Goal: Task Accomplishment & Management: Manage account settings

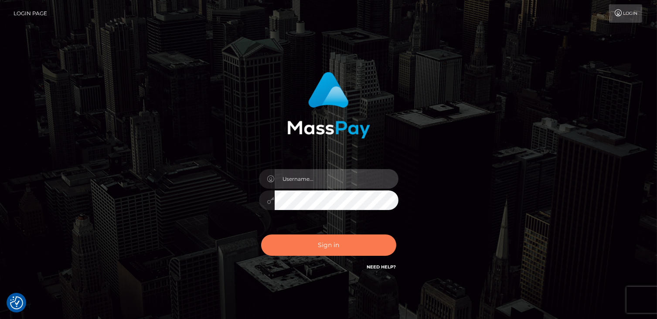
type input "catalinad"
click at [301, 250] on button "Sign in" at bounding box center [328, 244] width 135 height 21
type input "catalinad"
click at [336, 246] on button "Sign in" at bounding box center [328, 244] width 135 height 21
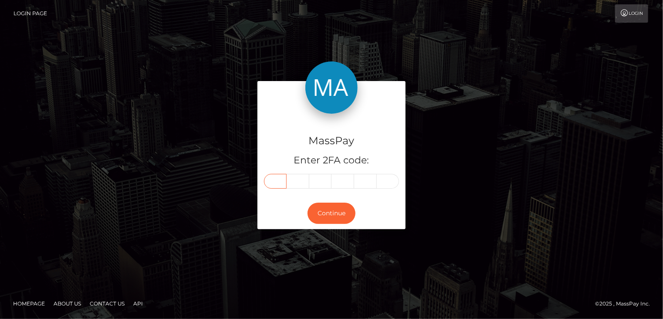
click at [275, 181] on input "text" at bounding box center [275, 181] width 23 height 15
type input "6"
type input "9"
type input "1"
type input "3"
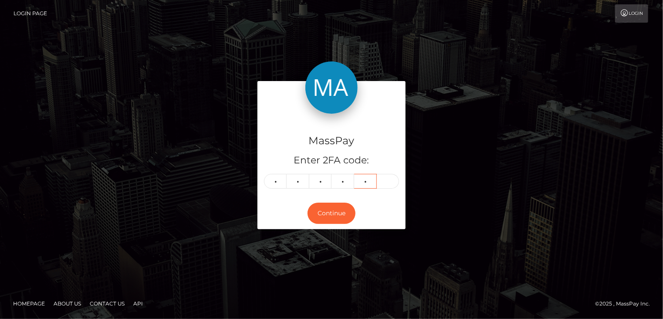
type input "4"
type input "3"
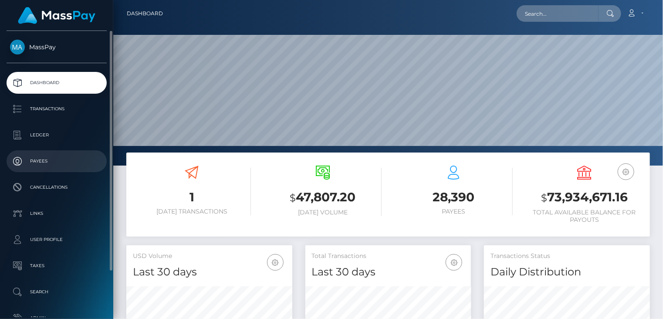
scroll to position [154, 166]
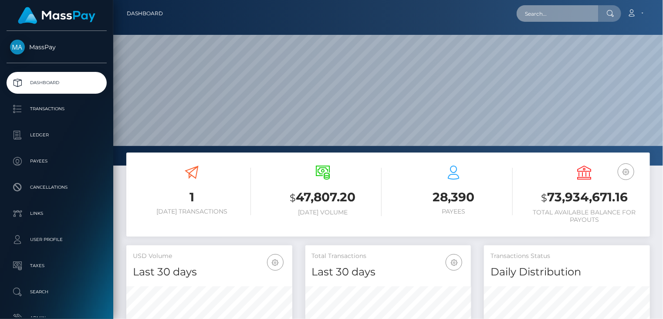
click at [562, 18] on input "text" at bounding box center [558, 13] width 82 height 17
paste input "poact_ezrzWKDi3Hyn"
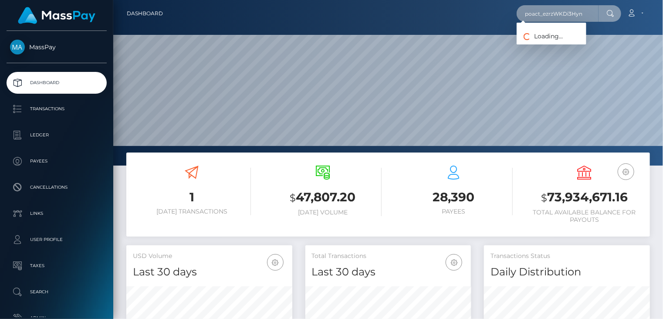
type input "poact_ezrzWKDi3Hyn"
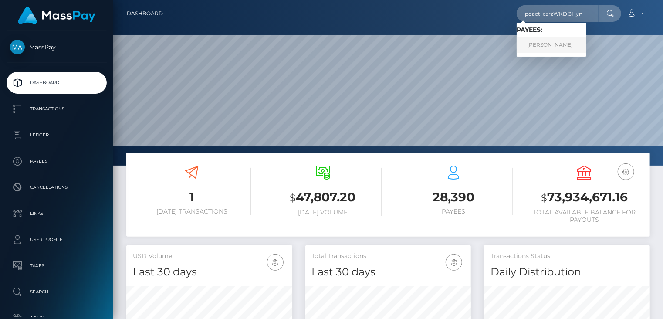
click at [534, 49] on link "Shresth Srivastava" at bounding box center [552, 45] width 70 height 16
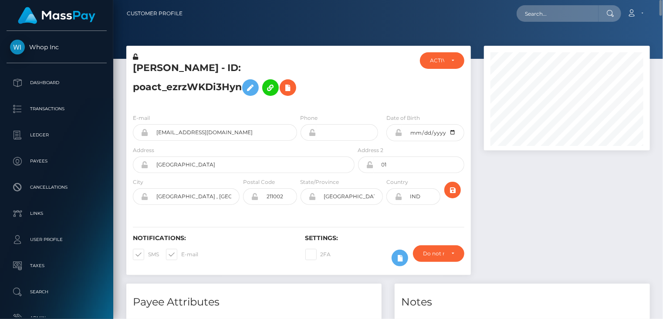
click at [167, 76] on h5 "Shresth Srivastava - ID: poact_ezrzWKDi3Hyn" at bounding box center [241, 80] width 217 height 39
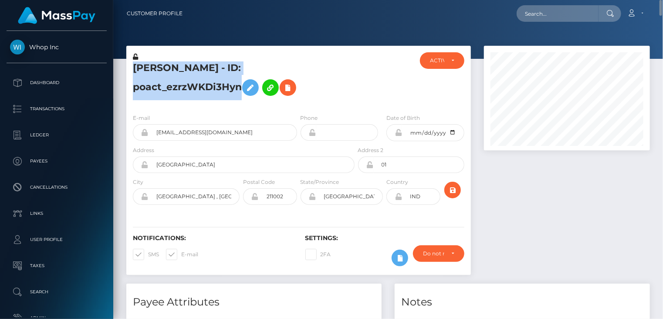
copy h5 "Shresth Srivastava - ID: poact_ezrzWKDi3Hyn"
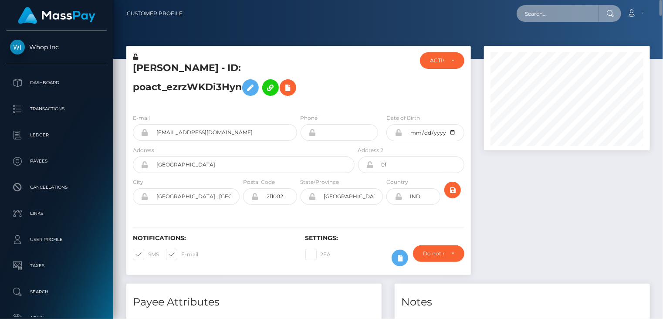
paste input "poact_jpz2LF2wVv0o"
type input "poact_jpz2LF2wVv0o"
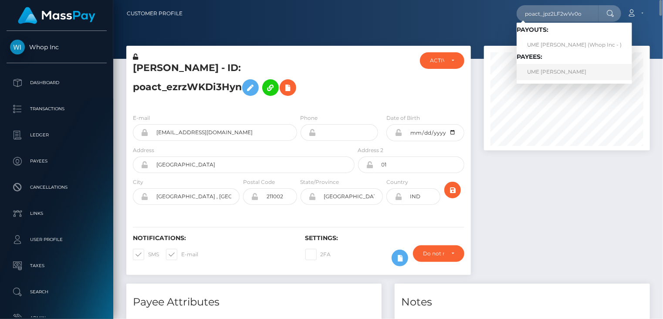
click at [560, 73] on link "UME KALSOOM Kalsoom" at bounding box center [574, 72] width 115 height 16
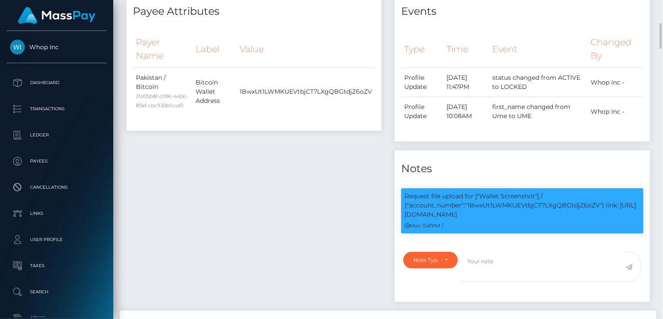
scroll to position [105, 166]
click at [556, 198] on p "Request file upload for ["Wallet Screenshot"] / {"account_number":"1BwxUt1LWMKU…" at bounding box center [522, 205] width 235 height 27
click at [552, 206] on p "Request file upload for ["Wallet Screenshot"] / {"account_number":"1BwxUt1LWMKU…" at bounding box center [522, 205] width 235 height 27
copy p "1BwxUt1LWMKUEVtbjCT7LXgQBGtdjZ6oZV"
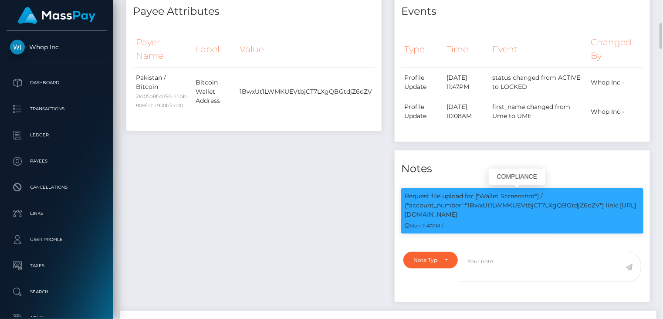
drag, startPoint x: 605, startPoint y: 205, endPoint x: 611, endPoint y: 211, distance: 8.6
click at [611, 211] on p "Request file upload for ["Wallet Screenshot"] / {"account_number":"1BwxUt1LWMKU…" at bounding box center [522, 205] width 235 height 27
copy p "link: https://l.maspay.io/Rh8sd"
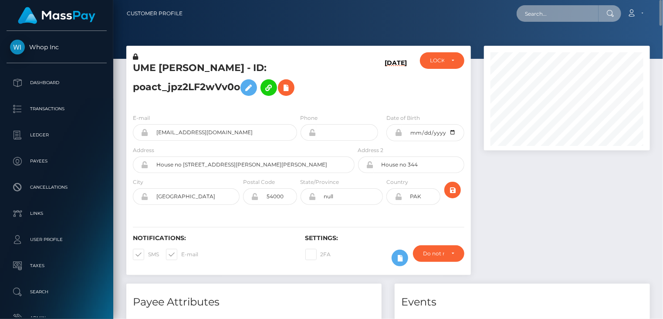
click at [538, 18] on input "text" at bounding box center [558, 13] width 82 height 17
paste input "poact_KZZ1AAJ3v7f2"
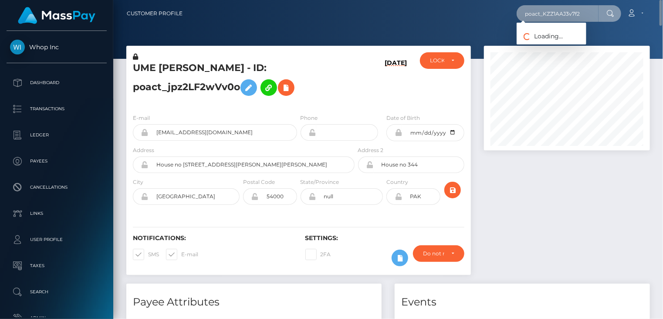
type input "poact_KZZ1AAJ3v7f2"
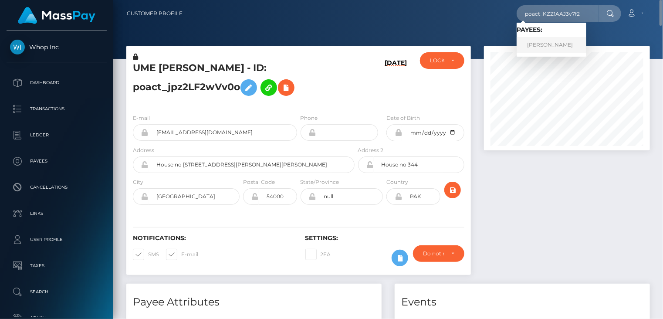
click at [549, 47] on link "eeshan sohail" at bounding box center [552, 45] width 70 height 16
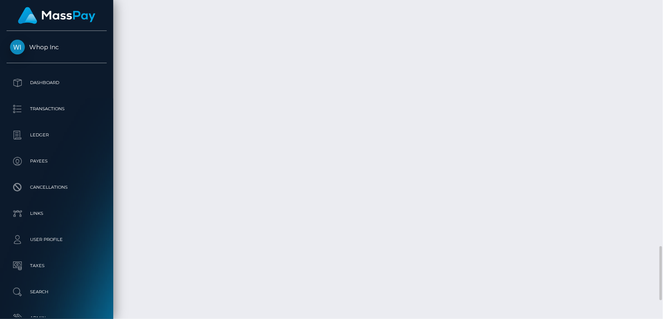
scroll to position [1162, 0]
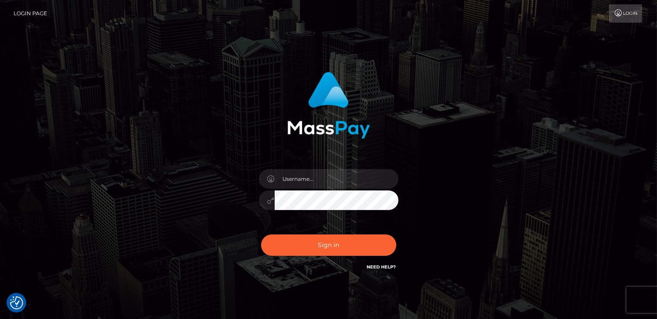
checkbox input "true"
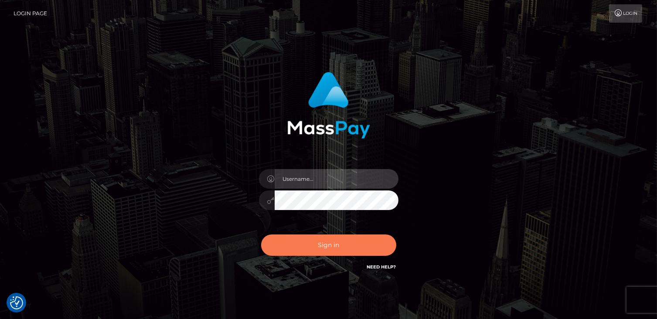
type input "catalinad"
click at [327, 242] on button "Sign in" at bounding box center [328, 244] width 135 height 21
type input "catalinad"
click at [293, 250] on button "Sign in" at bounding box center [328, 244] width 135 height 21
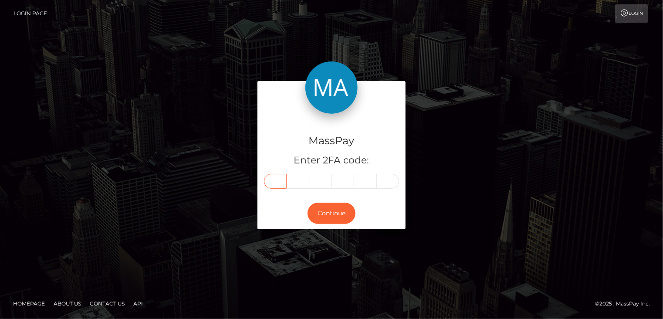
click at [278, 184] on input "text" at bounding box center [275, 181] width 23 height 15
type input "0"
type input "6"
type input "2"
type input "4"
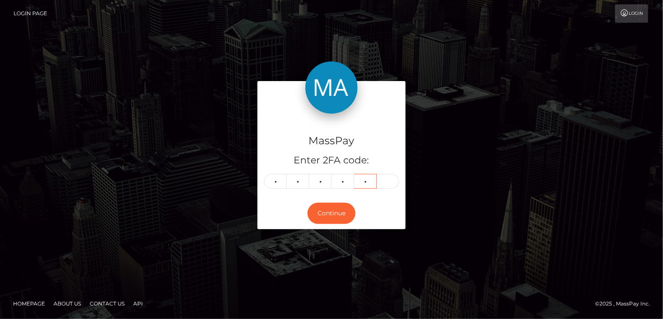
type input "6"
type input "3"
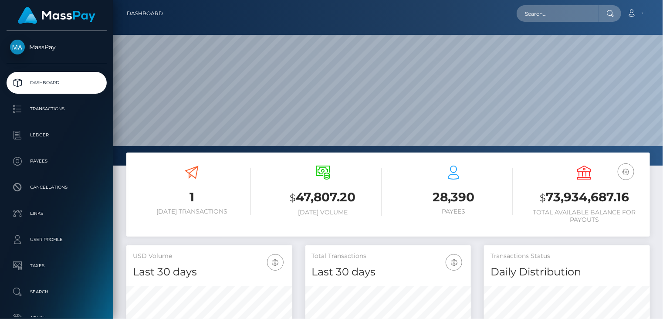
scroll to position [154, 166]
paste input "805291818185928704"
type input "805291818185928704"
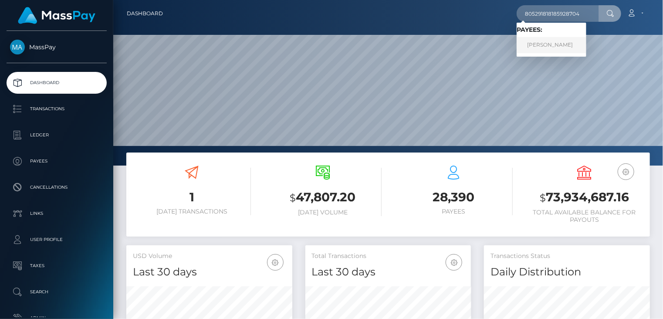
click at [555, 45] on link "Justinne Benedict Talag" at bounding box center [552, 45] width 70 height 16
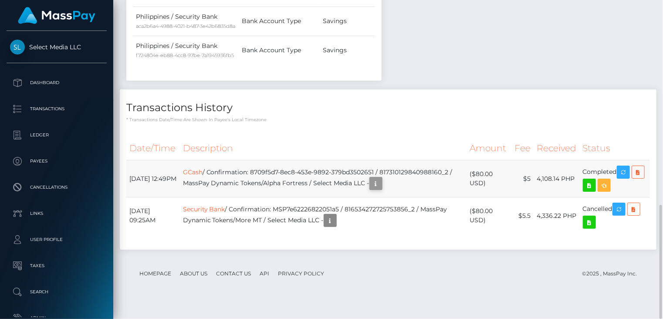
scroll to position [105, 166]
click at [381, 189] on icon "button" at bounding box center [376, 183] width 10 height 11
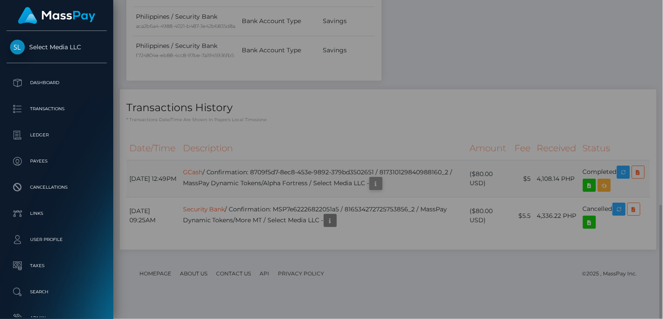
scroll to position [0, 0]
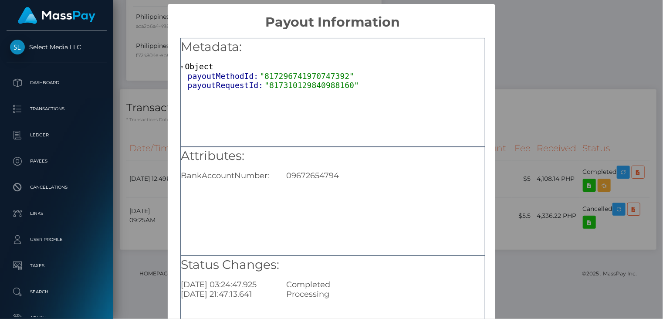
click at [549, 111] on div "× Payout Information Metadata: Object payoutMethodId: "817296741970747392" payo…" at bounding box center [331, 159] width 663 height 319
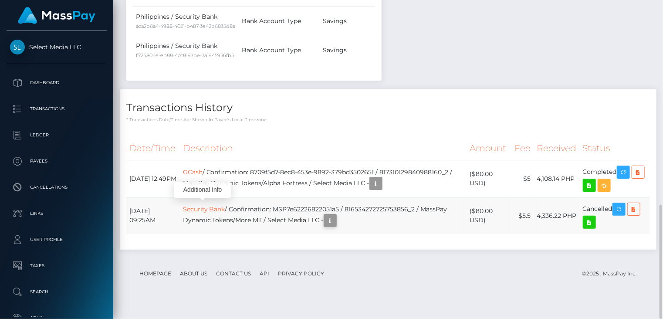
scroll to position [105, 166]
click at [335, 226] on icon "button" at bounding box center [330, 220] width 10 height 11
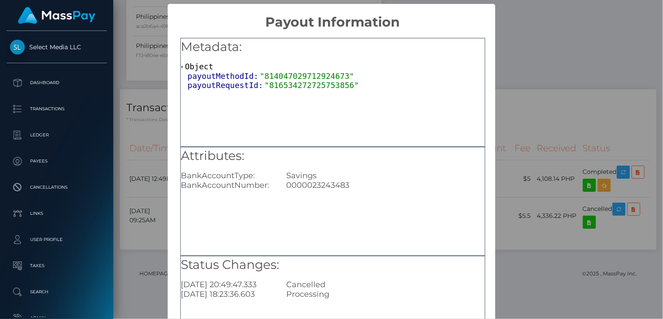
click at [531, 69] on div "× Payout Information Metadata: Object payoutMethodId: "814047029712924673" payo…" at bounding box center [331, 159] width 663 height 319
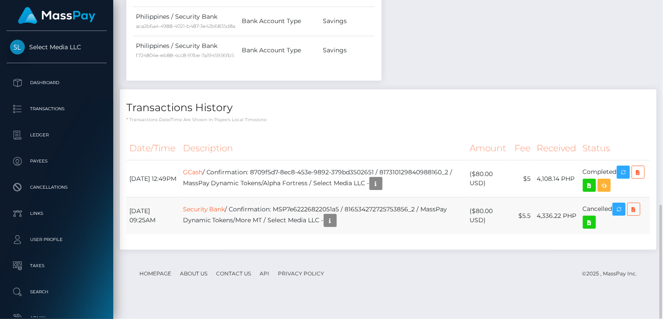
click at [311, 224] on td "Security Bank / Confirmation: MSP7e62226822051a5 / 816534272725753856_2 / MassP…" at bounding box center [323, 215] width 287 height 37
copy td "MSP7e62226822051a5"
click at [335, 226] on icon "button" at bounding box center [330, 220] width 10 height 11
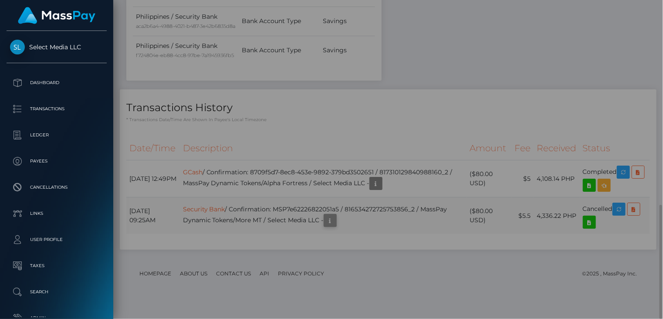
click at [345, 241] on div "Metadata: Object payoutMethodId: "814047029712924673" payoutRequestId: "8165342…" at bounding box center [333, 198] width 330 height 337
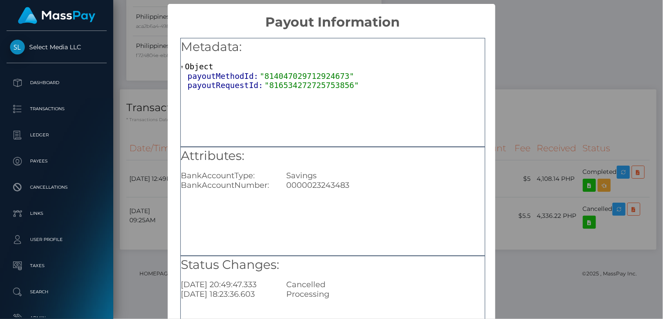
click at [579, 58] on div "× Payout Information Metadata: Object payoutMethodId: "814047029712924673" payo…" at bounding box center [331, 159] width 663 height 319
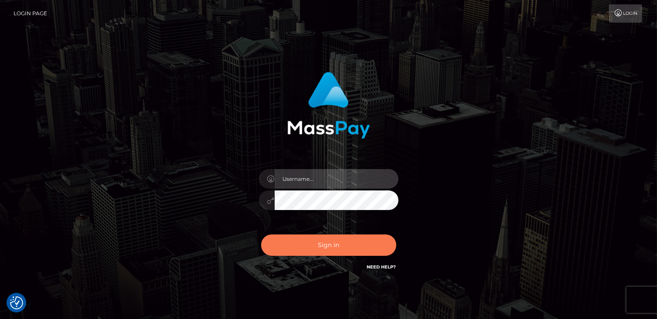
type input "catalinad"
click at [326, 252] on button "Sign in" at bounding box center [328, 244] width 135 height 21
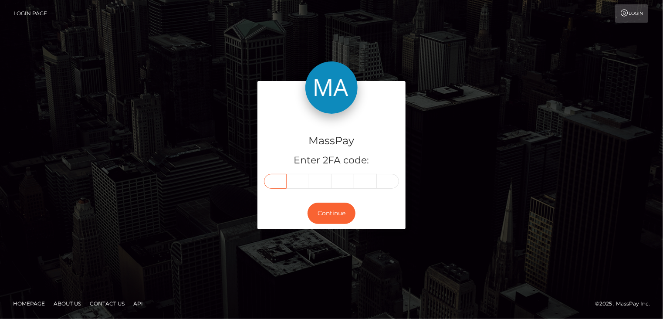
click at [279, 183] on input "text" at bounding box center [275, 181] width 23 height 15
type input "7"
type input "4"
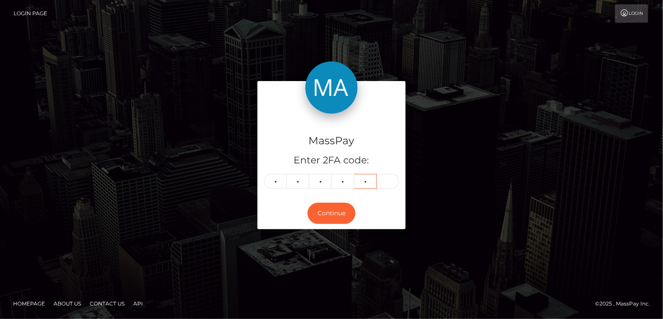
type input "0"
type input "3"
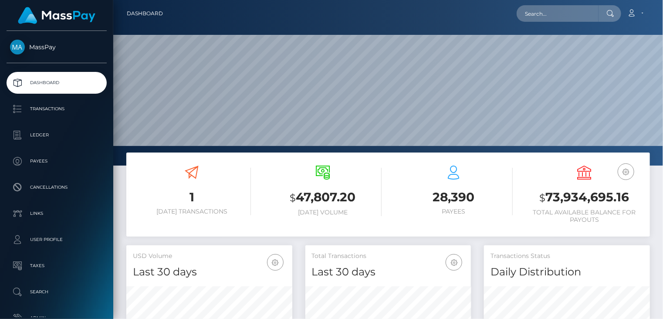
scroll to position [154, 166]
paste input "MSPa91d9394b5af18d"
type input "MSPa91d9394b5af18d"
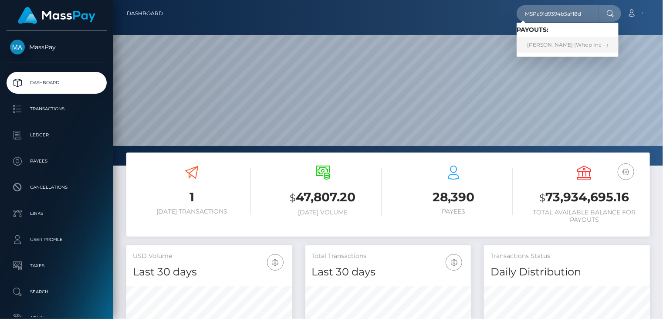
click at [535, 50] on link "Hayat Ullah (Whop Inc - )" at bounding box center [568, 45] width 102 height 16
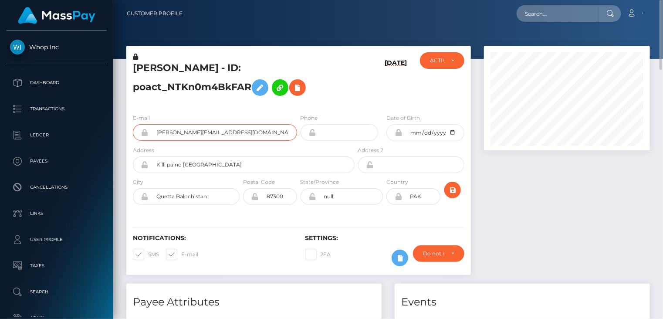
click at [177, 135] on input "[PERSON_NAME][EMAIL_ADDRESS][DOMAIN_NAME]" at bounding box center [223, 132] width 149 height 17
drag, startPoint x: 288, startPoint y: 312, endPoint x: 292, endPoint y: 307, distance: 7.1
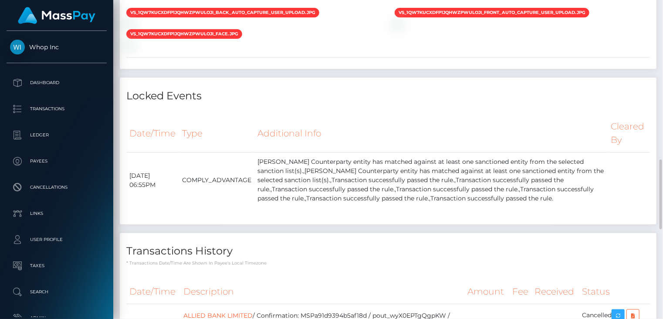
scroll to position [1134, 0]
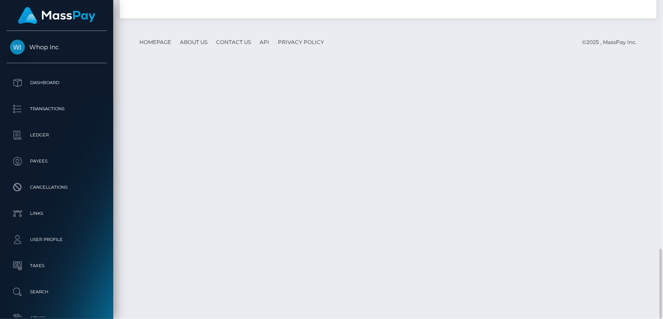
drag, startPoint x: 317, startPoint y: 151, endPoint x: 460, endPoint y: 152, distance: 143.3
copy td "MSPa91d9394b5af18d / pout_wyX0EPTgQgpKW"
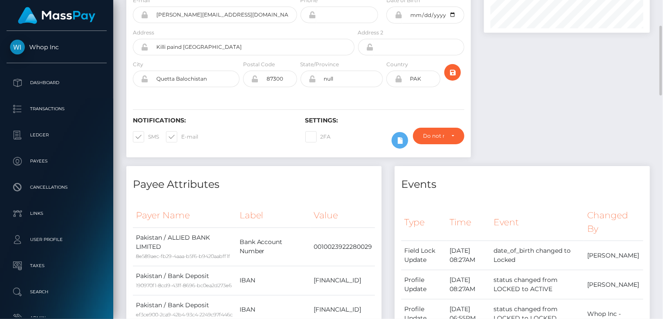
scroll to position [0, 0]
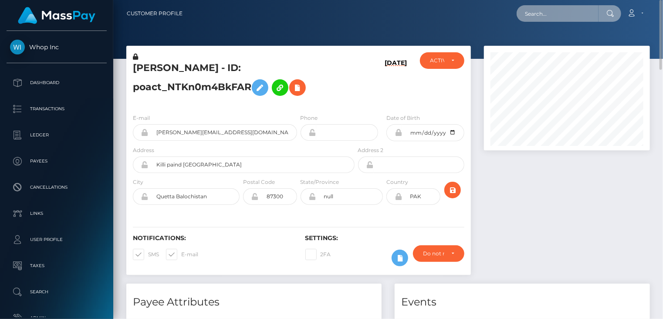
paste input "MSP0f6799823ce4583"
type input "MSP0f6799823ce4583"
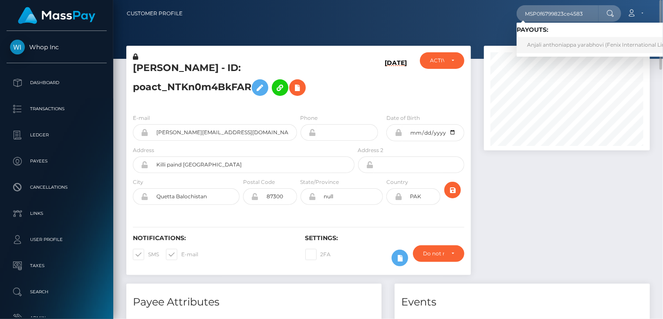
click at [562, 46] on link "Anjali anthoniappa yarabhovi (Fenix International Limited - )" at bounding box center [606, 45] width 178 height 16
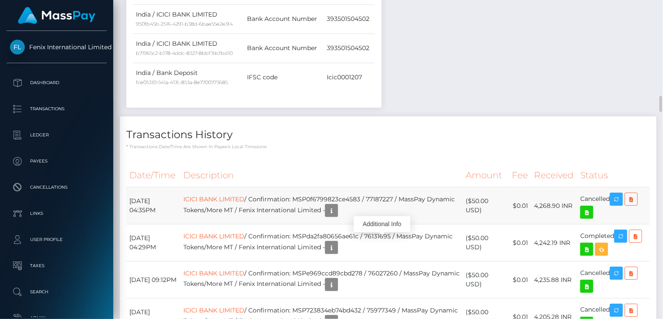
scroll to position [105, 166]
drag, startPoint x: 315, startPoint y: 193, endPoint x: 415, endPoint y: 190, distance: 100.2
click at [415, 190] on td "ICICI BANK LIMITED / Confirmation: MSP0f6799823ce4583 / 77187227 / MassPay Dyna…" at bounding box center [321, 205] width 282 height 37
copy td "MSP0f6799823ce4583 / 77187227"
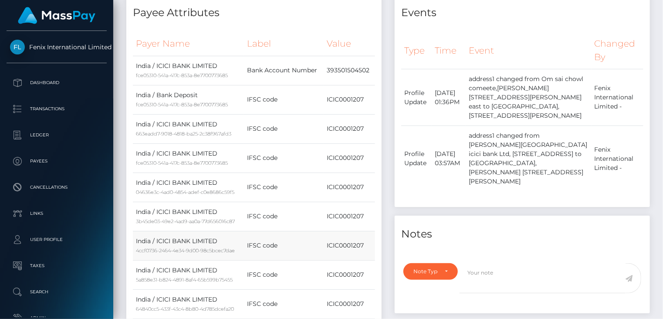
scroll to position [0, 0]
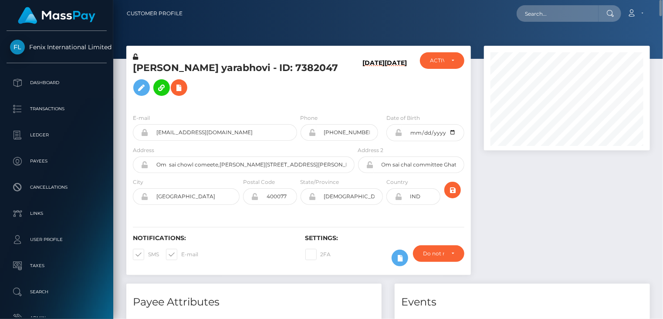
click at [216, 69] on h5 "Anjali anthoniappa yarabhovi - ID: 7382047" at bounding box center [241, 80] width 217 height 39
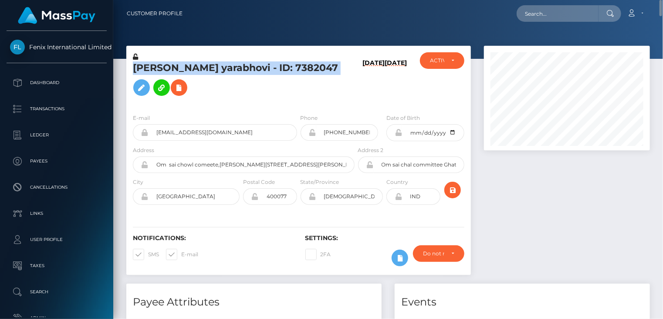
click at [216, 69] on h5 "Anjali anthoniappa yarabhovi - ID: 7382047" at bounding box center [241, 80] width 217 height 39
copy h5 "Anjali anthoniappa yarabhovi - ID: 7382047"
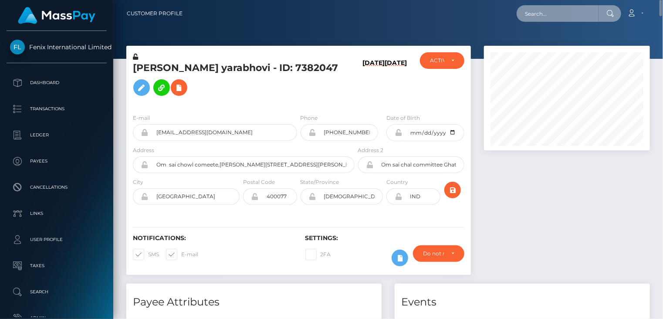
paste input "dalaoficina31@gmail.com"
type input "dalaoficina31@gmail.com"
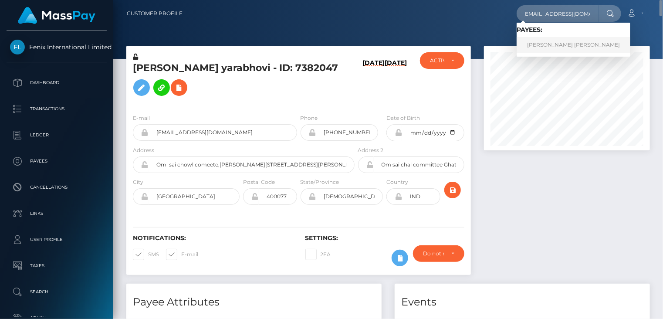
scroll to position [0, 0]
click at [546, 43] on link "Alex Ruiz Ruiz" at bounding box center [574, 45] width 114 height 16
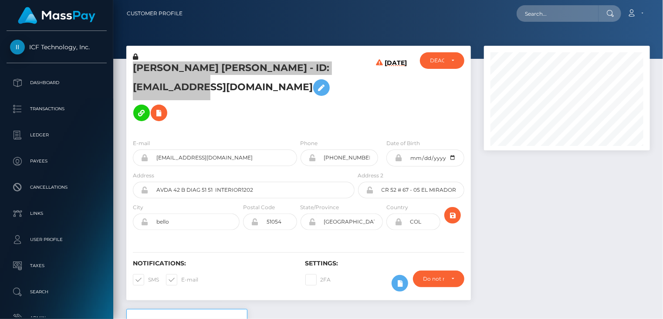
scroll to position [105, 166]
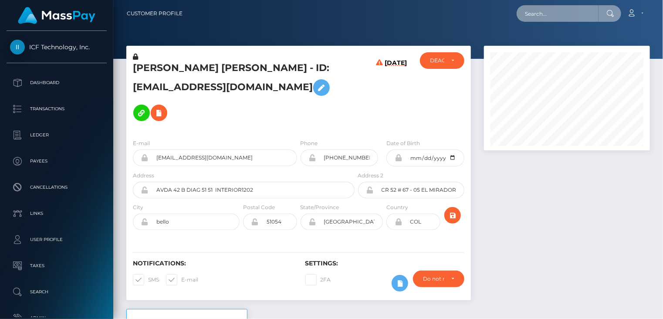
paste input "poact_FzXlUAqwKkRU"
type input "poact_FzXlUAqwKkRU"
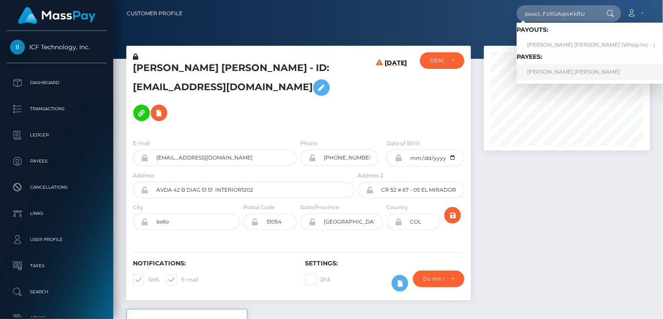
click at [568, 78] on link "NIKLAS MEIJER BREKKEN" at bounding box center [591, 72] width 149 height 16
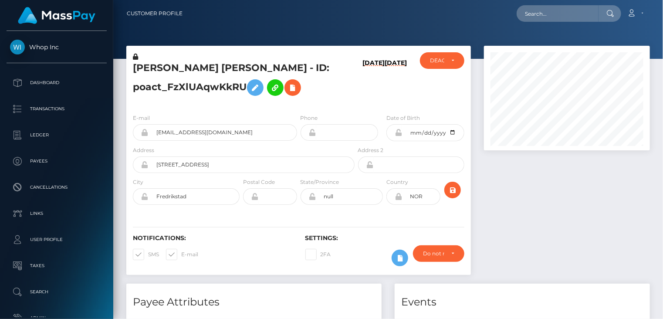
scroll to position [105, 166]
click at [184, 68] on h5 "[PERSON_NAME] [PERSON_NAME] - ID: poact_FzXlUAqwKkRU" at bounding box center [241, 80] width 217 height 39
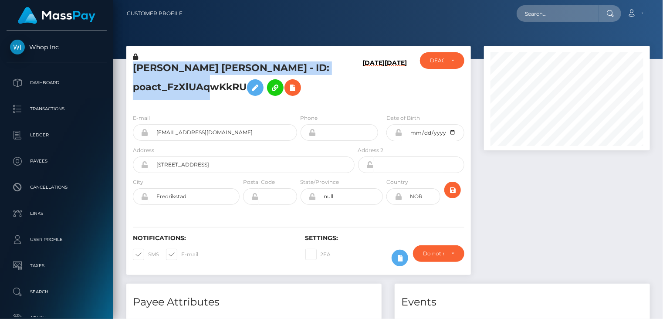
click at [184, 68] on h5 "[PERSON_NAME] [PERSON_NAME] - ID: poact_FzXlUAqwKkRU" at bounding box center [241, 80] width 217 height 39
copy h5 "NIKLAS MEIJER BREKKEN - ID: poact_FzXlUAqwKkRU"
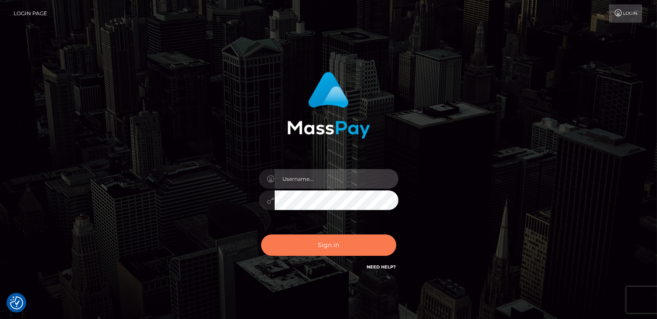
type input "catalinad"
click at [312, 241] on button "Sign in" at bounding box center [328, 244] width 135 height 21
type input "catalinad"
click at [327, 251] on button "Sign in" at bounding box center [328, 244] width 135 height 21
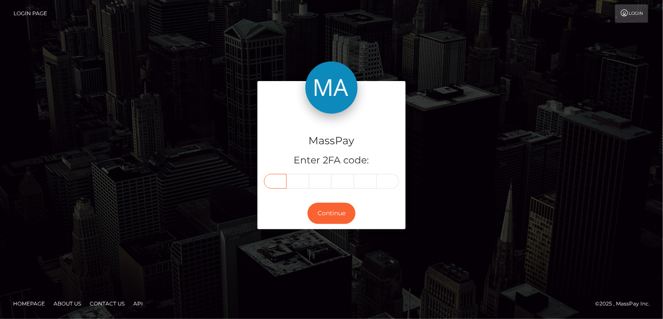
click at [279, 183] on input "text" at bounding box center [275, 181] width 23 height 15
type input "2"
type input "1"
type input "9"
type input "0"
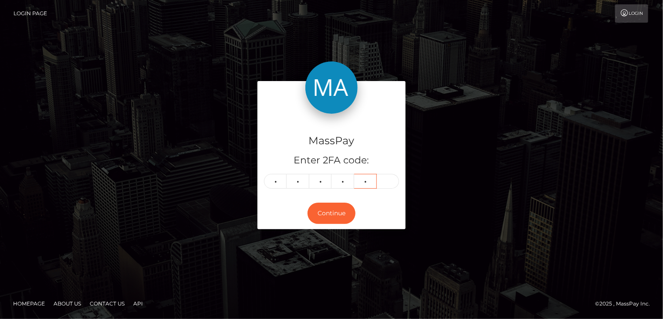
type input "3"
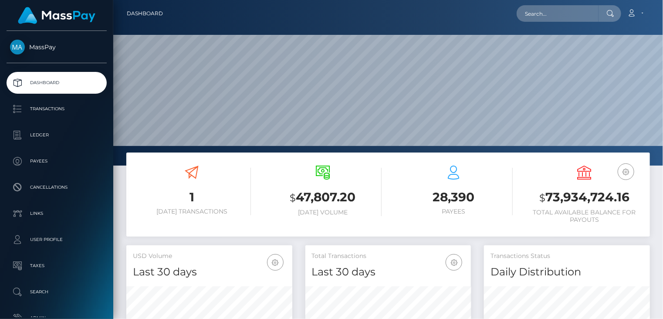
scroll to position [154, 166]
paste input "MSP69b02cc3f0b6895"
type input "MSP69b02cc3f0b6895"
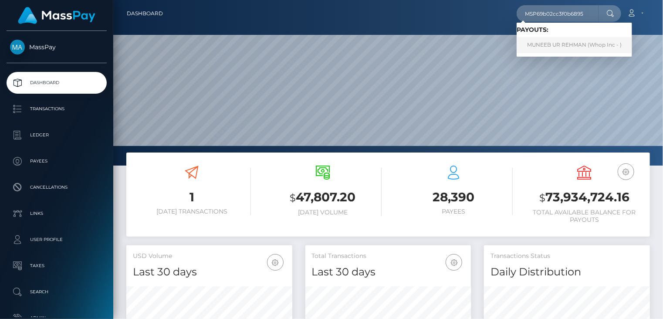
click at [577, 45] on link "MUNEEB UR REHMAN (Whop Inc - )" at bounding box center [574, 45] width 115 height 16
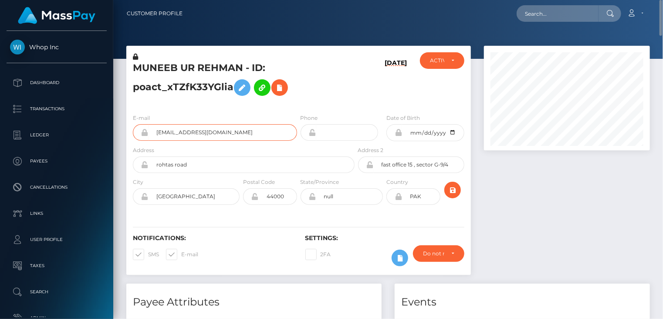
click at [197, 129] on input "[EMAIL_ADDRESS][DOMAIN_NAME]" at bounding box center [223, 132] width 149 height 17
click at [197, 129] on input "muneebcreates+7db556fd1f@gmail.com" at bounding box center [223, 132] width 149 height 17
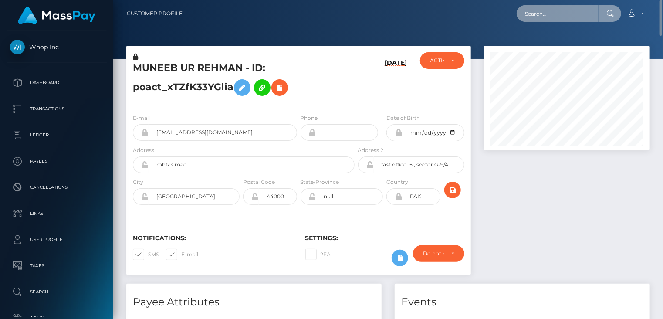
paste input "84264"
type input "84264"
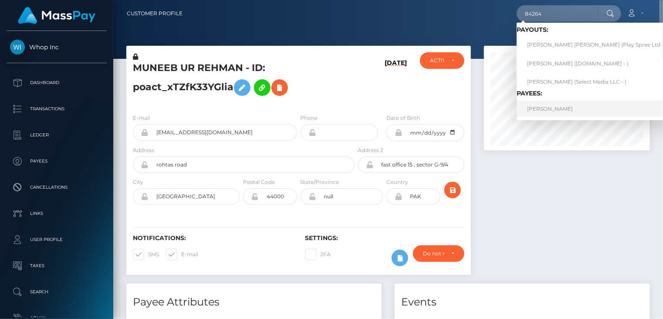
click at [545, 107] on link "Judy Erickson" at bounding box center [597, 109] width 161 height 16
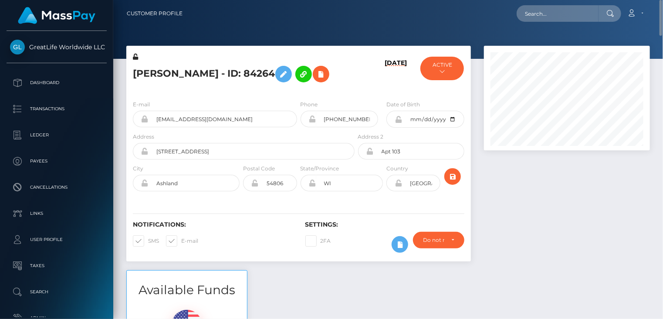
click at [202, 70] on h5 "[PERSON_NAME] - ID: 84264" at bounding box center [241, 73] width 217 height 25
copy h5 "Judy Erickson - ID: 84264"
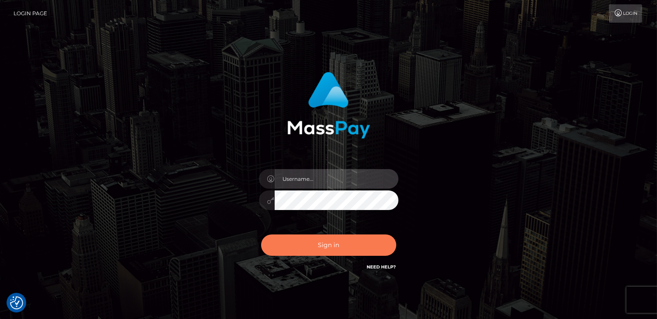
type input "catalinad"
click at [327, 242] on button "Sign in" at bounding box center [328, 244] width 135 height 21
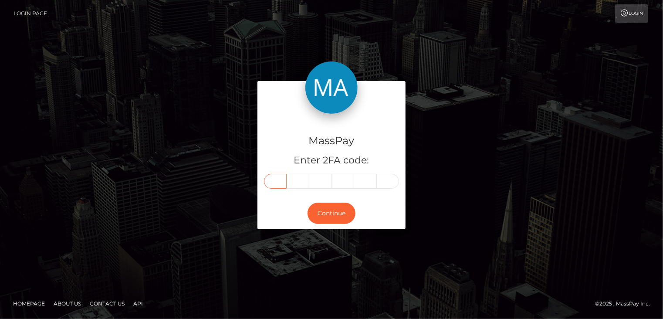
click at [276, 182] on input "text" at bounding box center [275, 181] width 23 height 15
type input "2"
type input "9"
type input "0"
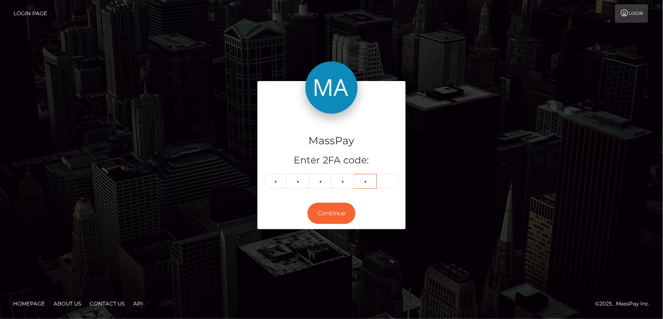
type input "2"
type input "0"
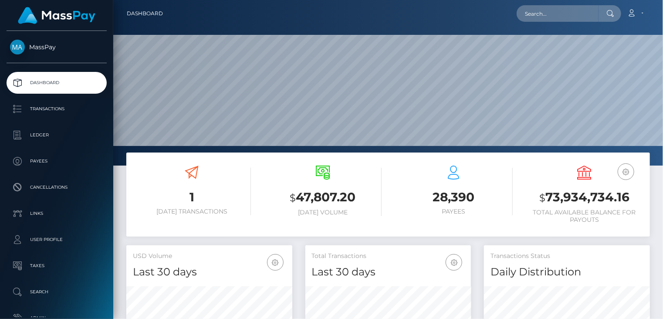
scroll to position [154, 166]
paste input "poact_BygDn9wLgYub"
type input "poact_BygDn9wLgYub"
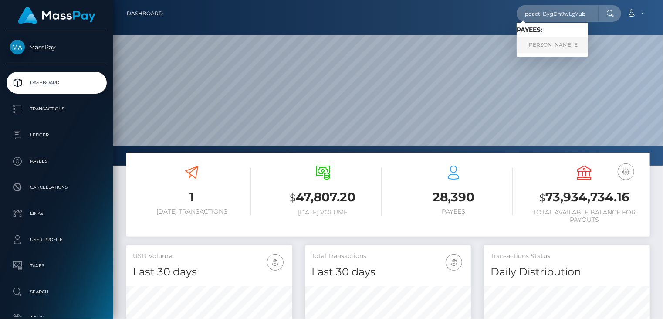
click at [563, 47] on link "Maheswaran E" at bounding box center [552, 45] width 71 height 16
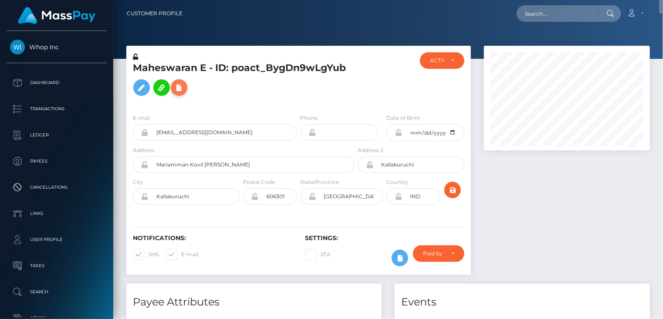
click at [176, 88] on icon at bounding box center [179, 87] width 10 height 11
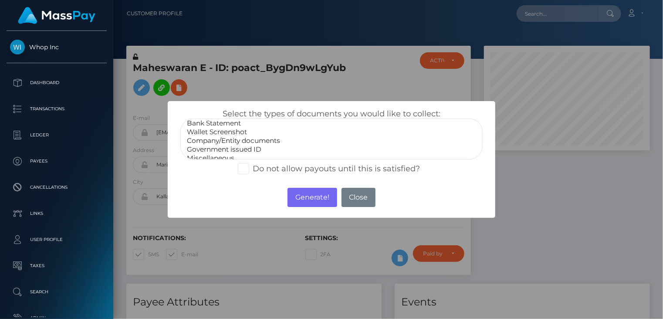
scroll to position [17, 0]
select select "Government issued ID"
click at [237, 144] on option "Government issued ID" at bounding box center [331, 143] width 291 height 9
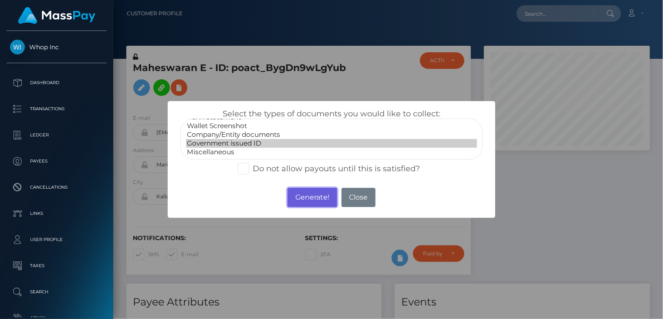
click at [307, 197] on button "Generate!" at bounding box center [312, 197] width 49 height 19
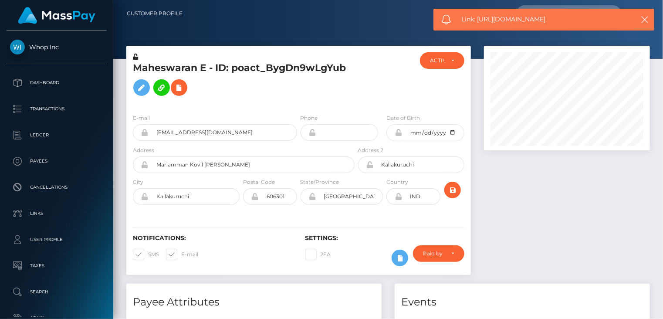
click at [518, 20] on span "Link: https://l.maspay.io/njwjg" at bounding box center [544, 19] width 164 height 9
copy span "Link: https://l.maspay.io/njwjg"
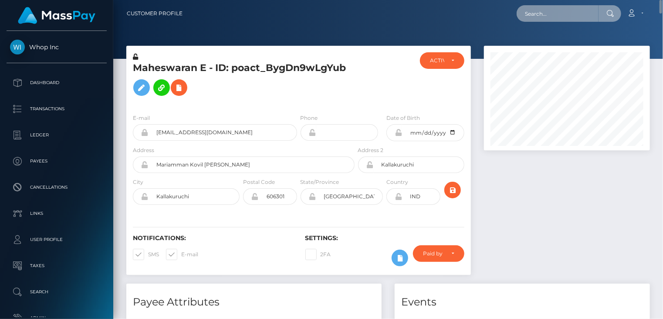
paste input "poact_3Sn9SW75oeza"
type input "poact_3Sn9SW75oeza"
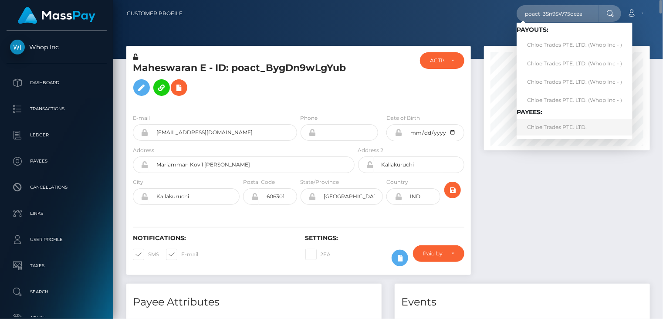
click at [575, 131] on link "Chloe Trades PTE. LTD." at bounding box center [575, 127] width 116 height 16
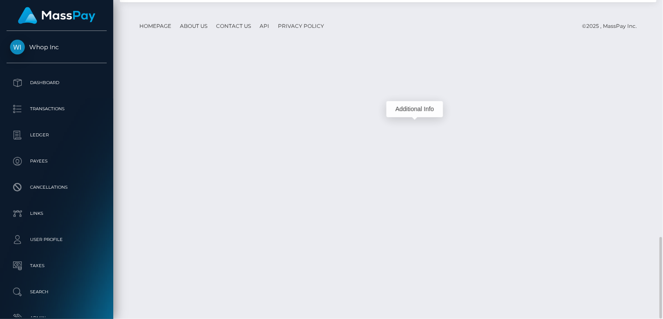
scroll to position [105, 166]
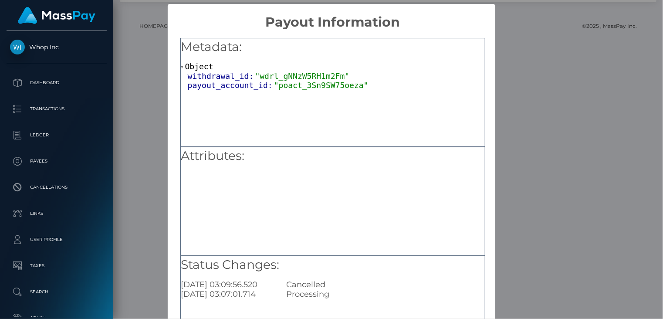
click at [619, 55] on div "× Payout Information Metadata: Object withdrawal_id: "wdrl_gNNzW5RH1m2Fm" payou…" at bounding box center [331, 159] width 663 height 319
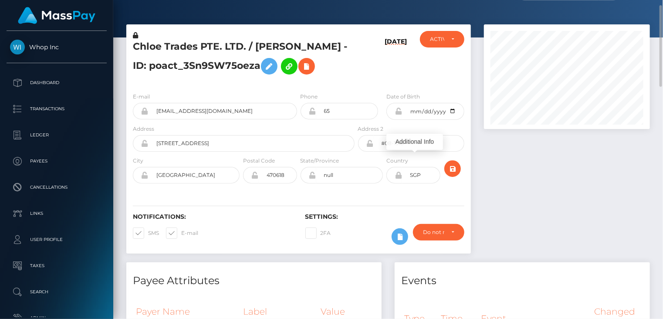
scroll to position [0, 0]
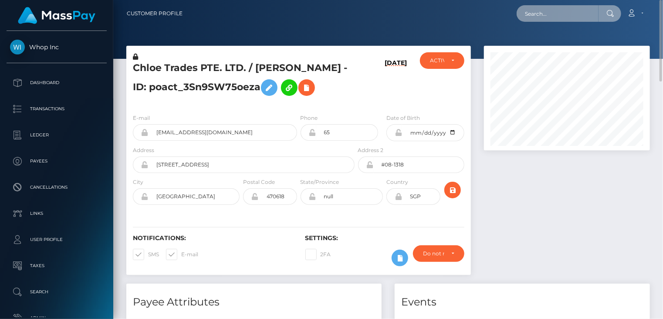
click at [584, 15] on input "text" at bounding box center [558, 13] width 82 height 17
paste input "[EMAIL_ADDRESS][DOMAIN_NAME]"
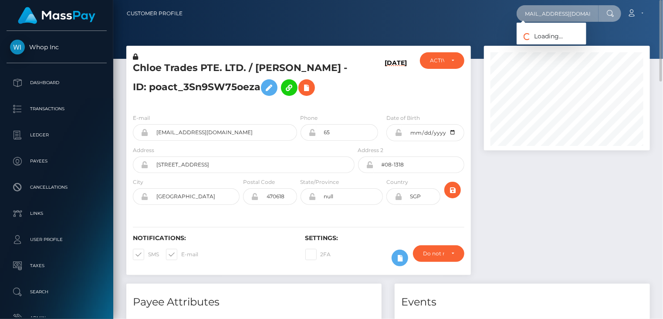
type input "[EMAIL_ADDRESS][DOMAIN_NAME]"
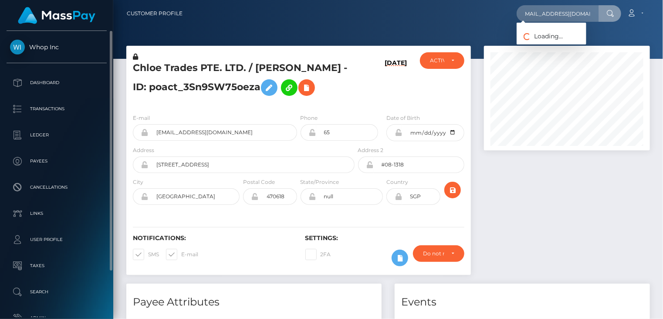
scroll to position [0, 0]
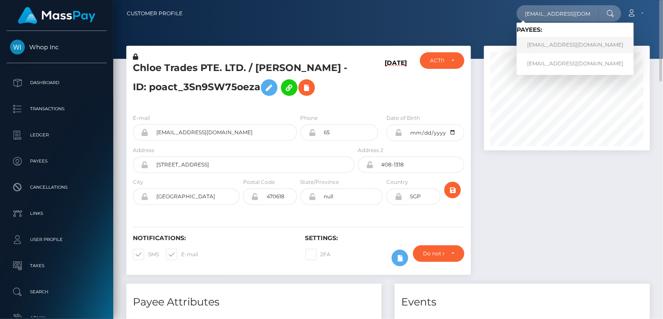
click at [561, 44] on link "[EMAIL_ADDRESS][DOMAIN_NAME]" at bounding box center [575, 45] width 117 height 16
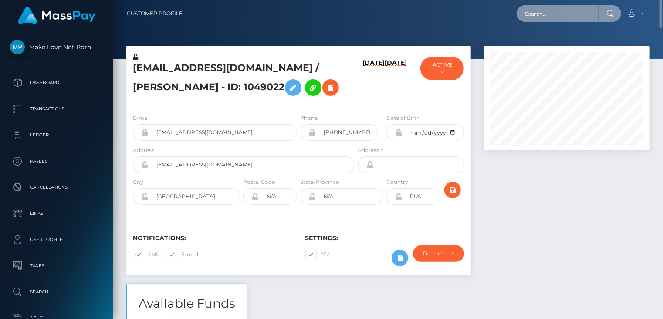
paste input "[EMAIL_ADDRESS][DOMAIN_NAME]"
type input "[EMAIL_ADDRESS][DOMAIN_NAME]"
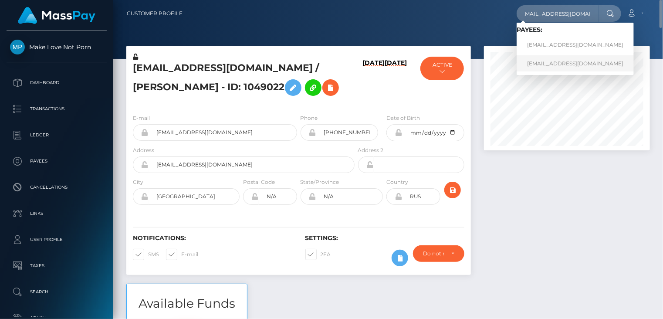
scroll to position [0, 0]
click at [549, 63] on link "[EMAIL_ADDRESS][DOMAIN_NAME]" at bounding box center [575, 63] width 117 height 16
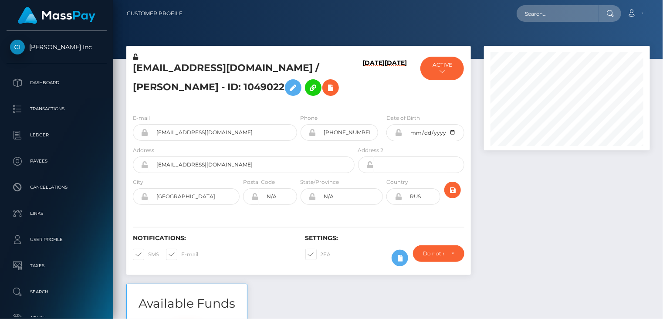
scroll to position [105, 166]
paste input "[EMAIL_ADDRESS][DOMAIN_NAME]"
type input "[EMAIL_ADDRESS][DOMAIN_NAME]"
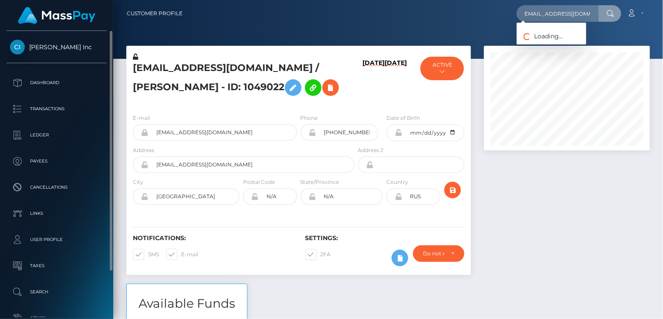
scroll to position [0, 0]
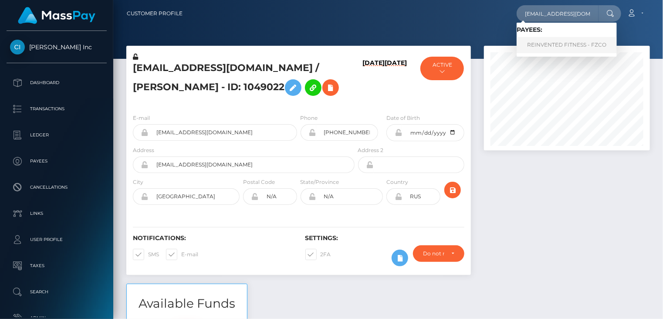
click at [554, 44] on link "REINVENTED FITNESS - FZCO" at bounding box center [567, 45] width 100 height 16
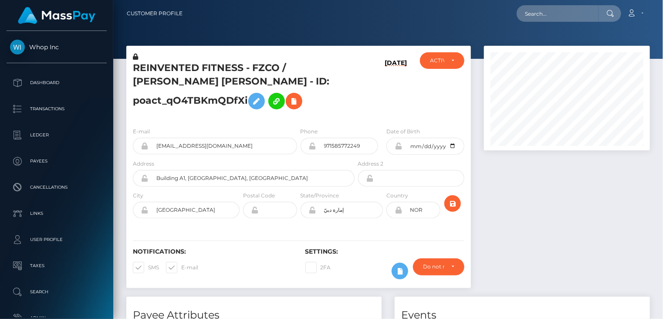
scroll to position [105, 166]
click at [175, 67] on h5 "REINVENTED FITNESS - FZCO / LARS NIKOLAI MEIDELL - ID: poact_qO4TBKmQDfXi" at bounding box center [241, 87] width 217 height 52
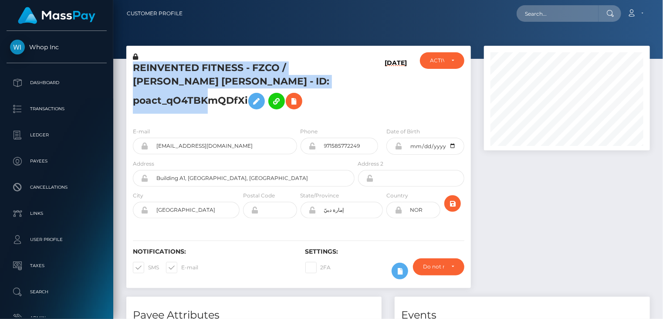
click at [175, 67] on h5 "REINVENTED FITNESS - FZCO / LARS NIKOLAI MEIDELL - ID: poact_qO4TBKmQDfXi" at bounding box center [241, 87] width 217 height 52
copy h5 "REINVENTED FITNESS - FZCO / LARS NIKOLAI MEIDELL - ID: poact_qO4TBKmQDfXi"
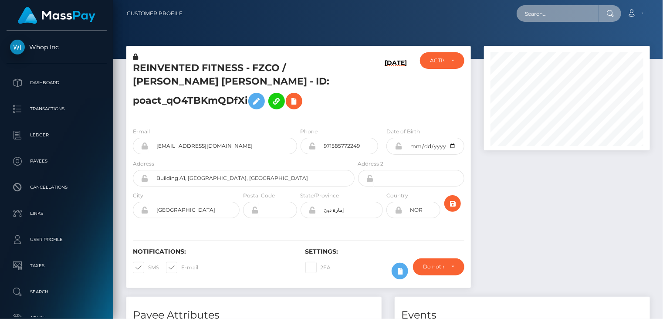
paste input "gmheck17@gmail.com"
type input "gmheck17@gmail.com"
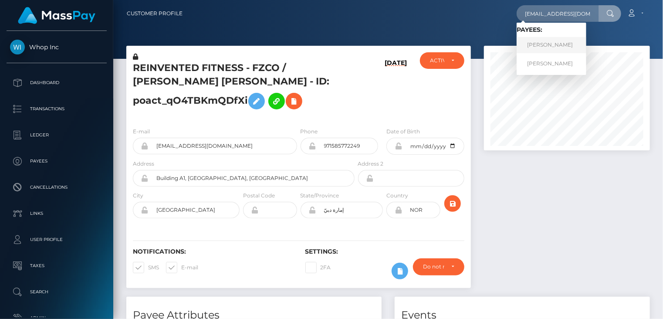
click at [544, 48] on link "Gabrielle Heck" at bounding box center [552, 45] width 70 height 16
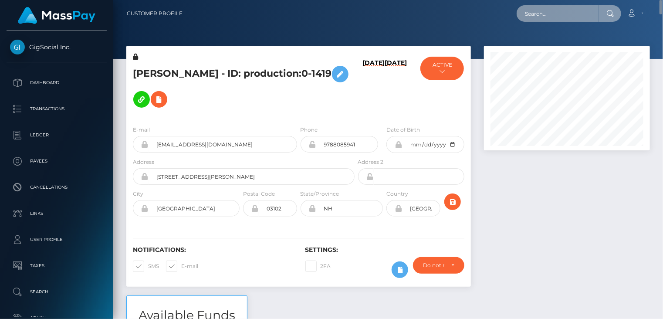
paste input "thewilliambaker+5eb0355a19@gmail.com"
type input "thewilliambaker+5eb0355a19@gmail.com"
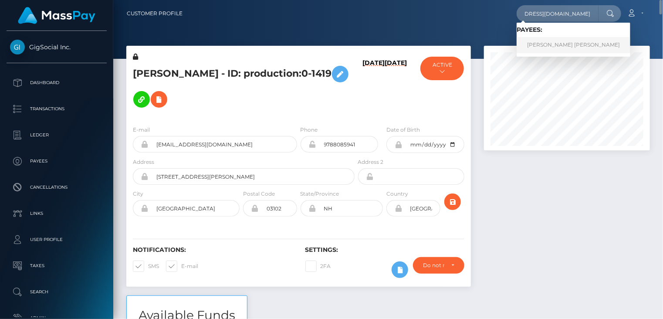
click at [552, 49] on link "WILLIAM DAVID RICHARD BAKER" at bounding box center [574, 45] width 114 height 16
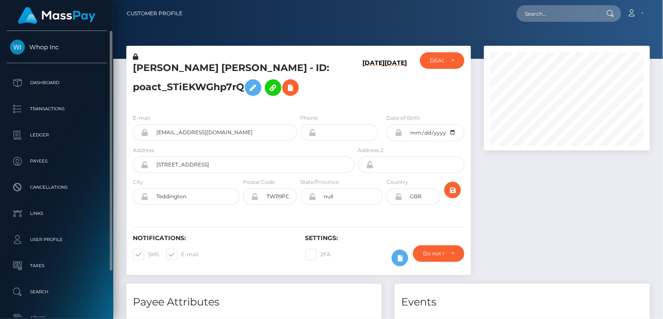
scroll to position [105, 166]
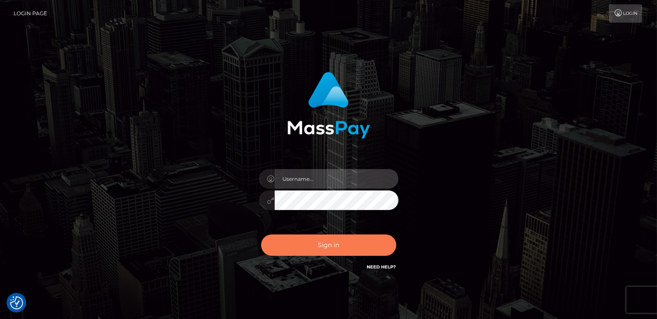
type input "catalinad"
click at [324, 247] on button "Sign in" at bounding box center [328, 244] width 135 height 21
type input "catalinad"
click at [329, 251] on button "Sign in" at bounding box center [328, 244] width 135 height 21
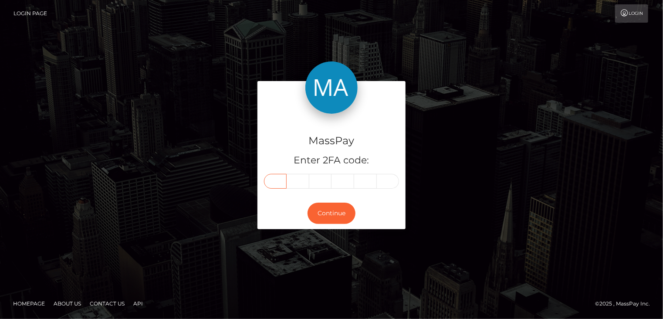
click at [280, 181] on input "text" at bounding box center [275, 181] width 23 height 15
type input "0"
type input "9"
type input "2"
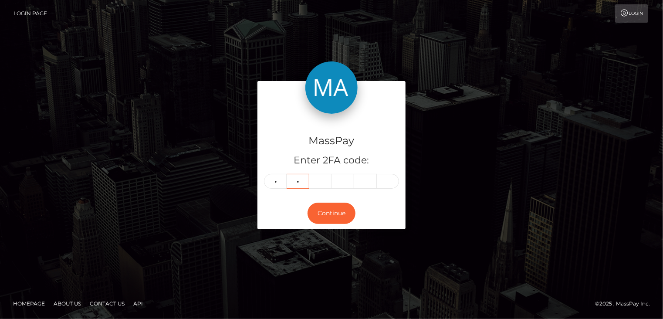
type input "4"
type input "9"
type input "4"
type input "1"
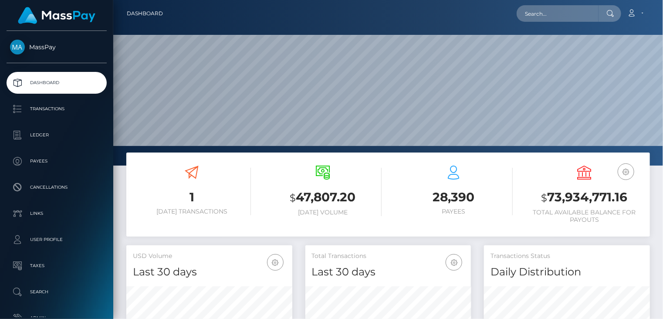
scroll to position [154, 166]
click at [553, 18] on input "text" at bounding box center [558, 13] width 82 height 17
paste input "pout_raYZuksLZ7U1U"
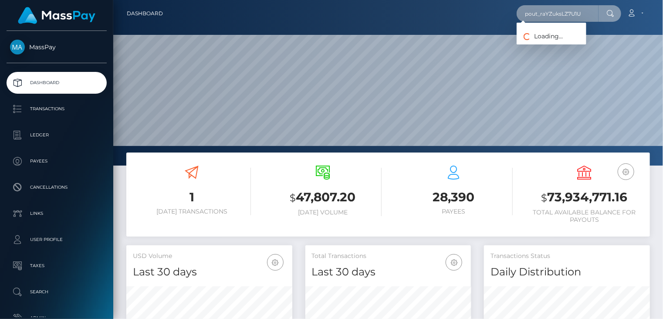
type input "pout_raYZuksLZ7U1U"
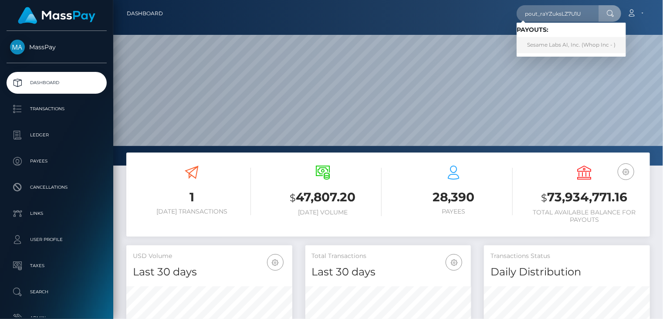
click at [546, 48] on link "Sesame Labs AI, Inc. (Whop Inc - )" at bounding box center [571, 45] width 109 height 16
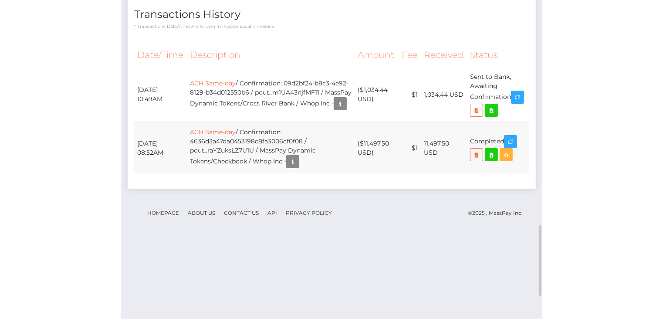
scroll to position [1121, 0]
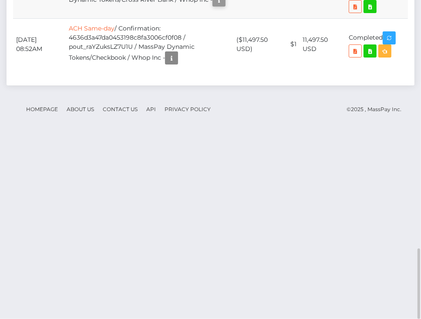
click at [214, 6] on icon "button" at bounding box center [219, 0] width 10 height 11
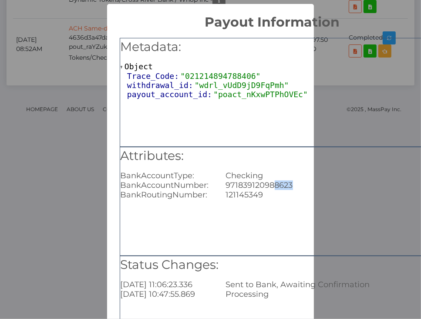
drag, startPoint x: 274, startPoint y: 186, endPoint x: 293, endPoint y: 185, distance: 18.8
click at [293, 185] on div "971839120988623" at bounding box center [325, 185] width 211 height 10
copy div "8623"
drag, startPoint x: 240, startPoint y: 185, endPoint x: 226, endPoint y: 185, distance: 14.8
click at [225, 186] on div "971839120988623" at bounding box center [325, 185] width 211 height 10
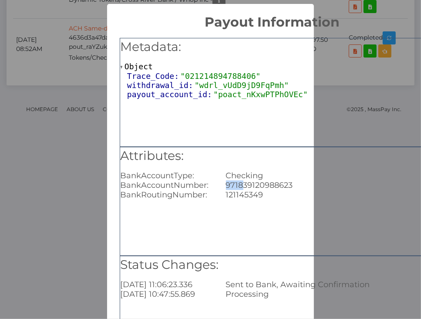
copy div "9718"
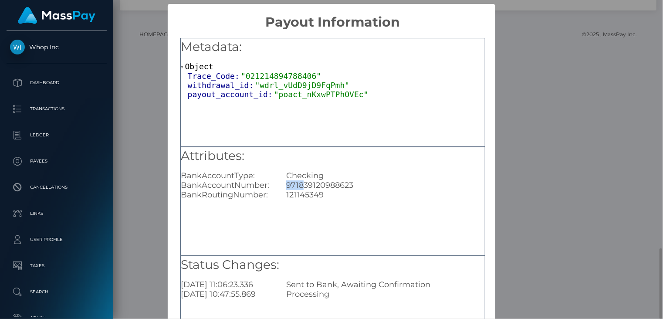
scroll to position [435560, 435498]
click at [568, 108] on div "× Payout Information Metadata: Object Trace_Code: "021214894788406" withdrawal_…" at bounding box center [331, 159] width 663 height 319
click at [565, 109] on div "× Payout Information Metadata: Object Trace_Code: "021214894788406" withdrawal_…" at bounding box center [331, 159] width 663 height 319
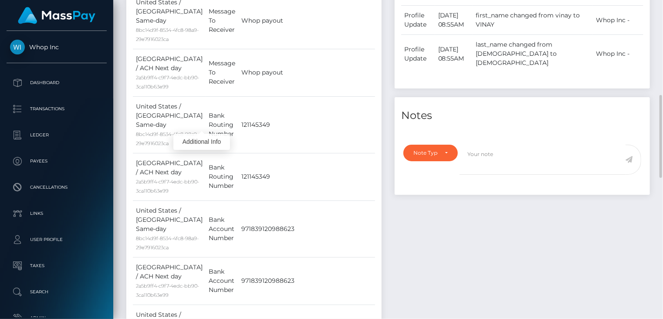
scroll to position [0, 0]
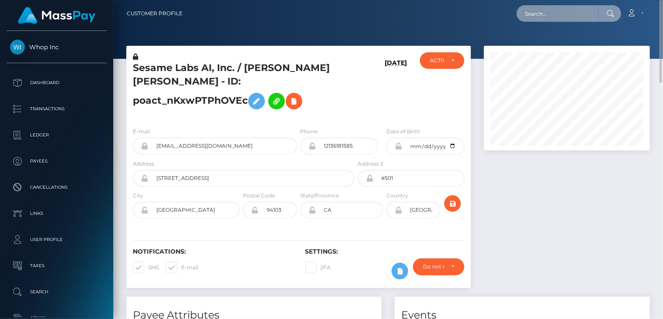
paste input "poact_InobCzz5yyIS"
type input "poact_InobCzz5yyIS"
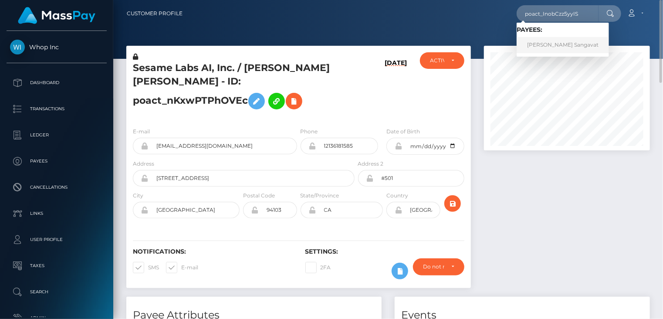
click at [549, 49] on link "Kushal Sangavat" at bounding box center [563, 45] width 92 height 16
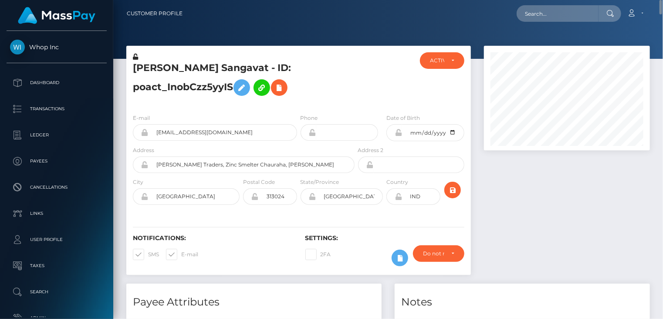
click at [239, 67] on h5 "[PERSON_NAME] Sangavat - ID: poact_InobCzz5yyIS" at bounding box center [241, 80] width 217 height 39
click at [239, 67] on h5 "Kushal Sangavat - ID: poact_InobCzz5yyIS" at bounding box center [241, 80] width 217 height 39
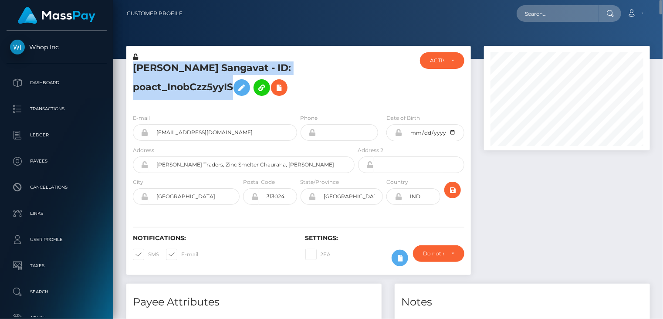
copy h5 "Kushal Sangavat - ID: poact_InobCzz5yyIS"
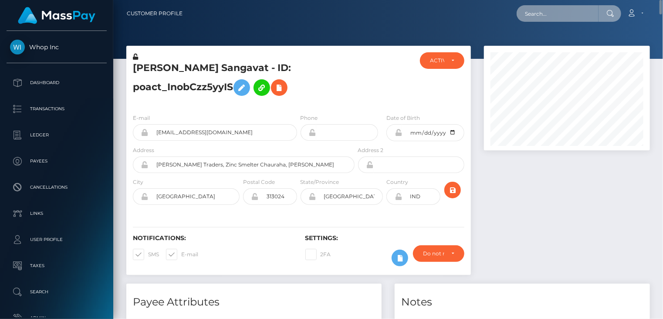
paste input "poact_KZZ1AAJ3v7f2"
type input "poact_KZZ1AAJ3v7f2"
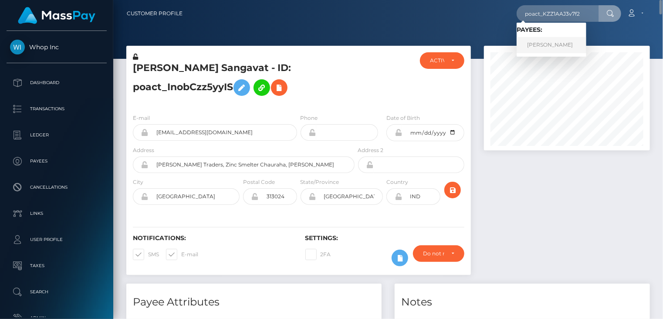
click at [542, 46] on link "eeshan sohail" at bounding box center [552, 45] width 70 height 16
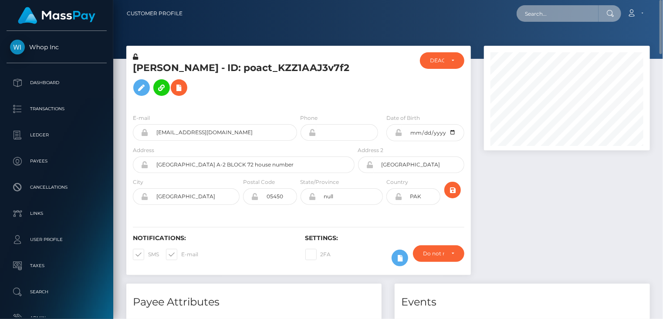
paste input "g1454418"
type input "g1454418"
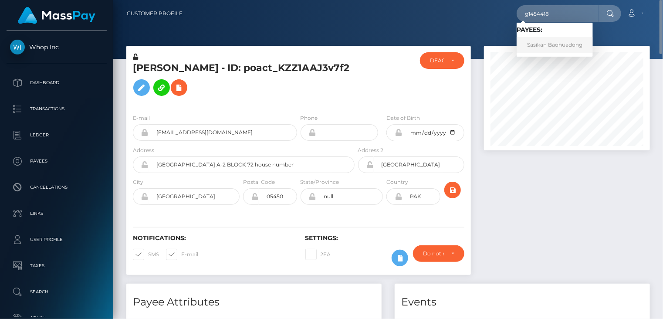
click at [556, 47] on link "Sasikan Baohuadong" at bounding box center [555, 45] width 76 height 16
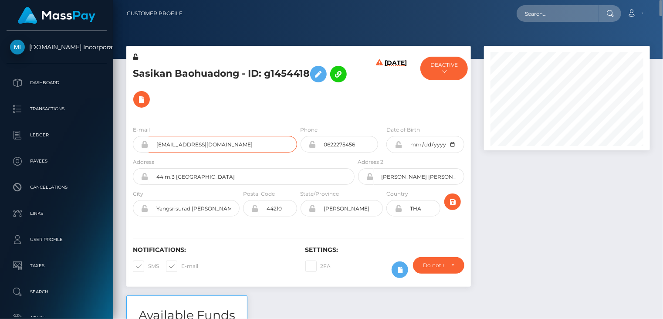
click at [183, 142] on input "[EMAIL_ADDRESS][DOMAIN_NAME]" at bounding box center [223, 144] width 149 height 17
click at [183, 142] on input "sasikanplaty@gmail.com" at bounding box center [223, 144] width 149 height 17
click at [283, 73] on h5 "Sasikan Baohuadong - ID: g1454418" at bounding box center [241, 86] width 217 height 51
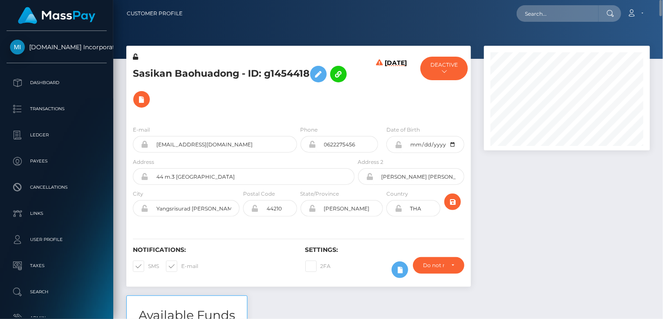
copy h5 "g1454418"
click at [258, 95] on h5 "Sasikan Baohuadong - ID: g1454418" at bounding box center [241, 86] width 217 height 51
click at [250, 70] on h5 "Sasikan Baohuadong - ID: g1454418" at bounding box center [241, 86] width 217 height 51
drag, startPoint x: 248, startPoint y: 72, endPoint x: 308, endPoint y: 74, distance: 59.7
click at [308, 74] on h5 "Sasikan Baohuadong - ID: g1454418" at bounding box center [241, 86] width 217 height 51
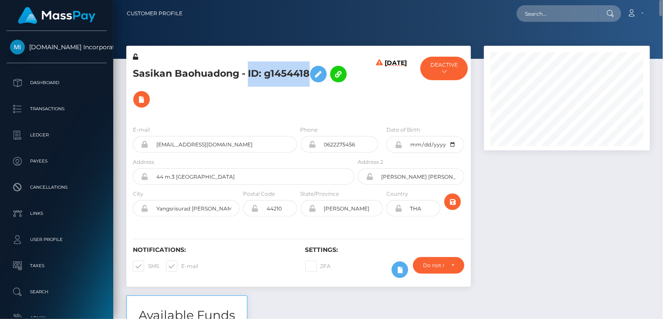
copy h5 "ID: g1454418"
click at [148, 73] on h5 "Sasikan Baohuadong - ID: g1454418" at bounding box center [241, 86] width 217 height 51
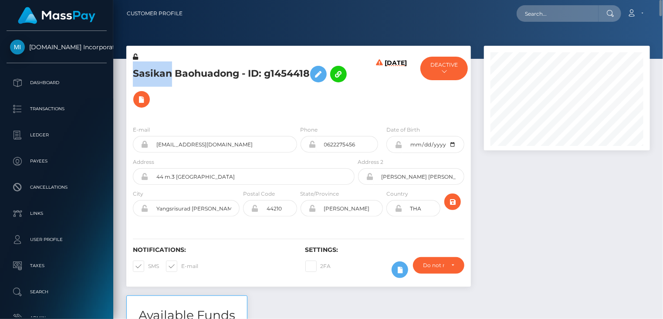
copy h5 "Sasikan"
click at [147, 98] on icon at bounding box center [141, 99] width 10 height 11
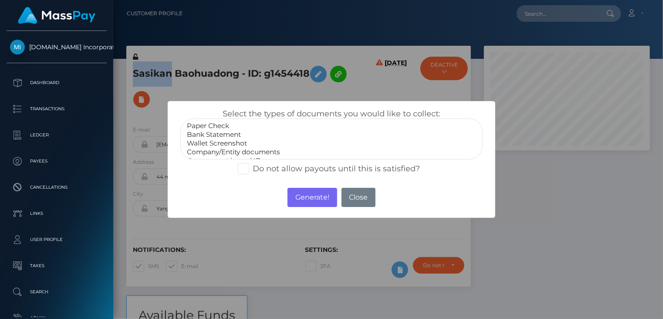
select select "Bank Statement"
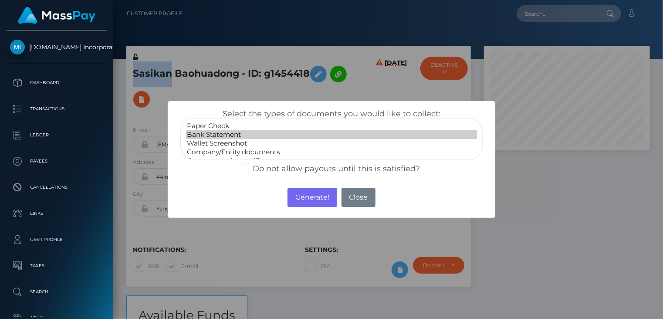
click at [234, 135] on option "Bank Statement" at bounding box center [331, 134] width 291 height 9
click at [319, 201] on button "Generate!" at bounding box center [312, 197] width 49 height 19
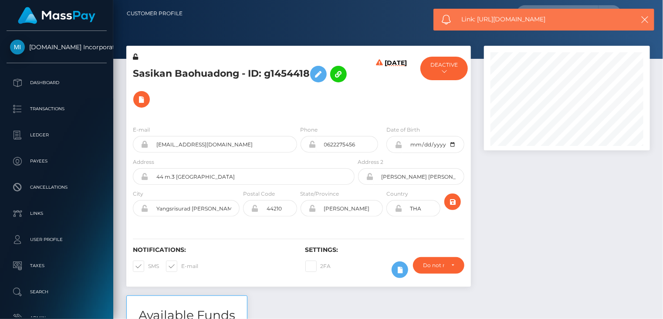
click at [505, 19] on span "Link: https://l.maspay.io/LjwUk" at bounding box center [544, 19] width 164 height 9
copy span "Link: https://l.maspay.io/LjwUk"
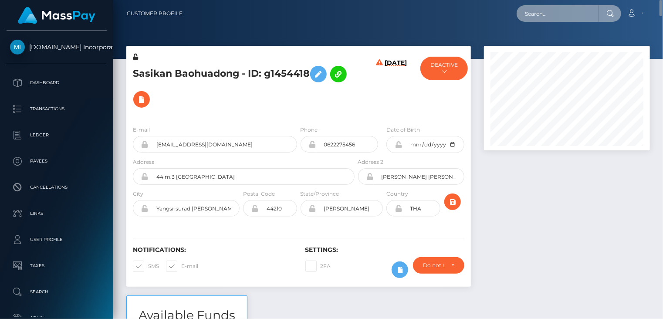
click at [560, 16] on input "text" at bounding box center [558, 13] width 82 height 17
paste input "482243858923528192"
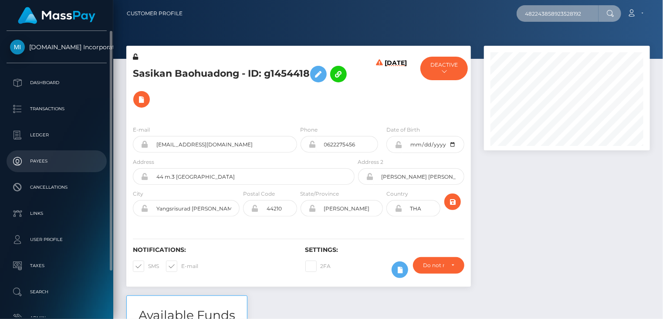
type input "482243858923528192"
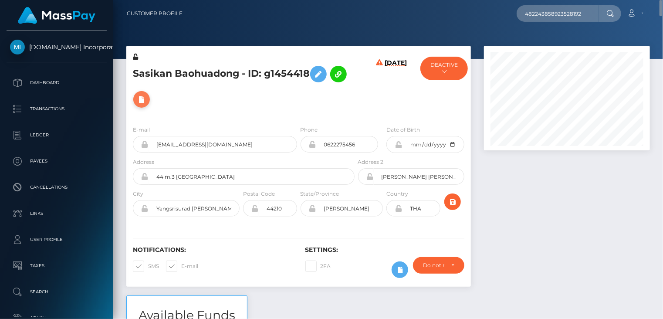
click at [147, 103] on icon at bounding box center [141, 99] width 10 height 11
select select
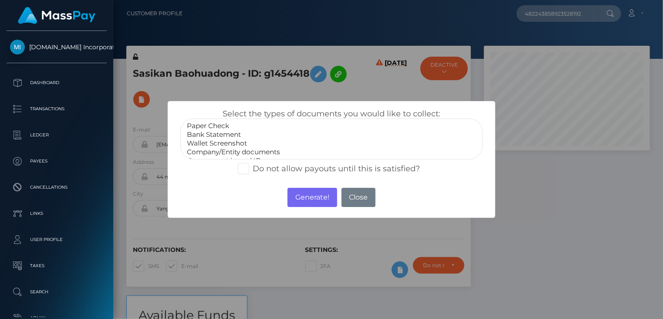
click at [265, 278] on div "× Select the types of documents you would like to collect: Paper Check Bank Sta…" at bounding box center [331, 159] width 663 height 319
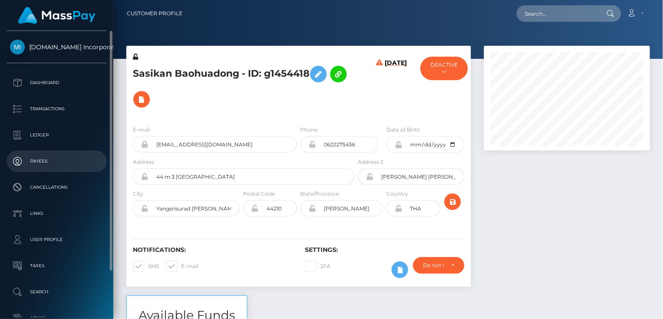
scroll to position [105, 166]
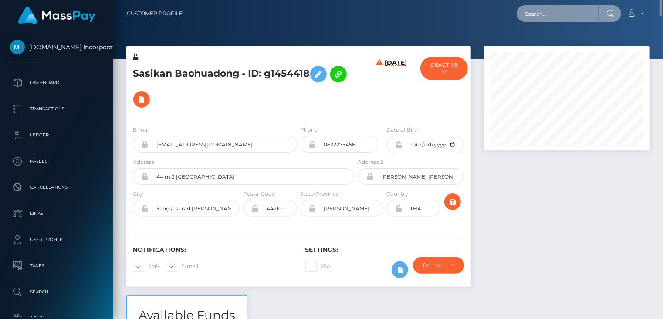
paste input "482243858923528192"
type input "482243858923528192"
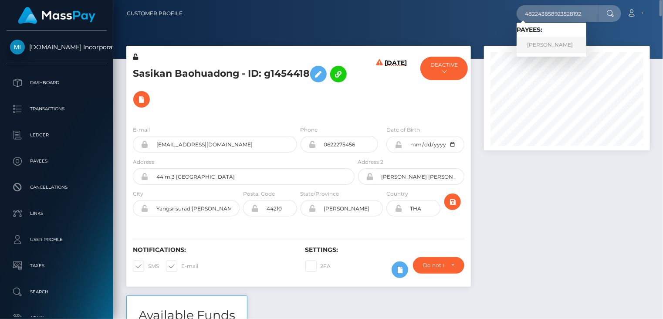
click at [543, 46] on link "EKATERINA AMINEVA" at bounding box center [552, 45] width 70 height 16
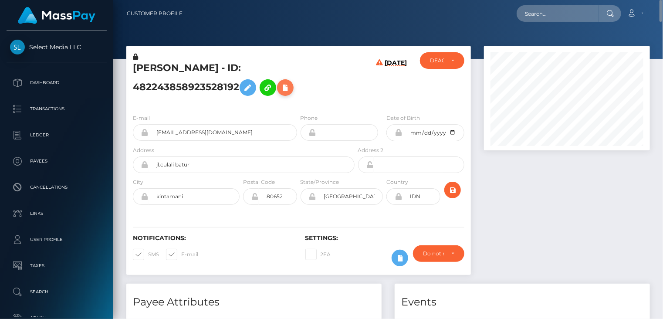
click at [288, 93] on button at bounding box center [285, 87] width 17 height 17
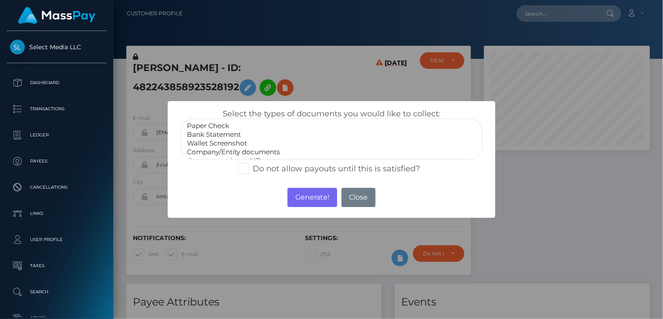
select select "Bank Statement"
click at [221, 135] on option "Bank Statement" at bounding box center [331, 134] width 291 height 9
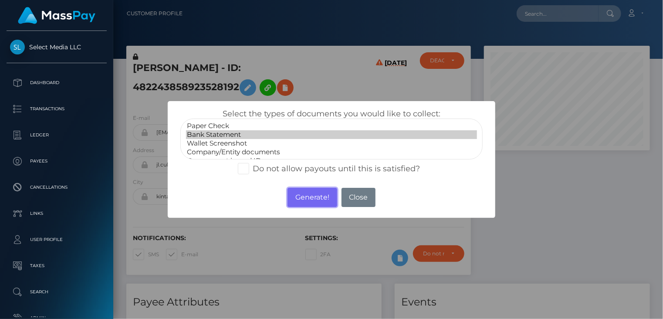
drag, startPoint x: 313, startPoint y: 194, endPoint x: 403, endPoint y: 110, distance: 122.7
click at [314, 193] on button "Generate!" at bounding box center [312, 197] width 49 height 19
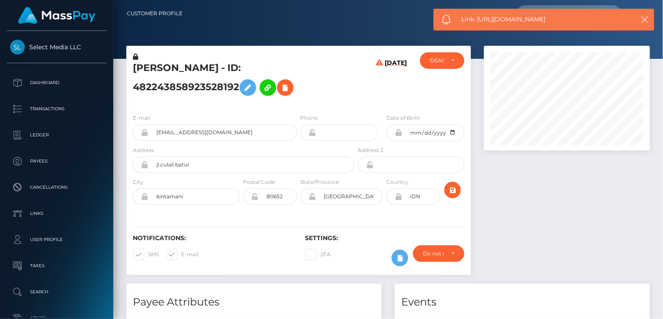
click at [482, 21] on span "Link: https://l.maspay.io/KjwOK" at bounding box center [544, 19] width 164 height 9
copy span "Link: https://l.maspay.io/KjwOK"
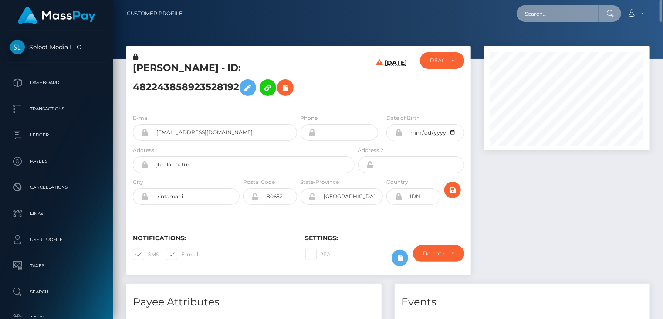
paste input "428800296257331200"
type input "428800296257331200"
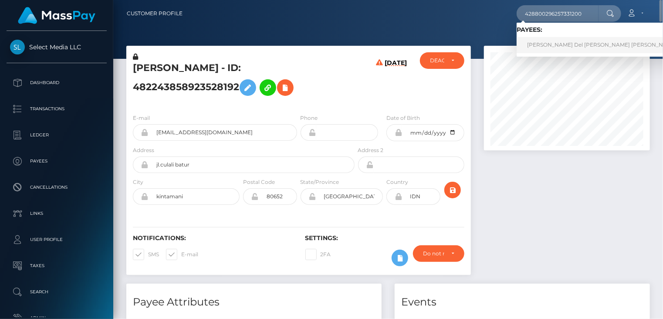
click at [555, 44] on link "Yamileth Del Carmen Cordones Gonzalez" at bounding box center [602, 45] width 171 height 16
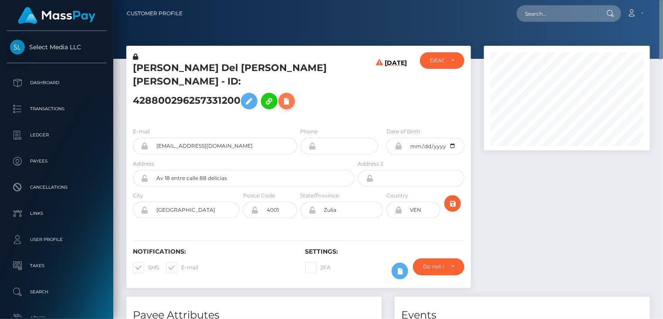
click at [292, 96] on icon at bounding box center [286, 101] width 10 height 11
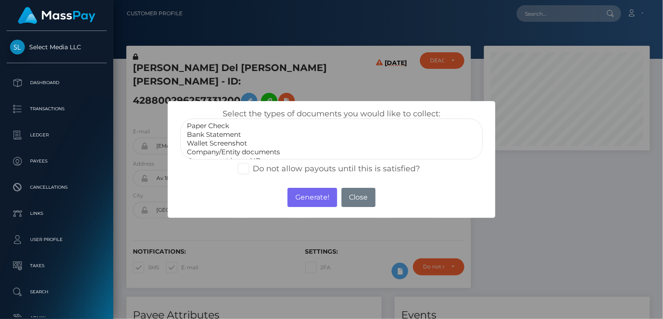
select select "Bank Statement"
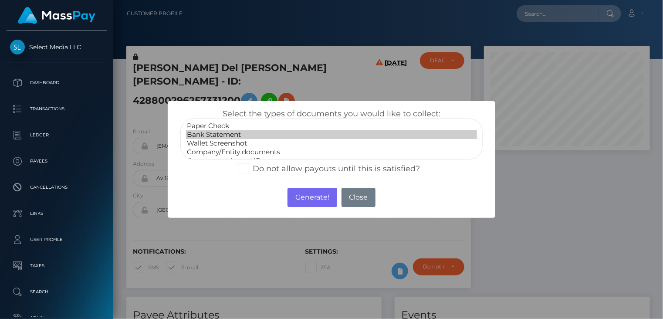
click at [226, 135] on option "Bank Statement" at bounding box center [331, 134] width 291 height 9
click at [310, 199] on button "Generate!" at bounding box center [312, 197] width 49 height 19
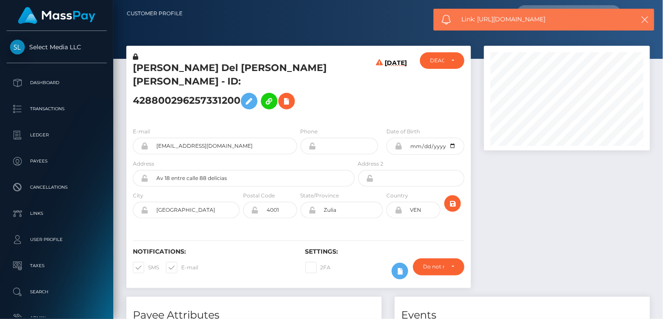
click at [504, 18] on span "Link: https://l.maspay.io/zjwPw" at bounding box center [544, 19] width 164 height 9
copy span "Link: https://l.maspay.io/zjwPw"
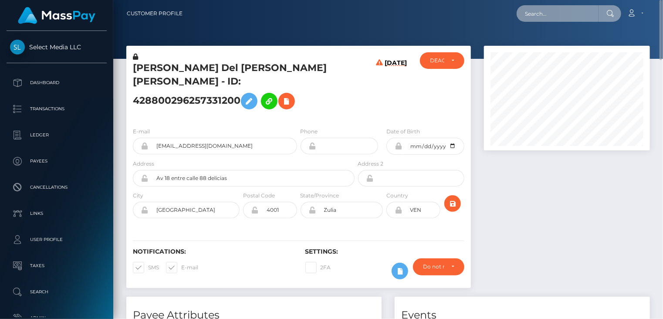
paste input "684888659018653699"
type input "684888659018653699"
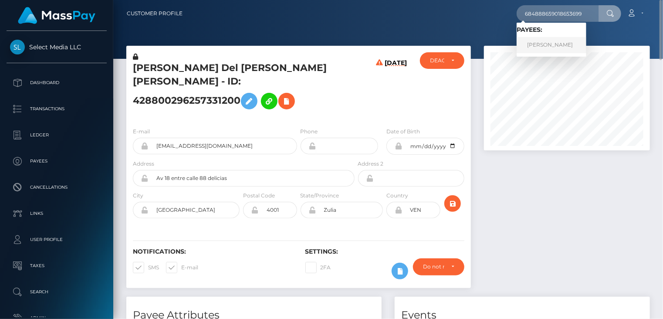
click at [561, 41] on link "MILENA LUZ PELLIZZER" at bounding box center [552, 45] width 70 height 16
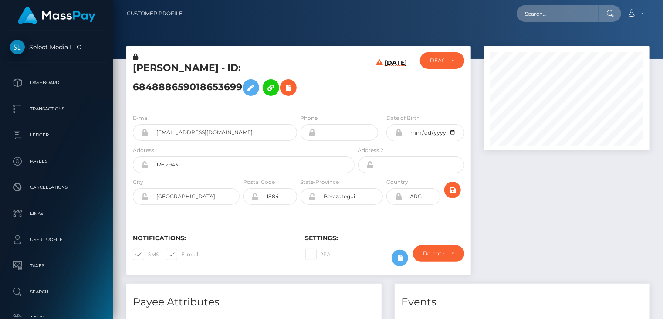
scroll to position [105, 166]
drag, startPoint x: 0, startPoint y: 0, endPoint x: 289, endPoint y: 92, distance: 303.7
click at [289, 92] on icon at bounding box center [288, 87] width 10 height 11
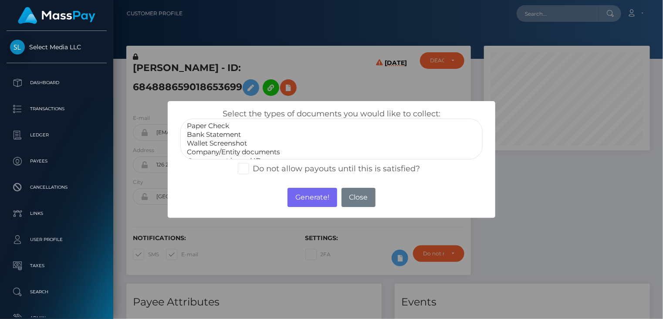
select select "Bank Statement"
click at [210, 133] on option "Bank Statement" at bounding box center [331, 134] width 291 height 9
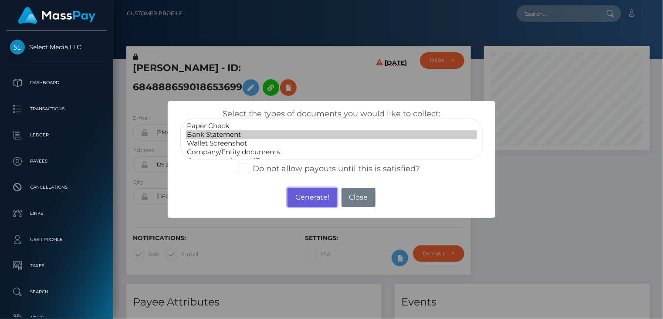
click at [301, 197] on button "Generate!" at bounding box center [312, 197] width 49 height 19
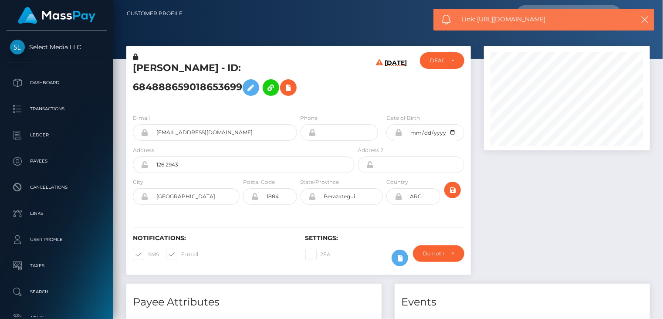
click at [511, 16] on span "Link: [URL][DOMAIN_NAME]" at bounding box center [544, 19] width 164 height 9
copy span "Link: https://l.maspay.io/xjwAC"
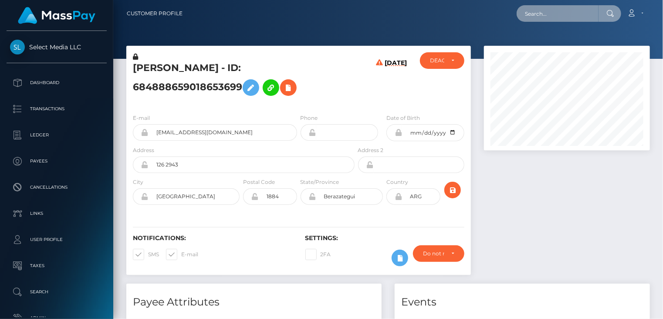
paste input "398473716041789440"
type input "398473716041789440"
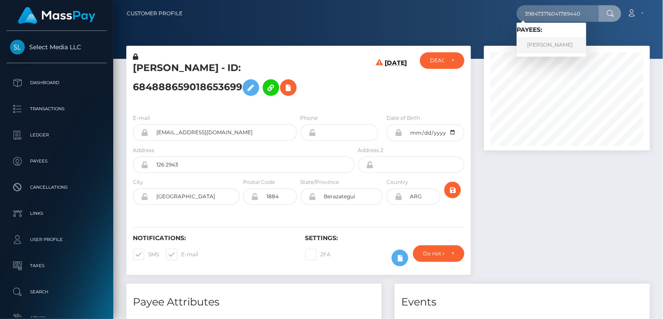
click at [548, 43] on link "Cecelia Stanbury" at bounding box center [552, 45] width 70 height 16
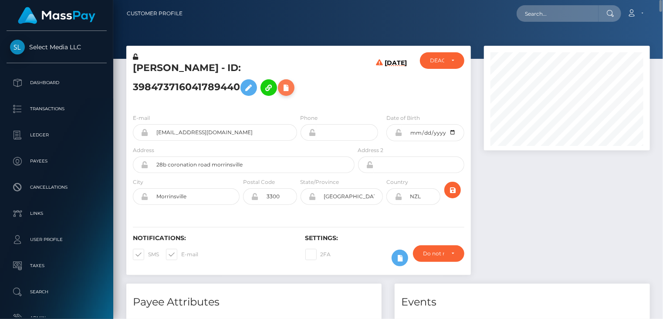
click at [281, 87] on icon at bounding box center [286, 87] width 10 height 11
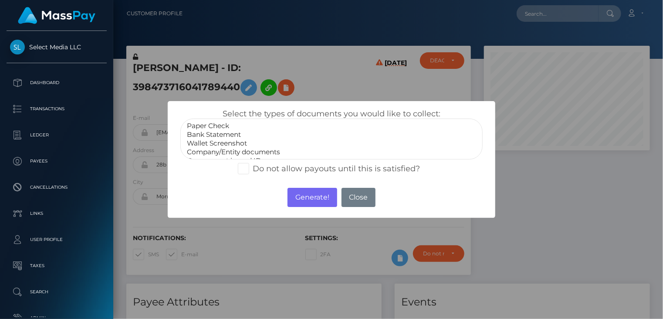
select select "Bank Statement"
click at [236, 136] on option "Bank Statement" at bounding box center [331, 134] width 291 height 9
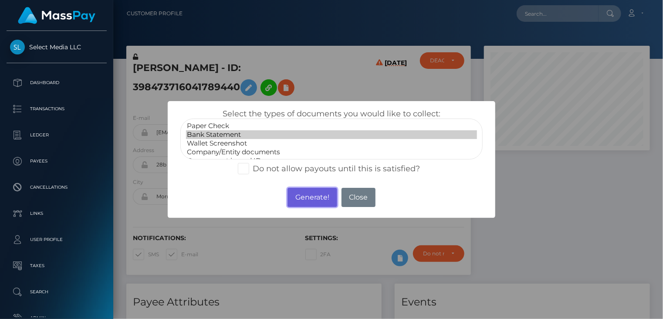
click at [306, 201] on button "Generate!" at bounding box center [312, 197] width 49 height 19
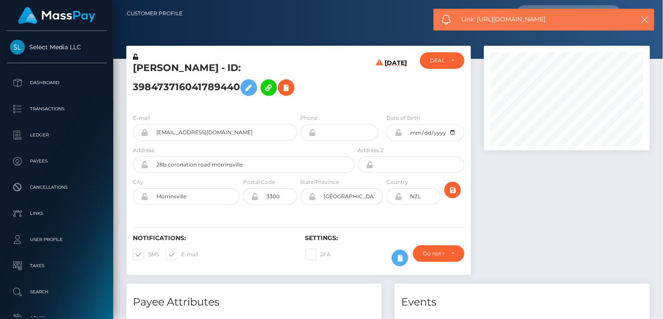
click at [513, 14] on div "Link: https://l.maspay.io/ajwSg" at bounding box center [543, 20] width 221 height 22
copy span "Link: https://l.maspay.io/ajwSg"
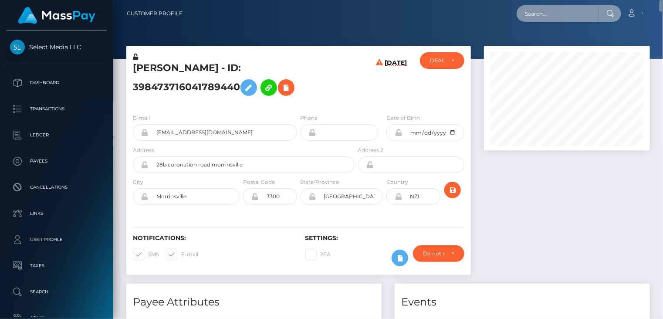
paste input "285528416709521408"
type input "285528416709521408"
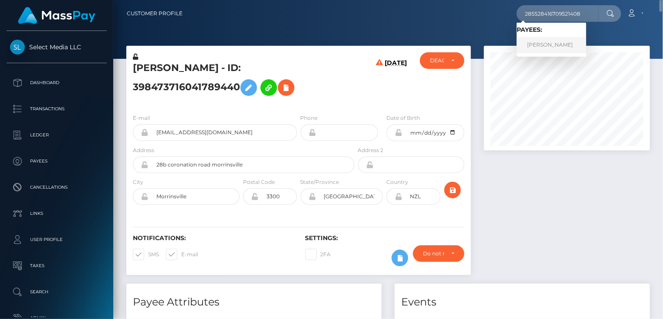
click at [552, 45] on link "Anna Alexandrovna Striukova" at bounding box center [552, 45] width 70 height 16
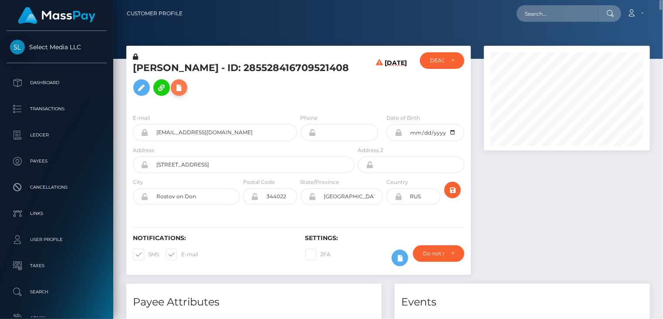
click at [184, 89] on icon at bounding box center [179, 87] width 10 height 11
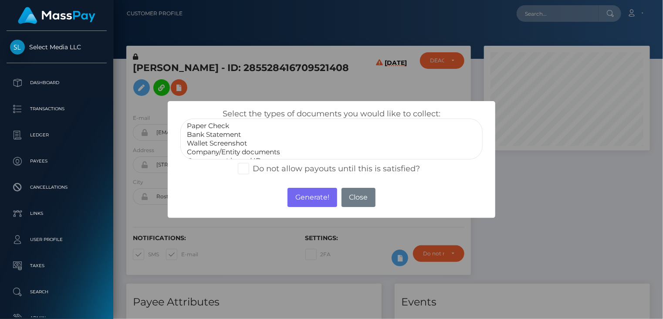
select select "Bank Statement"
click at [225, 135] on option "Bank Statement" at bounding box center [331, 134] width 291 height 9
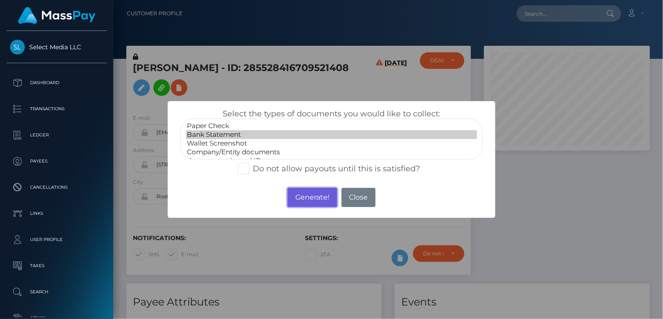
click at [322, 201] on button "Generate!" at bounding box center [312, 197] width 49 height 19
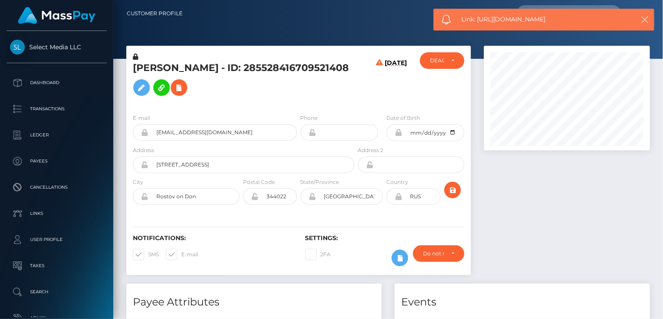
click at [491, 19] on span "Link: https://l.maspay.io/kjwH6" at bounding box center [544, 19] width 164 height 9
copy span "Link: https://l.maspay.io/kjwH6"
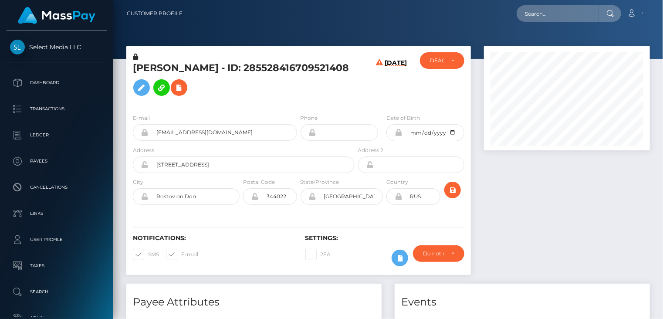
copy span "Link: https://l.maspay.io/kjwH6"
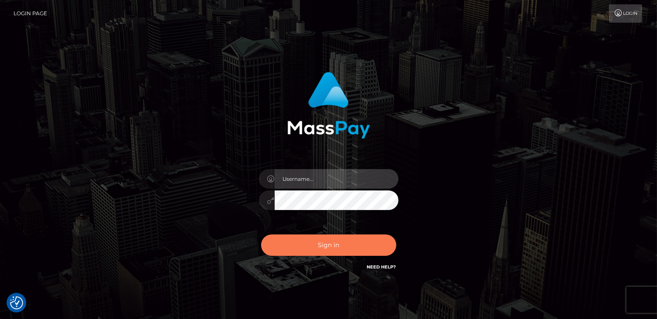
type input "catalinad"
click at [300, 250] on button "Sign in" at bounding box center [328, 244] width 135 height 21
type input "catalinad"
click at [323, 247] on button "Sign in" at bounding box center [328, 244] width 135 height 21
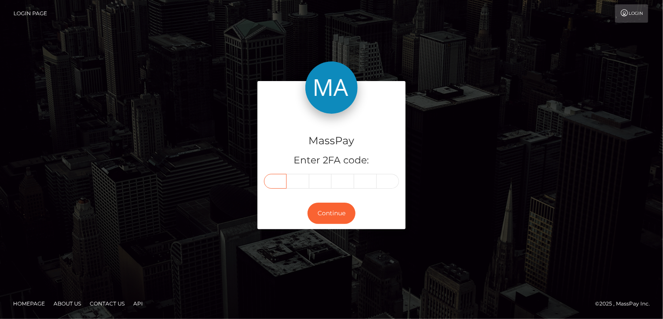
click at [279, 182] on input "text" at bounding box center [275, 181] width 23 height 15
type input "9"
type input "1"
type input "4"
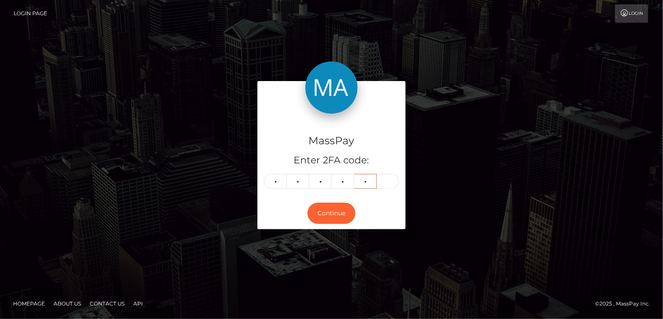
type input "4"
type input "1"
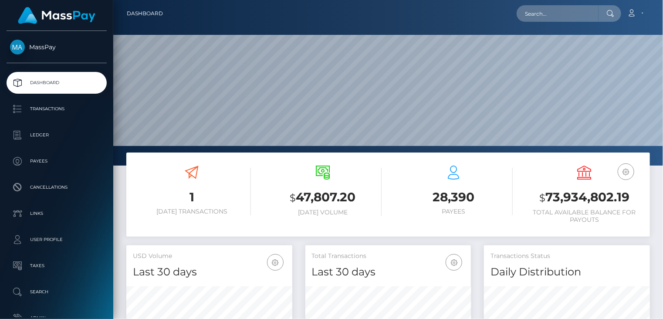
scroll to position [154, 166]
paste input "2fb1859d-7431-4b33-800b-3baa97dbe538"
type input "2fb1859d-7431-4b33-800b-3baa97dbe538"
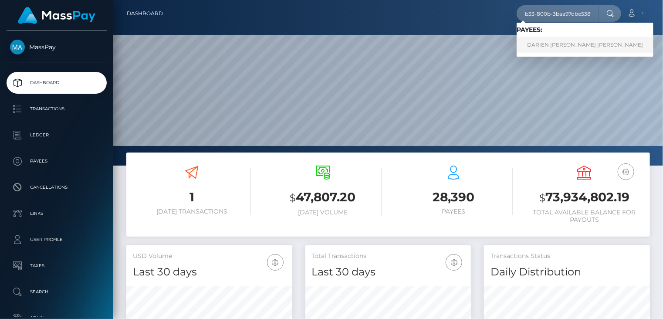
scroll to position [0, 0]
click at [545, 47] on link "DARIEN JOSUE CANALES LEON" at bounding box center [585, 45] width 137 height 16
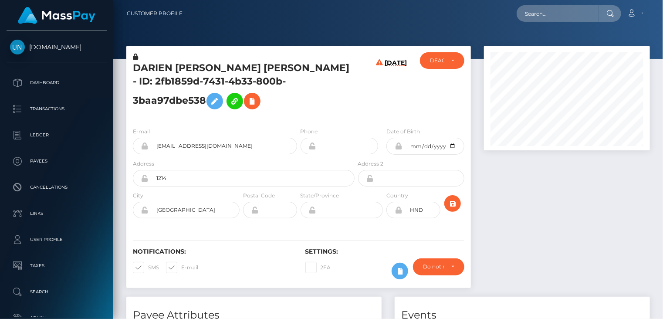
scroll to position [105, 166]
click at [247, 102] on icon at bounding box center [252, 101] width 10 height 11
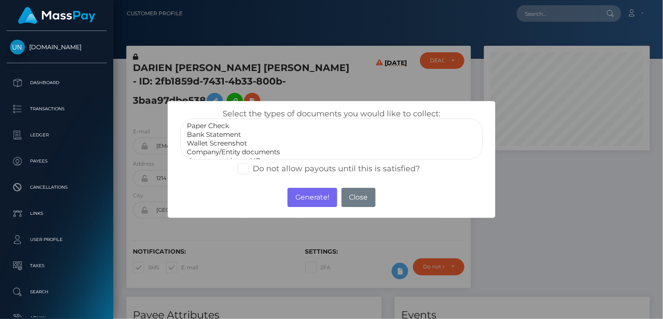
select select "Bank Statement"
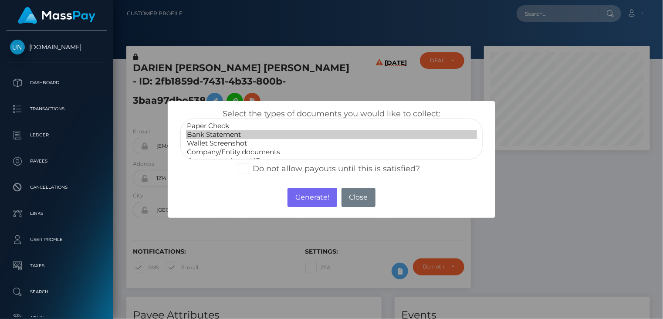
click at [217, 138] on option "Bank Statement" at bounding box center [331, 134] width 291 height 9
click at [321, 199] on button "Generate!" at bounding box center [312, 197] width 49 height 19
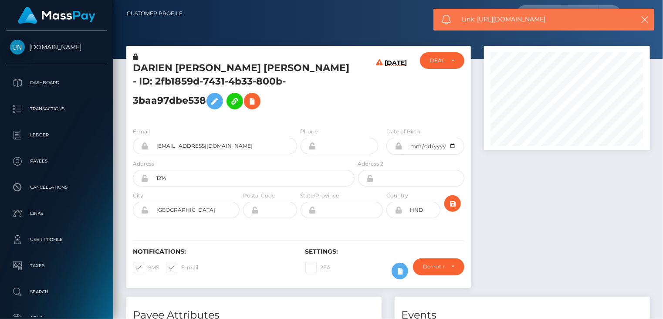
click at [512, 15] on span "Link: https://l.maspay.io/8jwVs" at bounding box center [544, 19] width 164 height 9
click at [511, 19] on span "Link: https://l.maspay.io/8jwVs" at bounding box center [544, 19] width 164 height 9
click at [511, 18] on span "Link: https://l.maspay.io/8jwVs" at bounding box center [544, 19] width 164 height 9
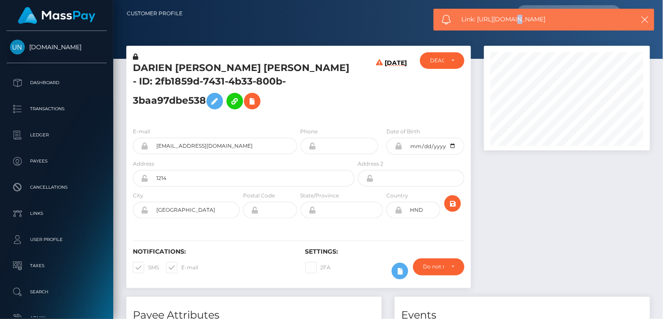
copy span "Link: https://l.maspay.io/8jwVs"
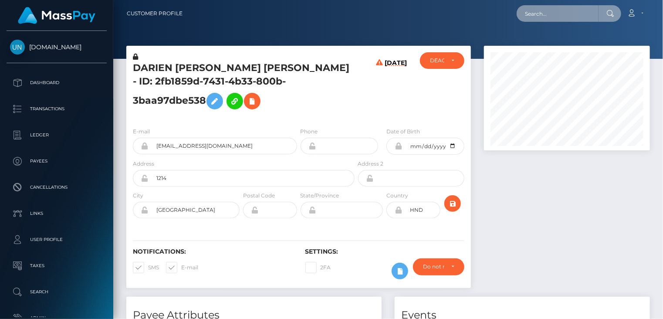
paste input "5a1340f2-d04a-48e2-87f1-aa9de9b8dc9b"
type input "5a1340f2-d04a-48e2-87f1-aa9de9b8dc9b"
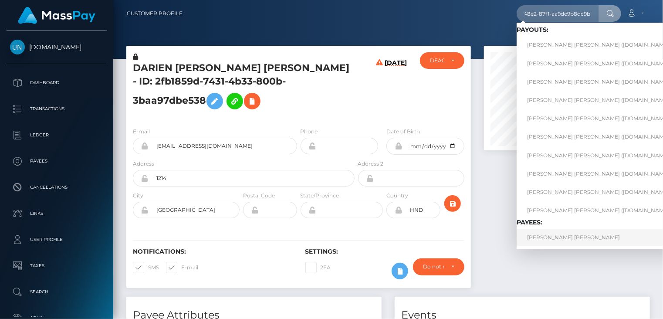
scroll to position [0, 0]
click at [559, 242] on link "KENIA VANESSA ALVARADO VILLACORTA" at bounding box center [601, 237] width 169 height 16
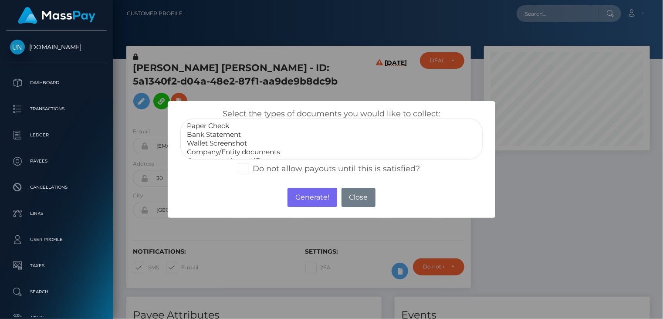
scroll to position [105, 166]
select select "Bank Statement"
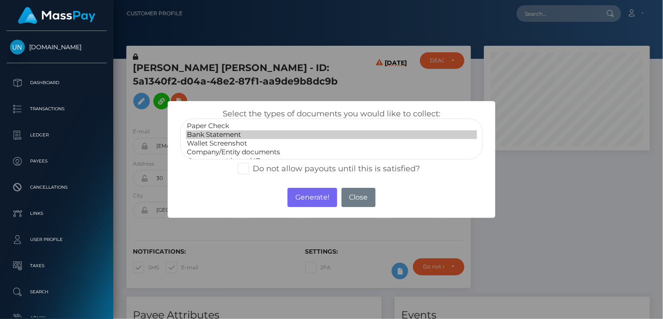
click at [221, 134] on option "Bank Statement" at bounding box center [331, 134] width 291 height 9
click at [317, 194] on button "Generate!" at bounding box center [312, 197] width 49 height 19
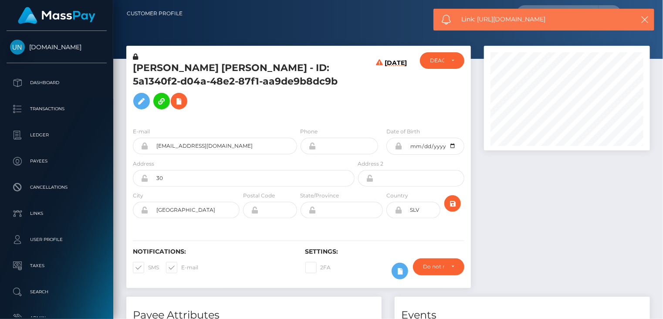
click at [511, 20] on span "Link: https://l.maspay.io/5jwBY" at bounding box center [544, 19] width 164 height 9
copy span "Link: https://l.maspay.io/5jwBY"
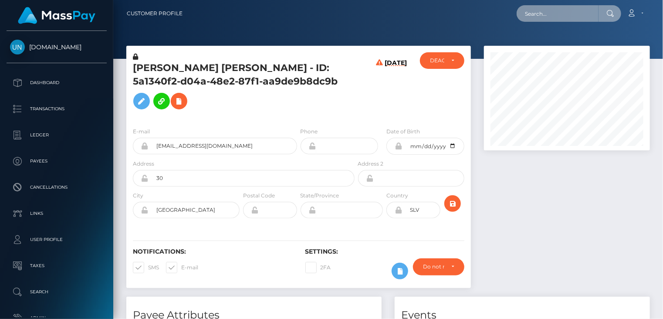
paste input "MSPA48499CAC9B12C5"
type input "MSPA48499CAC9B12C5"
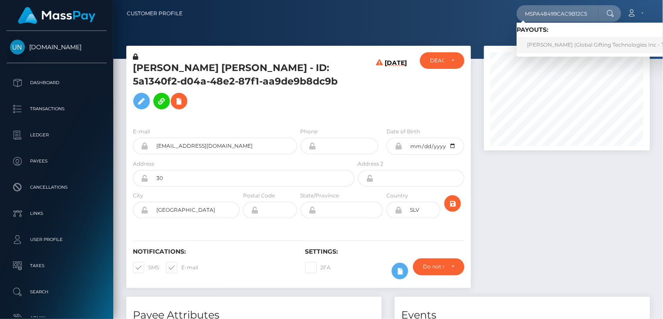
click at [581, 43] on link "MARIA CAROLINA IBARVO CUERO Ibarvo (Global Gifting Technologies Inc - Throne)" at bounding box center [605, 45] width 176 height 16
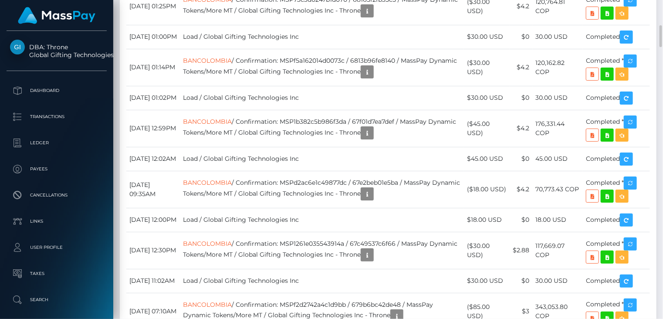
scroll to position [2471, 0]
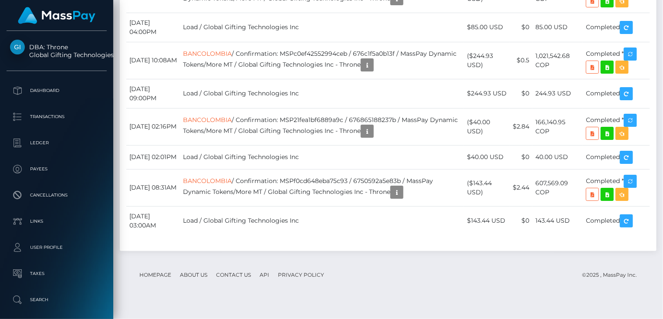
scroll to position [3139, 0]
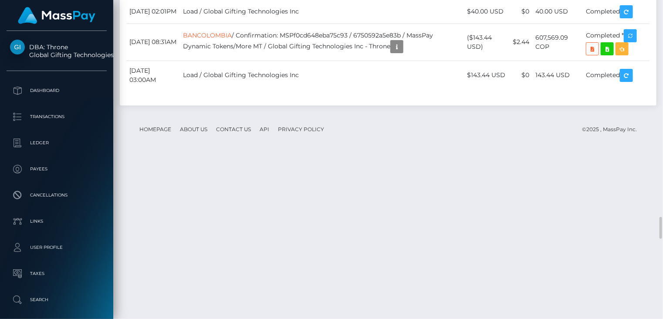
copy td "MSPa48499cac9b12c5"
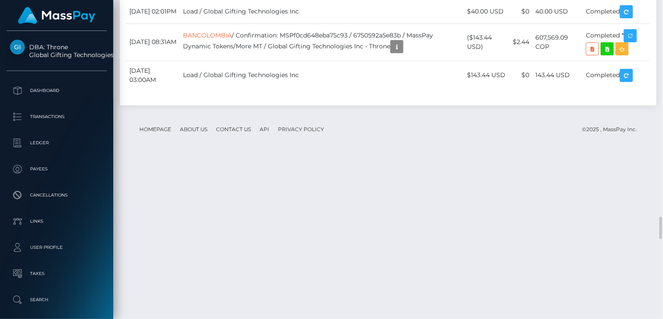
copy td "MSPa932995c67f5217"
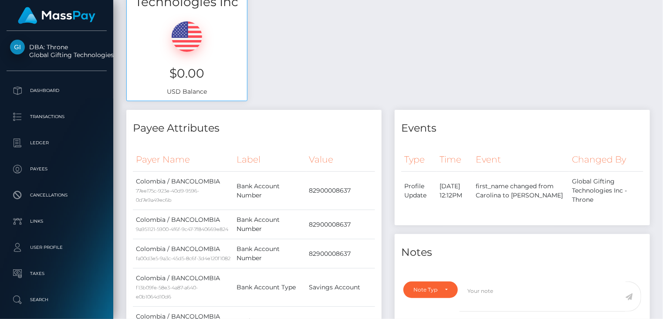
scroll to position [0, 0]
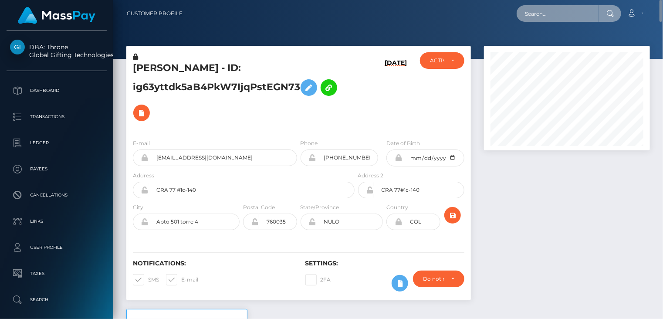
paste input "MSP143fb6da704f63d"
type input "MSP143fb6da704f63d"
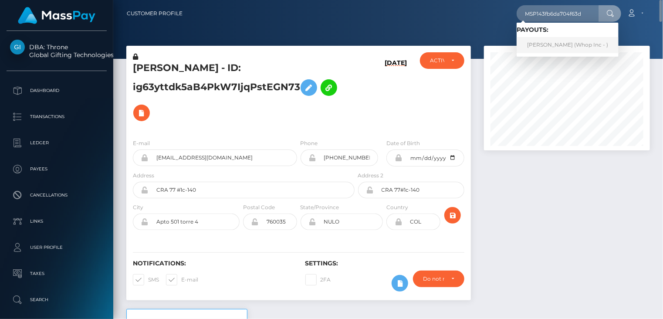
click at [549, 47] on link "JESUS DAVID OSORIO RUENDEZ (Whop Inc - )" at bounding box center [568, 45] width 102 height 16
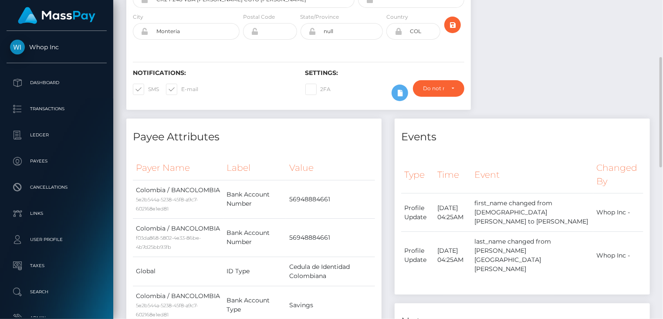
scroll to position [20, 0]
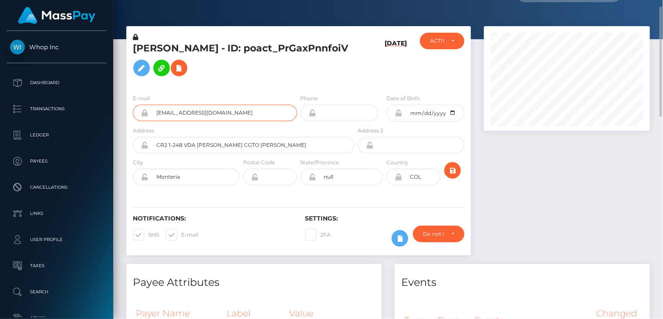
click at [193, 115] on input "jdor2205@gmail.com" at bounding box center [223, 113] width 149 height 17
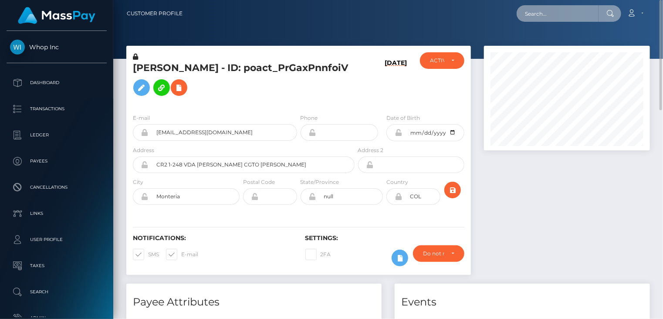
paste input "mcluck-1240431010"
type input "mcluck-1240431010"
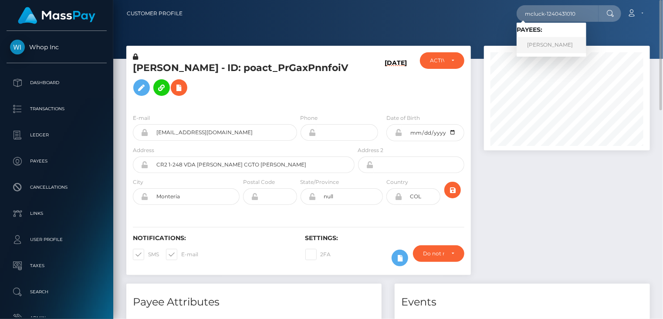
click at [582, 43] on link "MICHAEL ROBERT BROWN" at bounding box center [552, 45] width 70 height 16
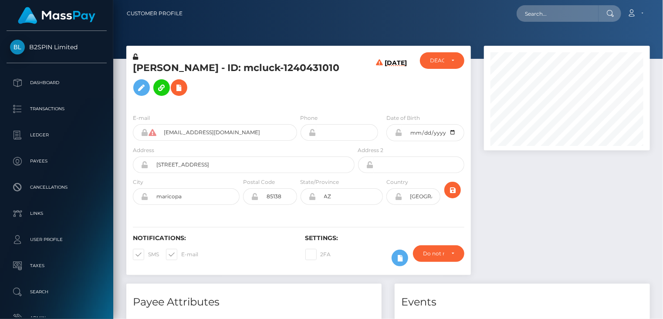
scroll to position [105, 166]
click at [184, 90] on icon at bounding box center [179, 87] width 10 height 11
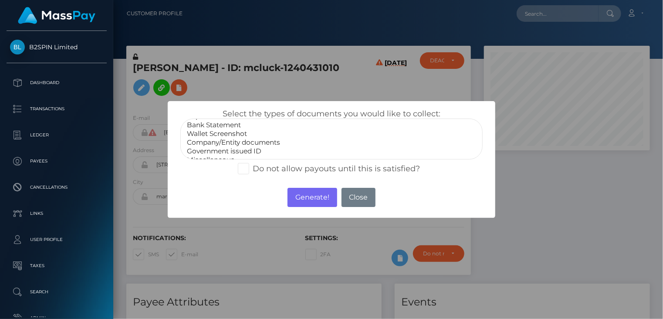
scroll to position [17, 0]
select select "Government issued ID"
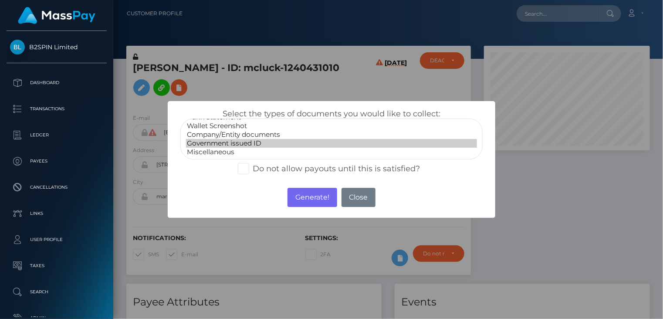
click at [244, 143] on option "Government issued ID" at bounding box center [331, 143] width 291 height 9
click at [332, 203] on button "Generate!" at bounding box center [312, 197] width 49 height 19
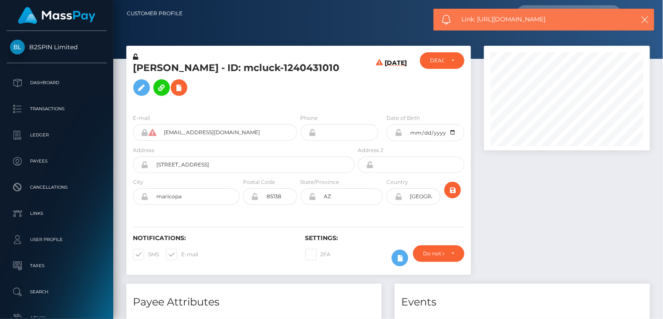
click at [513, 18] on span "Link: https://l.maspay.io/Wjw2E" at bounding box center [544, 19] width 164 height 9
copy span "Link: https://l.maspay.io/Wjw2E"
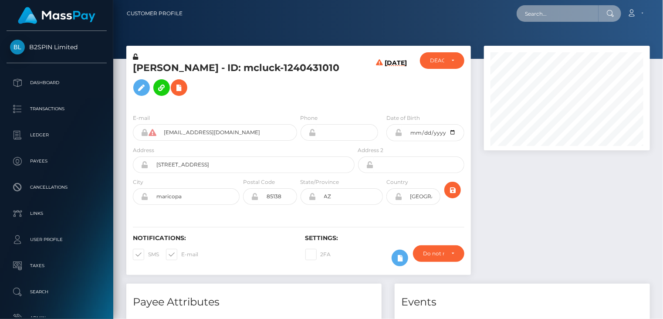
paste input "hellomillions-1349046119"
type input "hellomillions-1349046119"
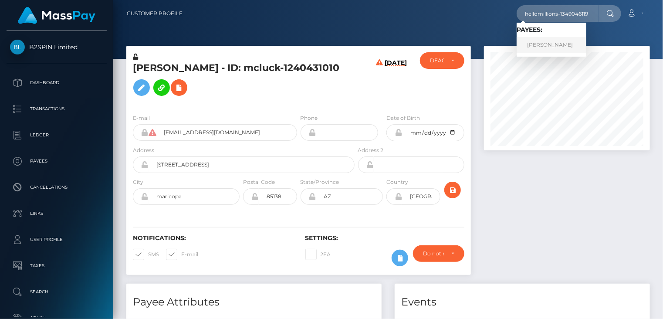
click at [570, 50] on link "JUAN ANTONIO MENDOZA" at bounding box center [552, 45] width 70 height 16
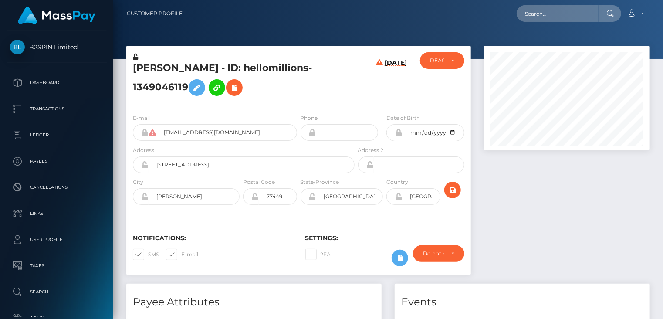
scroll to position [105, 166]
click at [240, 86] on icon at bounding box center [234, 87] width 10 height 11
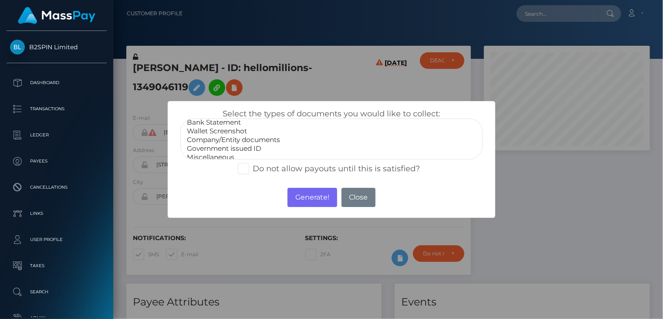
scroll to position [17, 0]
select select "Government issued ID"
click at [216, 144] on option "Government issued ID" at bounding box center [331, 143] width 291 height 9
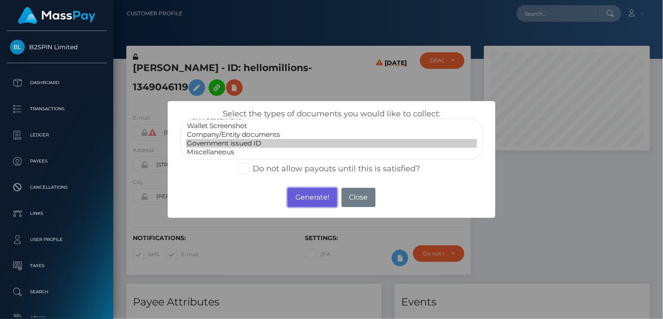
click at [316, 199] on button "Generate!" at bounding box center [312, 197] width 49 height 19
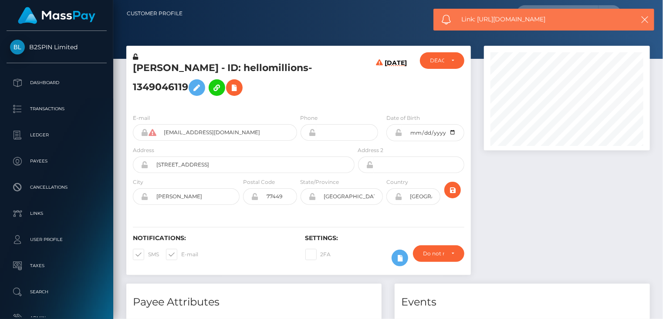
click at [503, 18] on span "Link: [URL][DOMAIN_NAME]" at bounding box center [544, 19] width 164 height 9
copy span "Link: https://l.maspay.io/hjw9y"
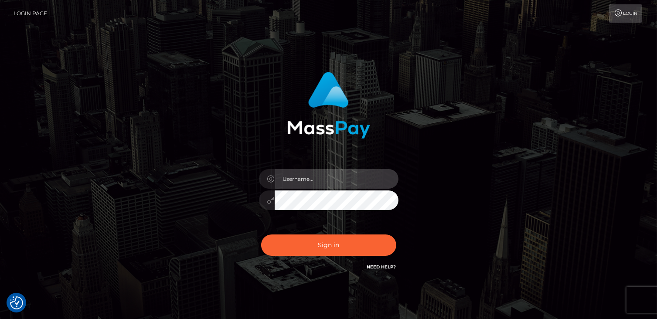
type input "catalinad"
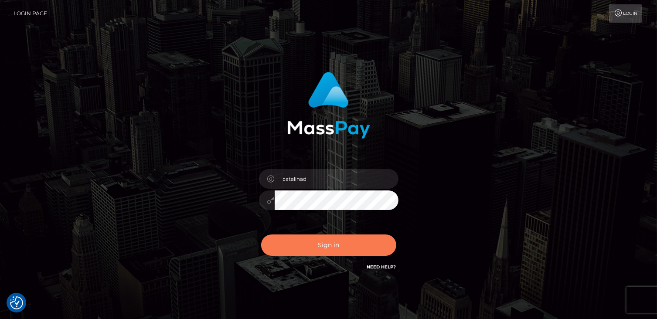
click at [345, 249] on button "Sign in" at bounding box center [328, 244] width 135 height 21
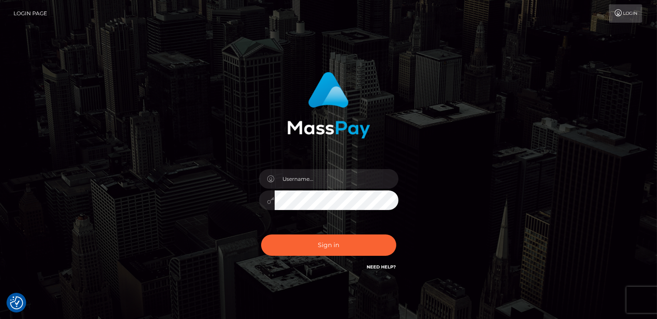
checkbox input "true"
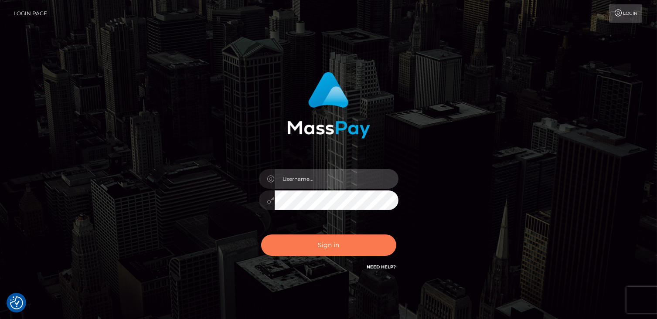
type input "catalinad"
click at [346, 246] on button "Sign in" at bounding box center [328, 244] width 135 height 21
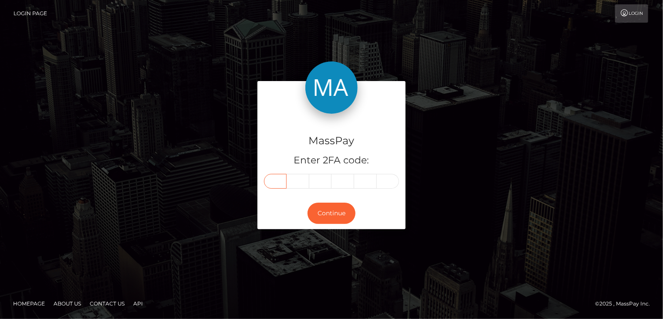
click at [273, 180] on input "text" at bounding box center [275, 181] width 23 height 15
type input "5"
type input "9"
type input "3"
type input "1"
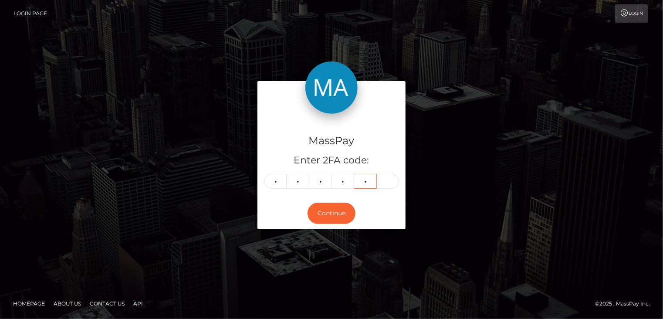
type input "1"
type input "4"
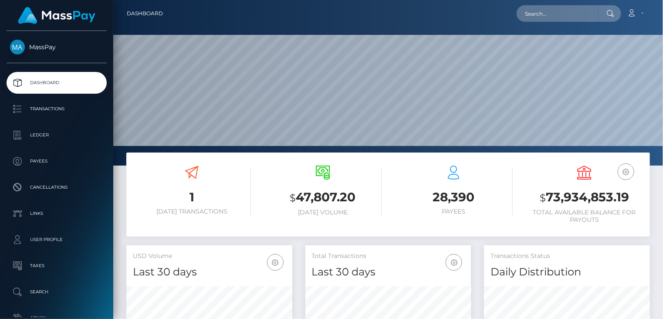
scroll to position [154, 166]
paste input "poact_buz55L0q4vqF"
type input "poact_buz55L0q4vqF"
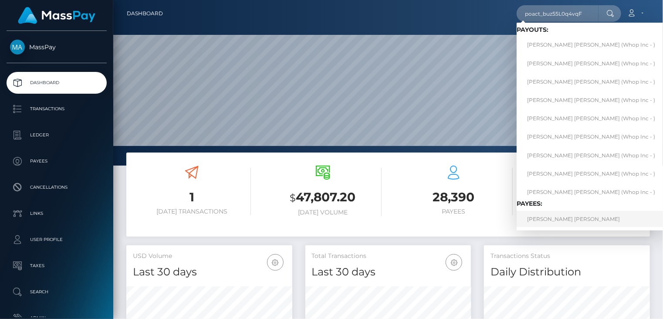
click at [573, 225] on link "MICHAEL KARANJA KANGETHE" at bounding box center [591, 219] width 149 height 16
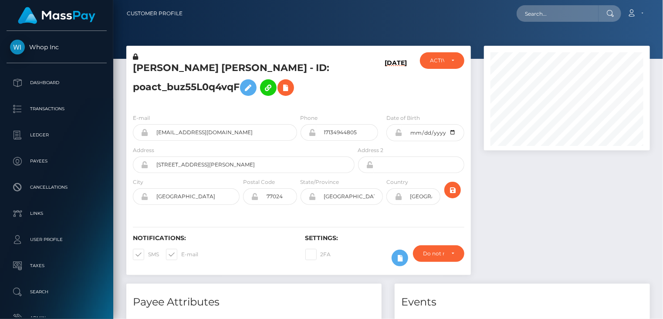
scroll to position [105, 166]
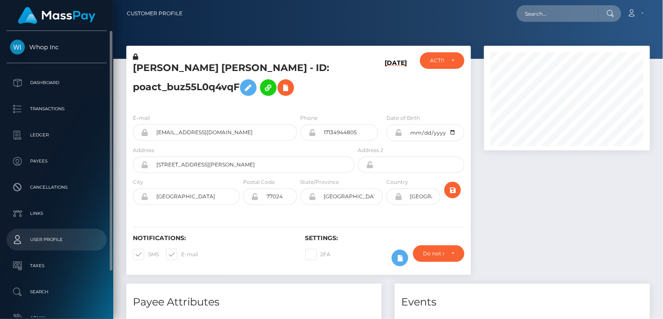
drag, startPoint x: 382, startPoint y: 88, endPoint x: 41, endPoint y: 237, distance: 371.7
click at [385, 88] on h6 "08/28/25" at bounding box center [396, 81] width 22 height 44
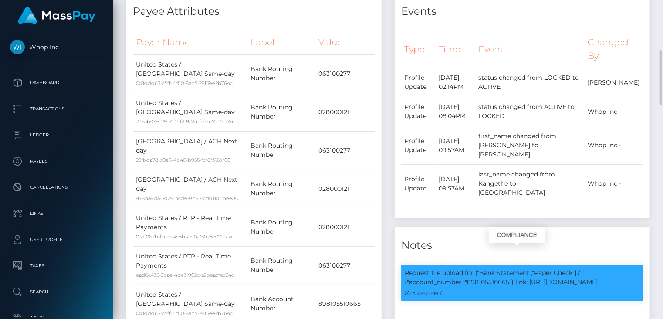
click at [493, 268] on p "Request file upload for ["Bank Statement","Paper Check"] / {"account_number":"8…" at bounding box center [522, 277] width 235 height 18
copy p "898105510665"
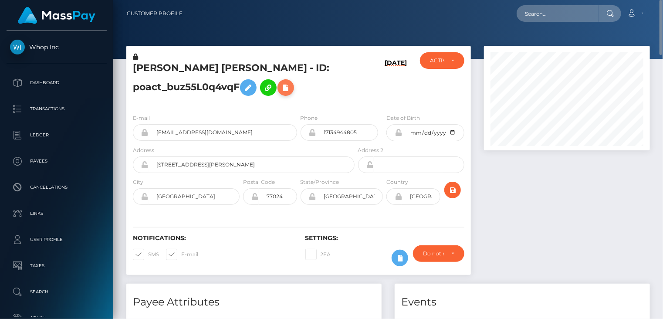
click at [291, 92] on icon at bounding box center [286, 87] width 10 height 11
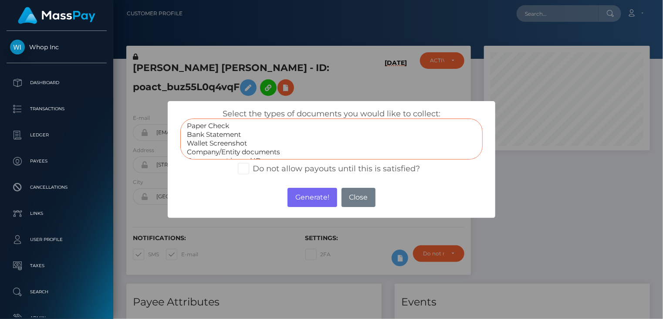
select select "Bank Statement"
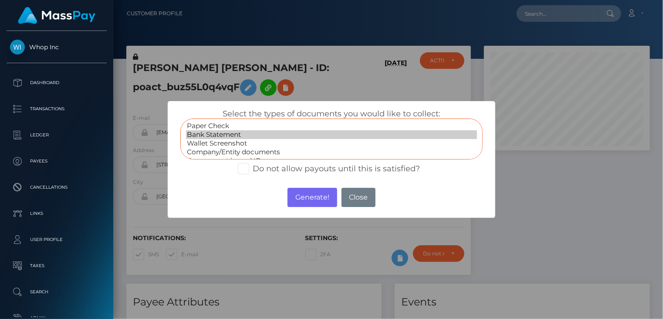
click at [204, 133] on option "Bank Statement" at bounding box center [331, 134] width 291 height 9
click at [301, 199] on button "Generate!" at bounding box center [312, 197] width 49 height 19
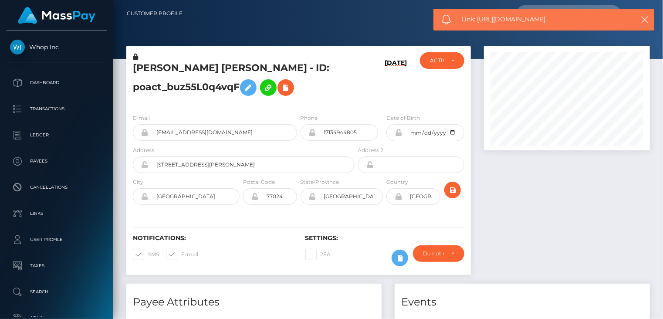
click at [492, 21] on span "Link: https://l.maspay.io/njesx" at bounding box center [544, 19] width 164 height 9
copy span "Link: https://l.maspay.io/njesx"
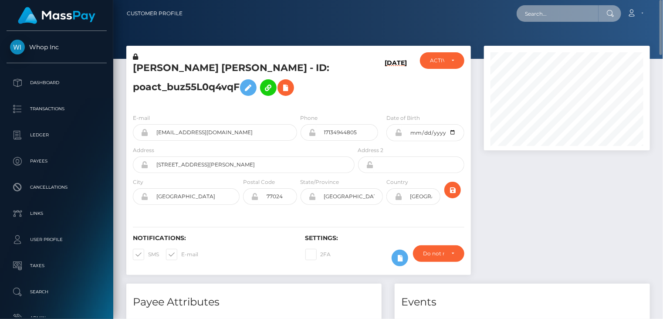
paste input "asmrmother@gmail.com"
type input "asmrmother@gmail.com"
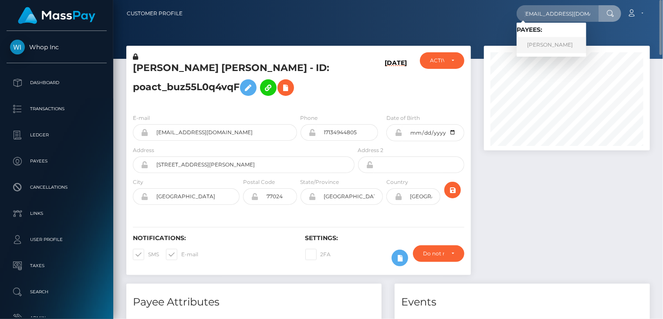
click at [552, 49] on link "Rachel Nicholls" at bounding box center [552, 45] width 70 height 16
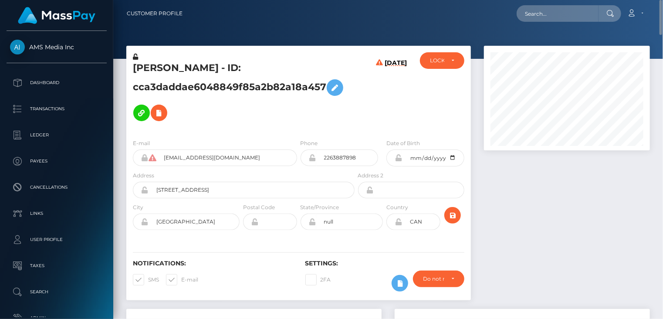
click at [210, 68] on h5 "Rachel Nicholls - ID: cca3daddae6048849f85a2b82a18a457" at bounding box center [241, 93] width 217 height 64
click at [210, 67] on h5 "Rachel Nicholls - ID: cca3daddae6048849f85a2b82a18a457" at bounding box center [241, 93] width 217 height 64
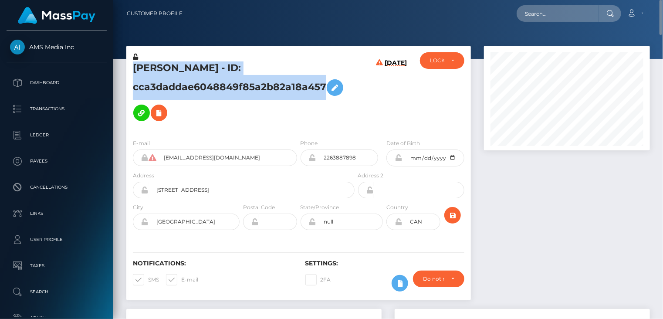
copy h5 "Rachel Nicholls - ID: cca3daddae6048849f85a2b82a18a457"
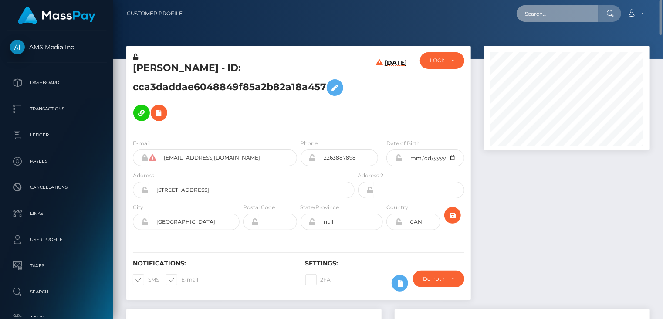
click at [547, 14] on input "text" at bounding box center [558, 13] width 82 height 17
paste input "MSPEE2477617CB07B0"
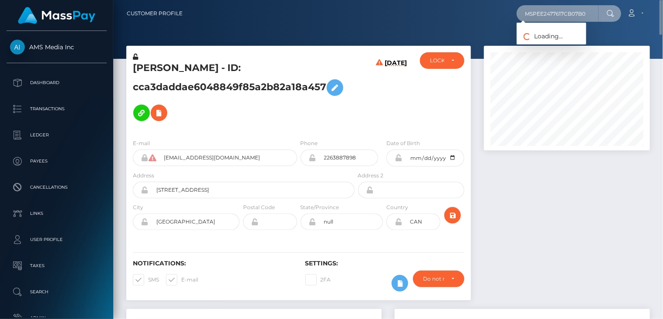
type input "MSPEE2477617CB07B0"
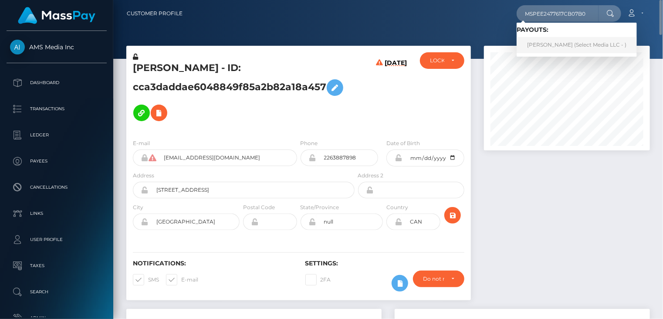
click at [547, 49] on link "Dalila Ailin Arce (Select Media LLC - )" at bounding box center [577, 45] width 120 height 16
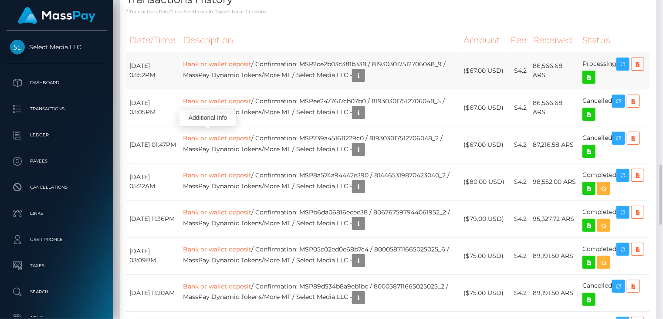
scroll to position [105, 166]
click at [372, 89] on td "Bank or wallet deposit / Confirmation: MSP2ce2b03c3f8b338 / 819303017512706048_…" at bounding box center [320, 70] width 281 height 37
click at [371, 89] on td "Bank or wallet deposit / Confirmation: MSP2ce2b03c3f8b338 / 819303017512706048_…" at bounding box center [320, 70] width 281 height 37
copy td "MSP2ce2b03c3f8b338"
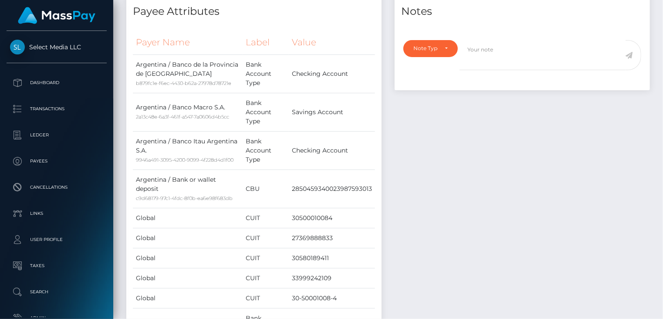
scroll to position [0, 0]
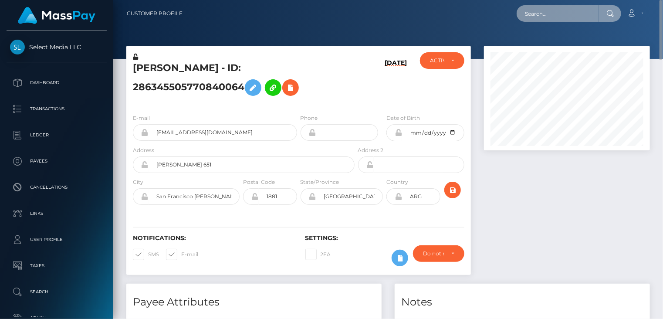
click at [564, 14] on input "text" at bounding box center [558, 13] width 82 height 17
paste input "poact_xMAXt7EGXJ0O"
type input "poact_xMAXt7EGXJ0O"
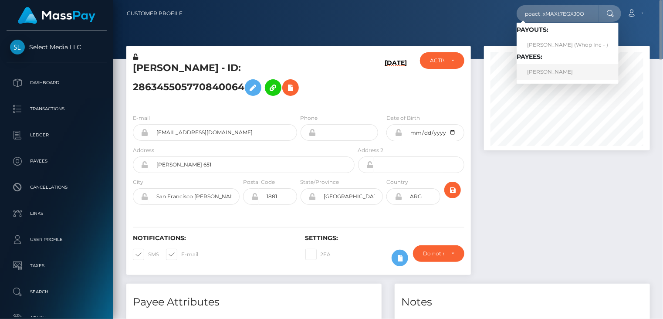
click at [582, 75] on link "NICHOLAUS GERARD ROSE" at bounding box center [568, 72] width 102 height 16
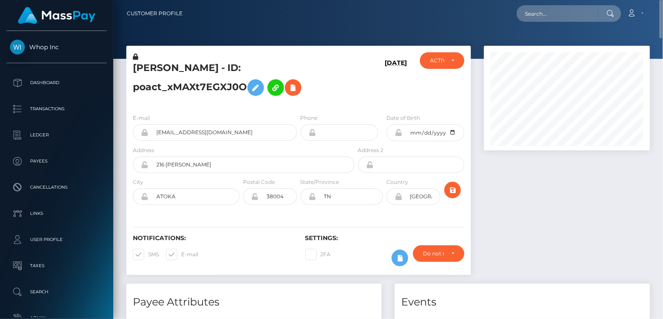
click at [169, 70] on h5 "[PERSON_NAME] - ID: poact_xMAXt7EGXJ0O" at bounding box center [241, 80] width 217 height 39
copy h5 "[PERSON_NAME] - ID: poact_xMAXt7EGXJ0O"
click at [560, 15] on input "text" at bounding box center [558, 13] width 82 height 17
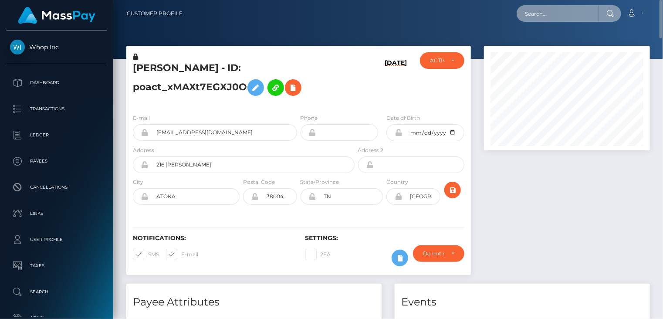
paste input "MSPf53dffc67d9c75b"
type input "MSPf53dffc67d9c75b"
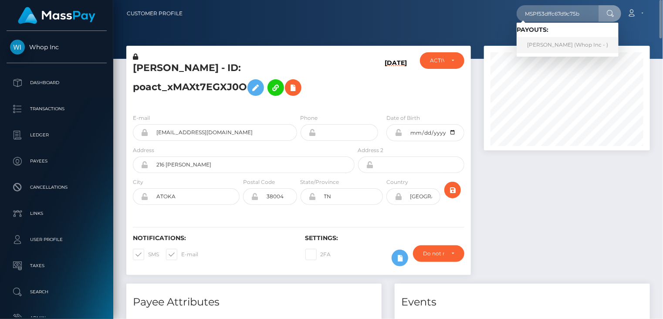
click at [552, 47] on link "JAIDER CAMILO ARTUNDUAGA GONZALEZ (Whop Inc - )" at bounding box center [568, 45] width 102 height 16
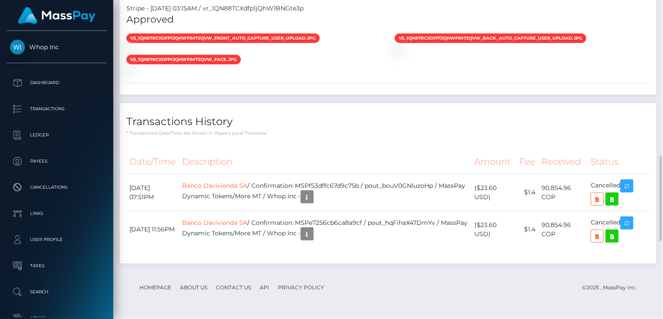
scroll to position [869, 0]
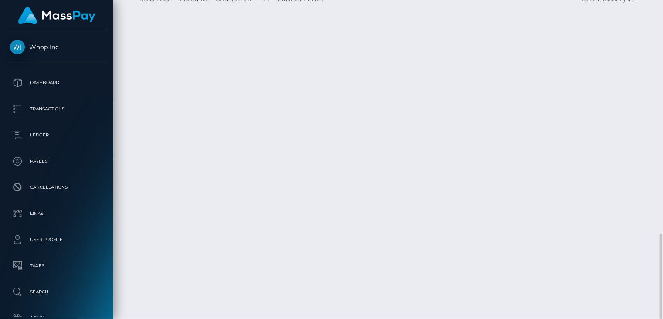
drag, startPoint x: 320, startPoint y: 188, endPoint x: 383, endPoint y: 190, distance: 63.7
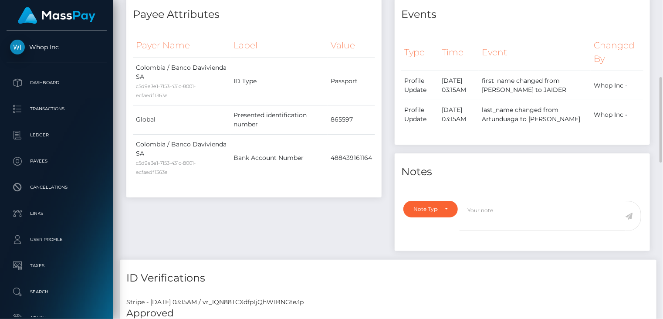
scroll to position [0, 0]
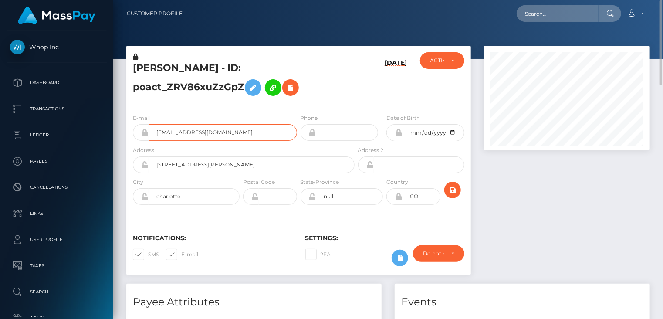
click at [182, 131] on input "almarifx470@gmail.com" at bounding box center [223, 132] width 149 height 17
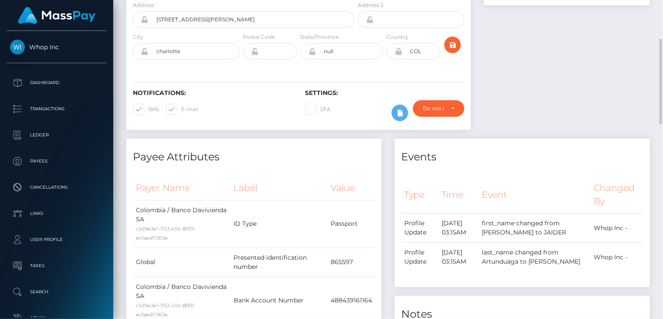
click at [251, 114] on div "Notifications: SMS E-mail" at bounding box center [212, 107] width 173 height 36
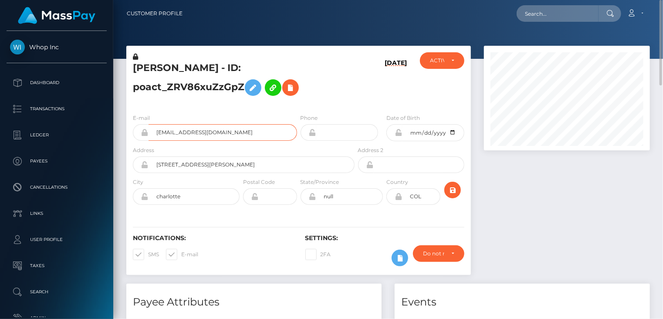
click at [186, 129] on input "almarifx470@gmail.com" at bounding box center [223, 132] width 149 height 17
paste input "MSP3cc710cfee37f9c"
type input "MSP3cc710cfee37f9c"
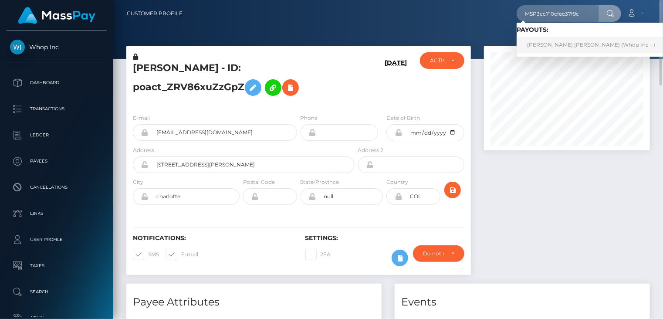
click at [544, 44] on link "JOHANA MARIA ECHAVARRIA LONDONO (Whop Inc - )" at bounding box center [591, 45] width 149 height 16
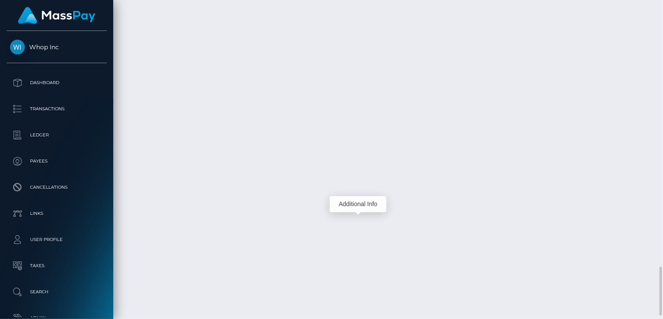
scroll to position [105, 166]
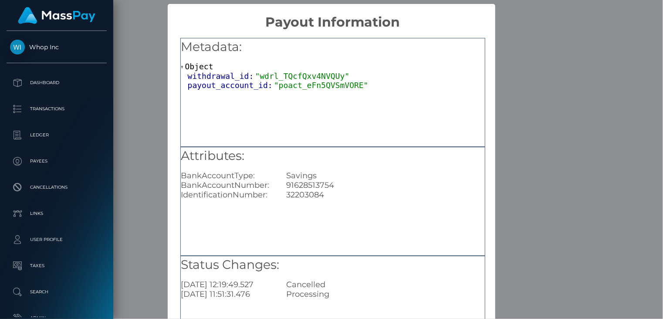
click at [553, 141] on div "× Payout Information Metadata: Object withdrawal_id: "wdrl_TQcfQxv4NVQUy" payou…" at bounding box center [331, 159] width 663 height 319
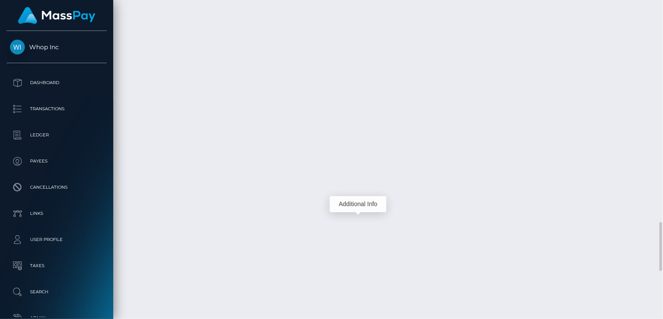
scroll to position [1765, 0]
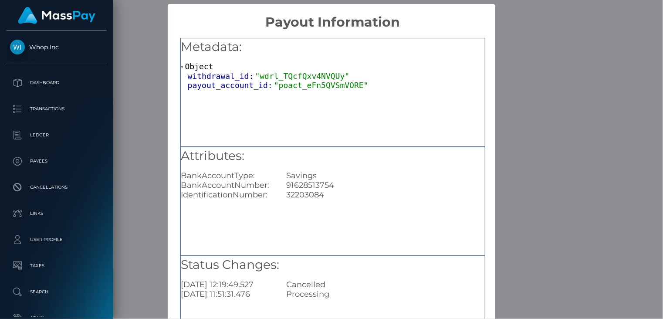
click at [545, 138] on div "× Payout Information Metadata: Object withdrawal_id: "wdrl_TQcfQxv4NVQUy" payou…" at bounding box center [331, 159] width 663 height 319
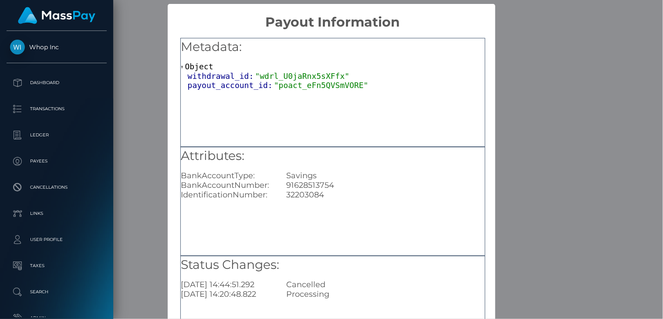
click at [592, 107] on div "× Payout Information Metadata: Object withdrawal_id: "wdrl_U0jaRnx5sXFfx" payou…" at bounding box center [331, 159] width 663 height 319
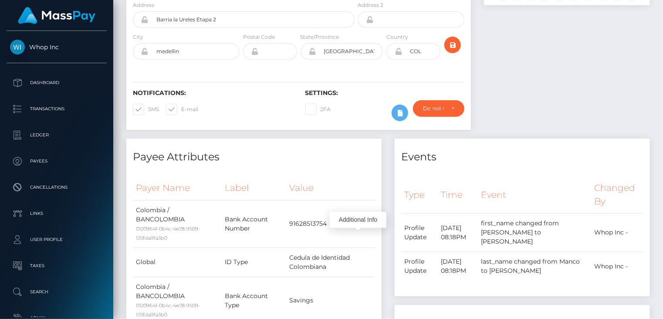
scroll to position [0, 0]
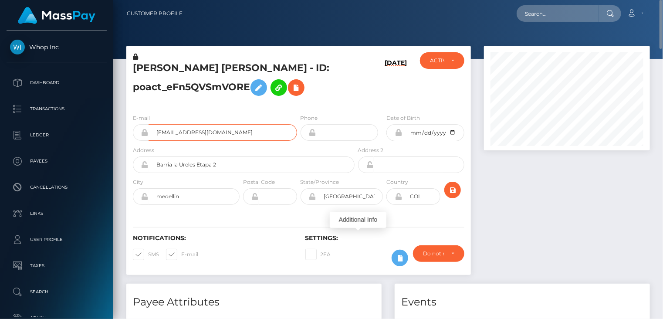
click at [183, 135] on input "juanp4blox10@gmail.com" at bounding box center [223, 132] width 149 height 17
click at [529, 194] on div at bounding box center [566, 165] width 179 height 238
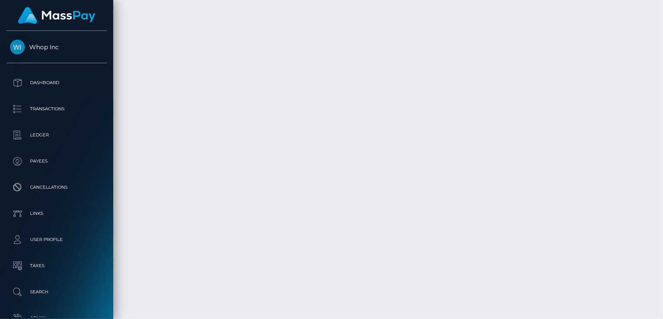
scroll to position [1744, 0]
drag, startPoint x: 302, startPoint y: 247, endPoint x: 425, endPoint y: 245, distance: 123.3
copy td "MSP3cc710cfee37f9c / pout_rOiNC16w4UCsC"
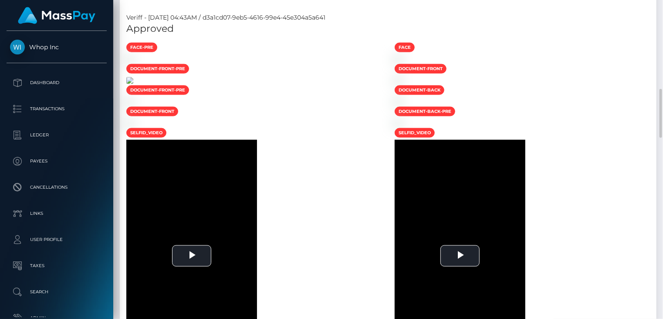
scroll to position [727, 0]
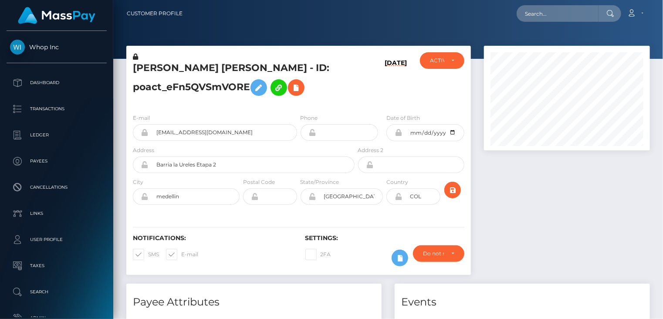
scroll to position [105, 166]
type input "pout_8Ql5lZmFmFKcA"
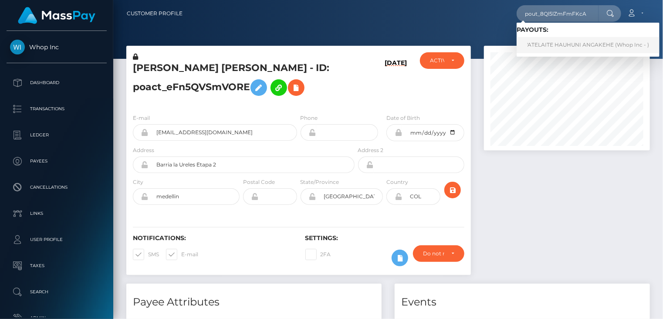
click at [559, 43] on link "'ATELAITE HAUHUNI ANGAKEHE (Whop Inc - )" at bounding box center [588, 45] width 143 height 16
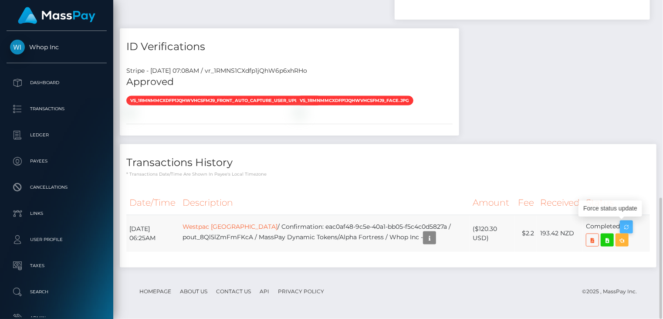
scroll to position [105, 166]
click at [624, 230] on icon "button" at bounding box center [626, 227] width 10 height 11
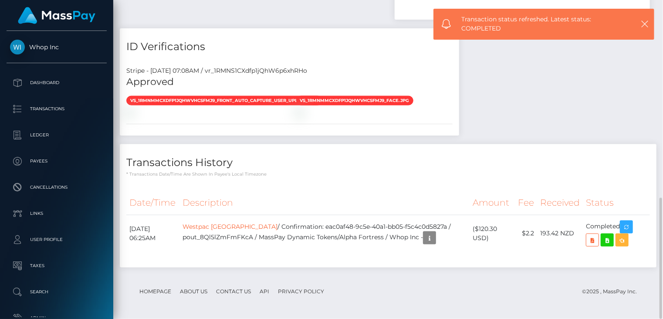
click at [549, 110] on div "Payee Attributes Payer Name Label Value New Zealand / Westpac New Zealand 1a911…" at bounding box center [388, 20] width 537 height 511
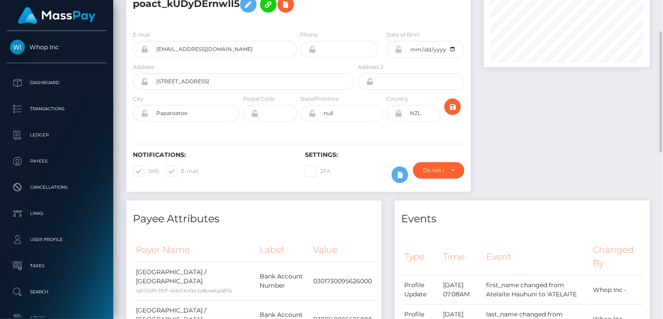
click at [565, 100] on div at bounding box center [566, 82] width 179 height 238
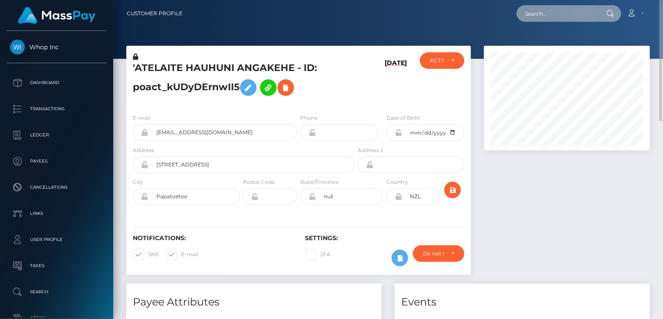
paste input "pout_8Ql5lZmFmFKcA"
type input "pout_8Ql5lZmFmFKcA"
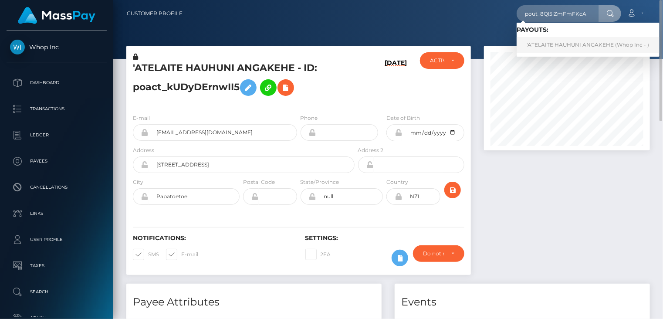
click at [549, 44] on link "'ATELAITE HAUHUNI ANGAKEHE (Whop Inc - )" at bounding box center [588, 45] width 143 height 16
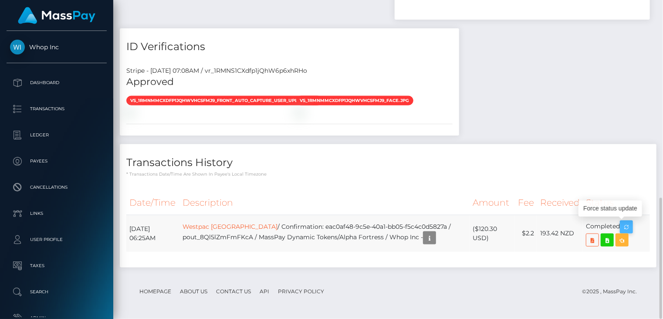
scroll to position [105, 166]
click at [626, 227] on icon "button" at bounding box center [626, 227] width 10 height 11
drag, startPoint x: 351, startPoint y: 236, endPoint x: 389, endPoint y: 235, distance: 38.3
click at [389, 235] on td "Westpac New Zealand / Confirmation: eac0af48-9c5e-40a1-bb05-f5c4c0d5827a / pout…" at bounding box center [324, 233] width 290 height 37
click at [378, 237] on td "Westpac New Zealand / Confirmation: eac0af48-9c5e-40a1-bb05-f5c4c0d5827a / pout…" at bounding box center [324, 233] width 290 height 37
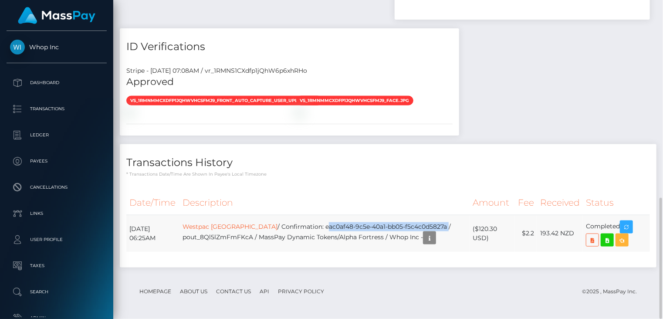
drag, startPoint x: 314, startPoint y: 225, endPoint x: 436, endPoint y: 223, distance: 122.0
click at [436, 223] on td "Westpac New Zealand / Confirmation: eac0af48-9c5e-40a1-bb05-f5c4c0d5827a / pout…" at bounding box center [324, 233] width 290 height 37
copy td "eac0af48-9c5e-40a1-bb05-f5c4c0d5827a"
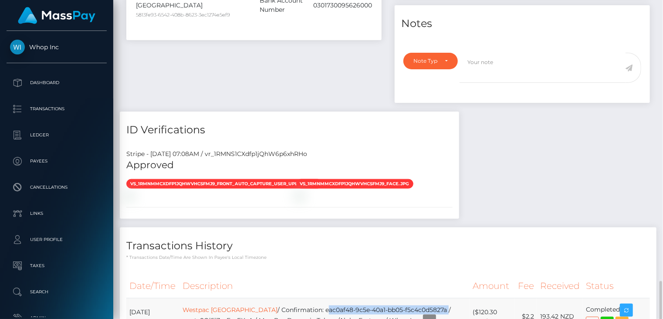
scroll to position [519, 0]
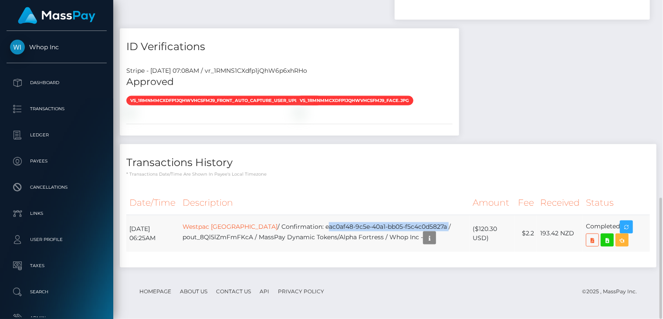
click at [361, 224] on td "Westpac New Zealand / Confirmation: eac0af48-9c5e-40a1-bb05-f5c4c0d5827a / pout…" at bounding box center [324, 233] width 290 height 37
drag, startPoint x: 312, startPoint y: 226, endPoint x: 434, endPoint y: 222, distance: 122.1
click at [434, 222] on td "Westpac New Zealand / Confirmation: eac0af48-9c5e-40a1-bb05-f5c4c0d5827a / pout…" at bounding box center [324, 233] width 290 height 37
copy td "eac0af48-9c5e-40a1-bb05-f5c4c0d5827a"
click at [451, 149] on div "Transactions History * Transactions date/time are shown in payee's local timezo…" at bounding box center [388, 161] width 537 height 34
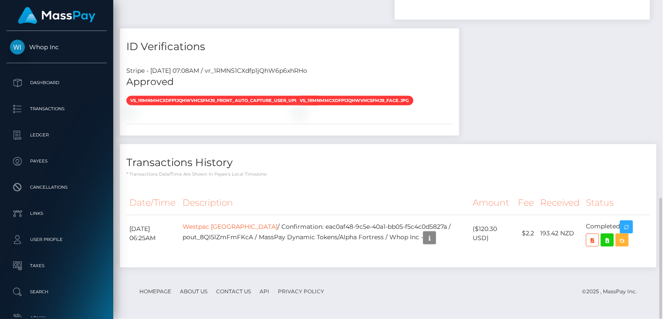
scroll to position [0, 0]
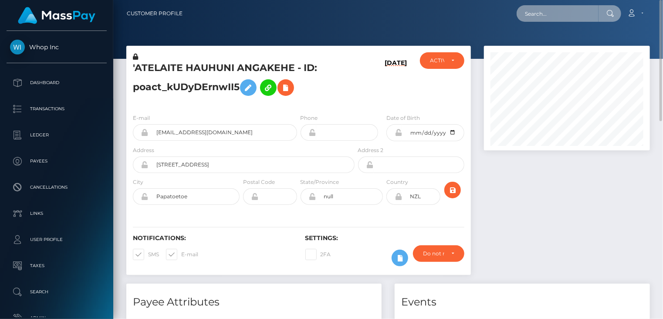
paste input "MSPe4fc8a4aca20bbc"
type input "MSPe4fc8a4aca20bbc"
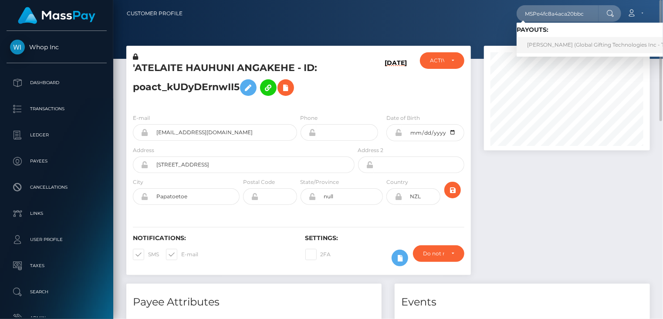
click at [545, 46] on link "MARIA CAROLINA IBARVO CUERO Ibarvo (Global Gifting Technologies Inc - Throne)" at bounding box center [605, 45] width 176 height 16
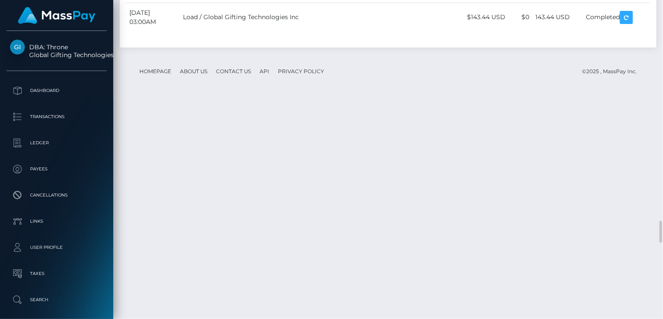
scroll to position [105, 166]
click at [413, 121] on body "DBA: Throne Global Gifting Technologies Inc Dashboard Transactions Ledger Payees" at bounding box center [331, 159] width 663 height 319
click at [413, 124] on div at bounding box center [413, 124] width 6 height 3
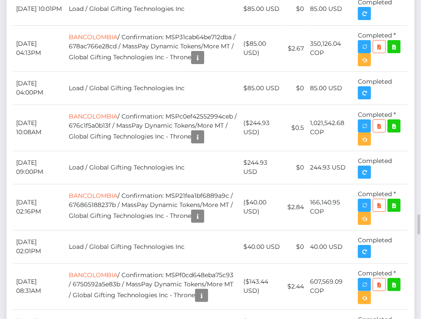
scroll to position [3197, 0]
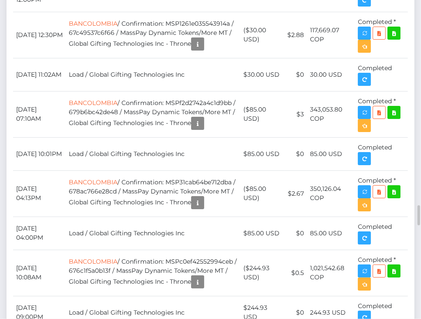
click at [158, 152] on body "DBA: Throne Global Gifting Technologies Inc Dashboard Transactions Ledger Payees" at bounding box center [210, 159] width 421 height 319
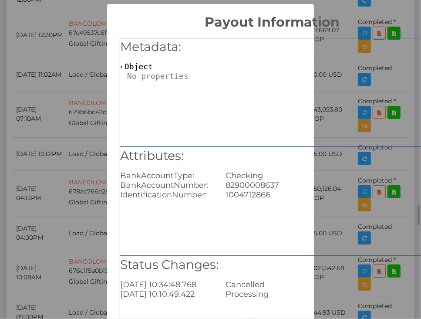
scroll to position [0, 0]
click at [56, 51] on div "× Payout Information Metadata: Object Attributes: BankAccountType: Checking Ban…" at bounding box center [210, 159] width 421 height 319
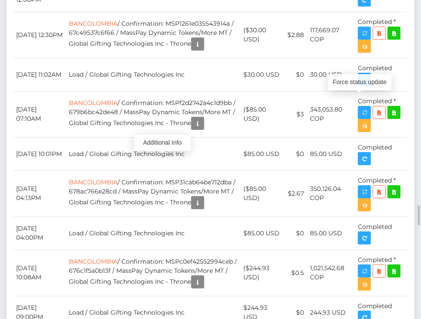
scroll to position [105, 123]
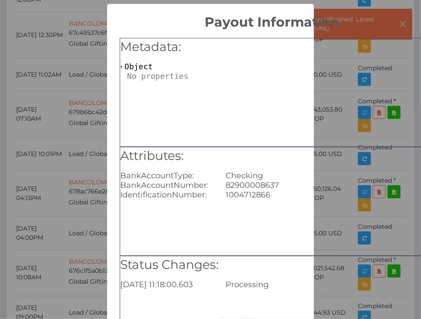
click at [78, 36] on div "× Payout Information Metadata: Object Attributes: BankAccountType: Checking Ban…" at bounding box center [210, 159] width 421 height 319
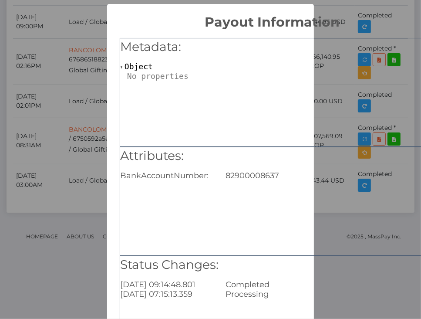
click at [53, 56] on div "× Payout Information Metadata: Object Attributes: BankAccountNumber: 8290000863…" at bounding box center [210, 159] width 421 height 319
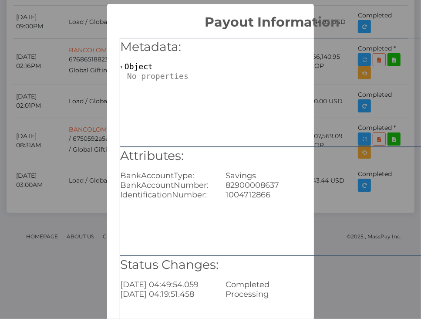
click at [53, 7] on div "× Payout Information Metadata: Object Attributes: BankAccountType: Savings Bank…" at bounding box center [210, 159] width 421 height 319
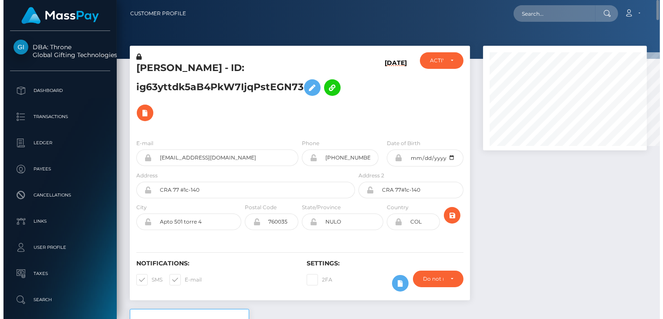
scroll to position [105, 163]
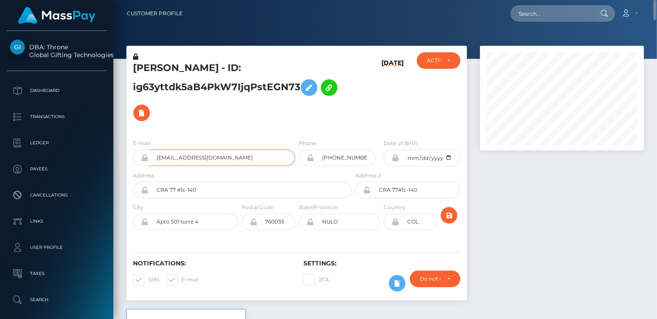
click at [175, 159] on input "cataleyabeautif@gmail.com" at bounding box center [222, 157] width 146 height 17
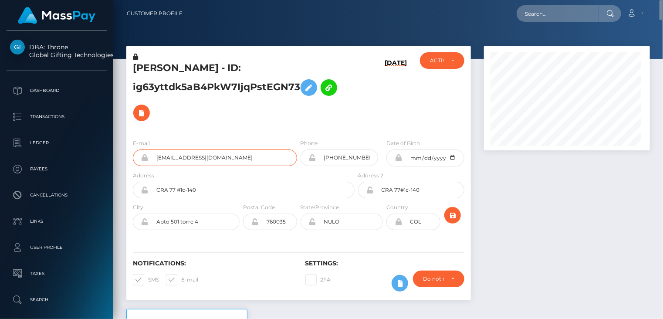
scroll to position [105, 166]
click at [175, 159] on input "cataleyabeautif@gmail.com" at bounding box center [223, 157] width 149 height 17
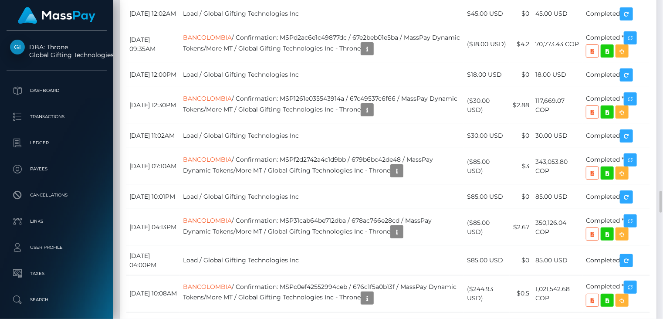
scroll to position [3051, 0]
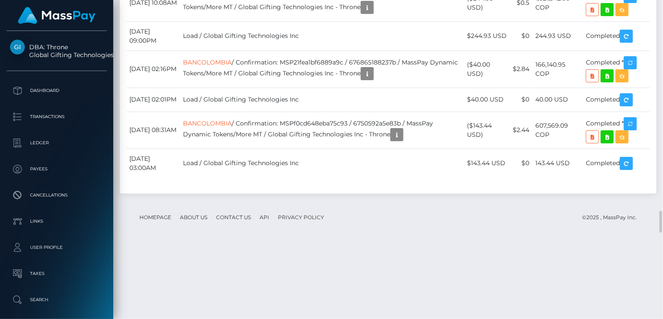
drag, startPoint x: 296, startPoint y: 254, endPoint x: 415, endPoint y: 252, distance: 118.9
copy td "MSPa48499cac9b12c5 / 68b87691998f2"
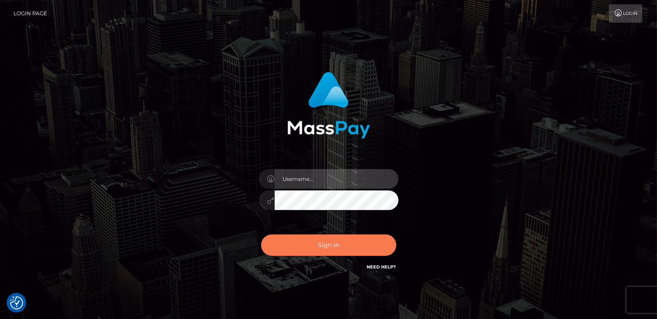
type input "catalinad"
click at [306, 241] on button "Sign in" at bounding box center [328, 244] width 135 height 21
click at [341, 245] on button "Sign in" at bounding box center [328, 244] width 135 height 21
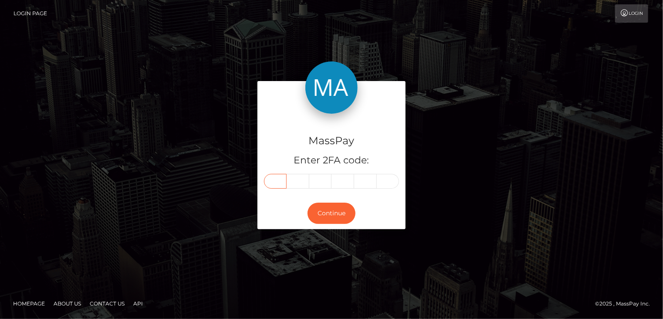
click at [284, 183] on input "text" at bounding box center [275, 181] width 23 height 15
type input "5"
type input "6"
type input "3"
type input "5"
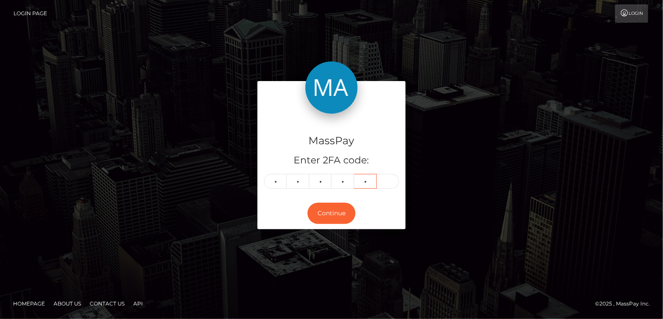
type input "5"
type input "2"
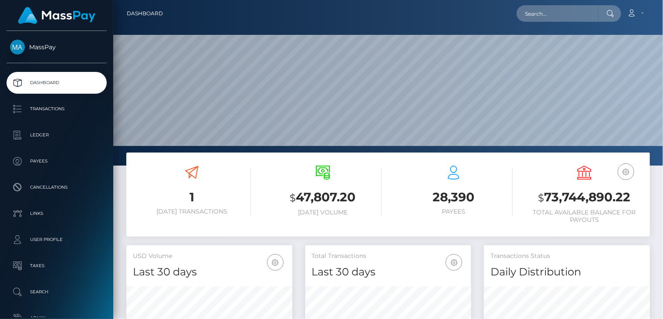
scroll to position [154, 166]
paste input "MSP7db8f759fb2c5dc"
type input "MSP7db8f759fb2c5dc"
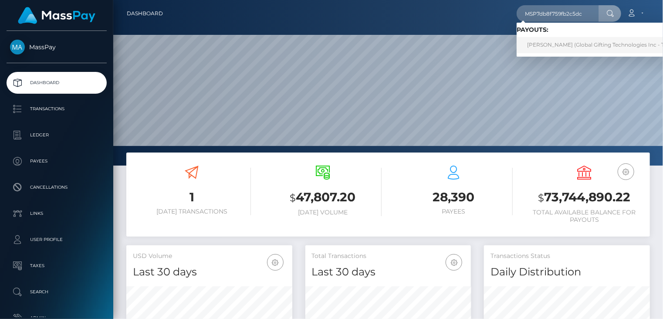
click at [545, 48] on link "MARIA CAROLINA IBARVO CUERO Ibarvo (Global Gifting Technologies Inc - Throne)" at bounding box center [605, 45] width 176 height 16
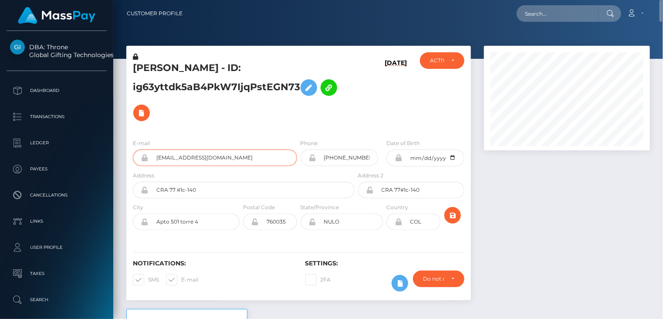
click at [183, 158] on input "[EMAIL_ADDRESS][DOMAIN_NAME]" at bounding box center [223, 157] width 149 height 17
click at [183, 158] on input "cataleyabeautif@gmail.com" at bounding box center [223, 157] width 149 height 17
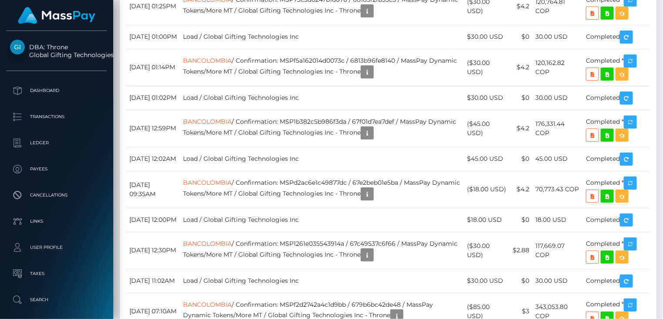
scroll to position [3052, 0]
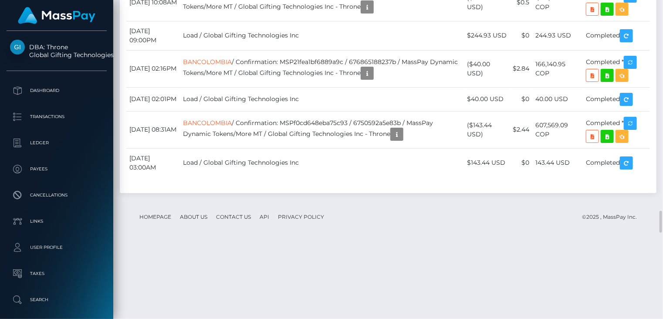
click at [411, 232] on body "DBA: Throne Global Gifting Technologies Inc Dashboard Transactions Ledger Payees" at bounding box center [331, 159] width 663 height 319
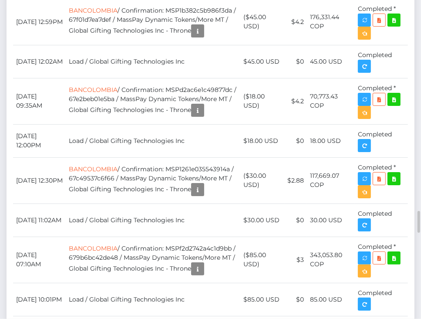
scroll to position [105, 123]
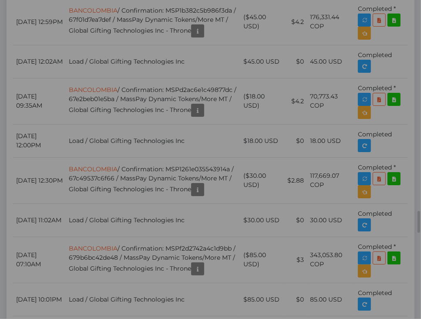
scroll to position [0, 0]
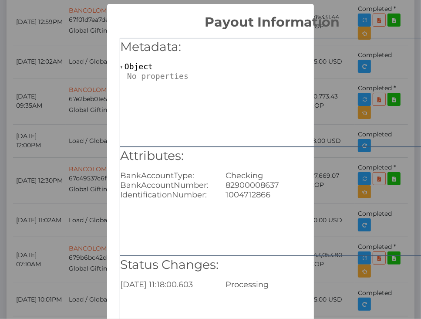
click at [39, 130] on div "× Payout Information Metadata: Object Attributes: BankAccountType: Checking Ban…" at bounding box center [210, 159] width 421 height 319
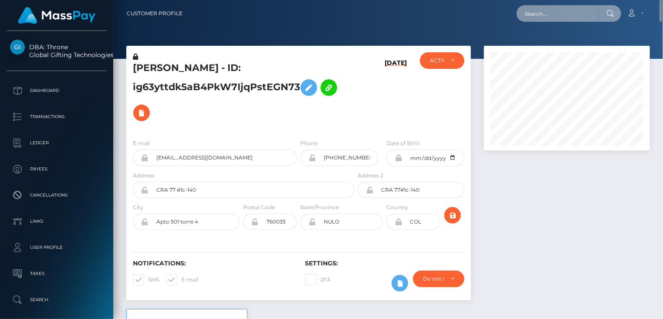
paste input "MSP1842585309ed221"
type input "MSP1842585309ed221"
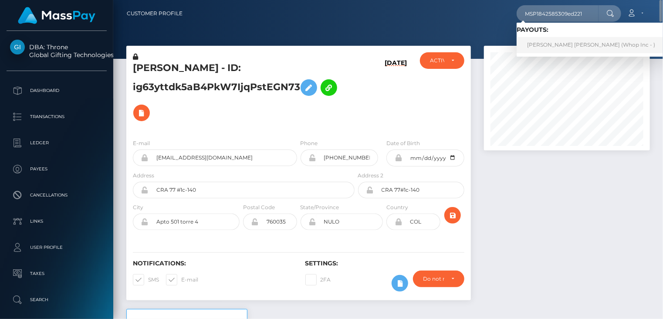
click at [559, 48] on link "JOHANA MARIA ECHAVARRIA LONDONO (Whop Inc - )" at bounding box center [591, 45] width 149 height 16
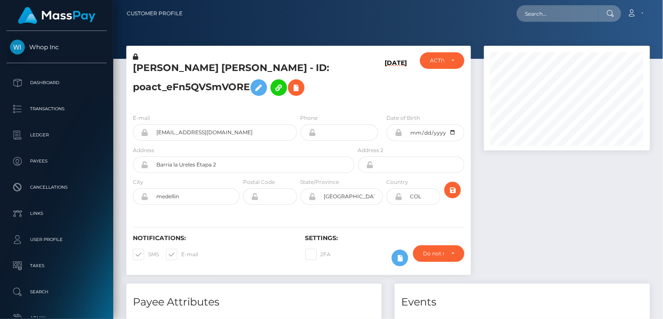
scroll to position [105, 166]
click at [207, 133] on input "[EMAIL_ADDRESS][DOMAIN_NAME]" at bounding box center [223, 132] width 149 height 17
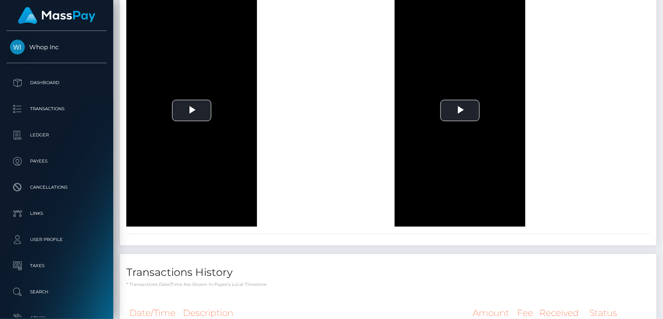
scroll to position [1765, 0]
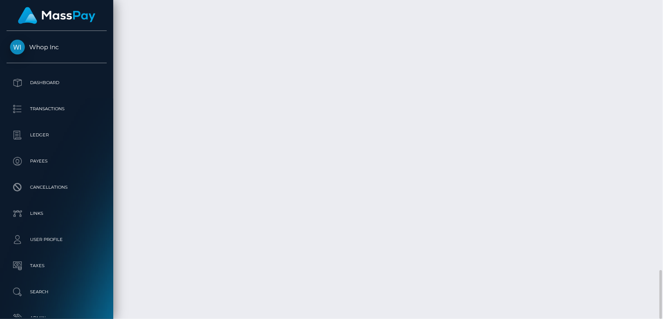
drag, startPoint x: 301, startPoint y: 190, endPoint x: 430, endPoint y: 191, distance: 128.5
copy td "MSP1842585309ed221 / pout_NHJAmziIuQTqI"
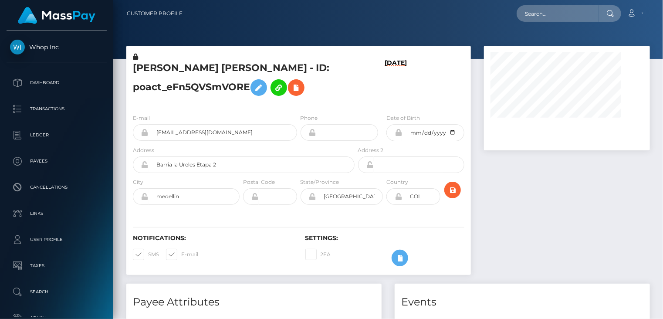
click at [362, 25] on nav "Customer Profile Loading... Loading... Account" at bounding box center [388, 13] width 550 height 27
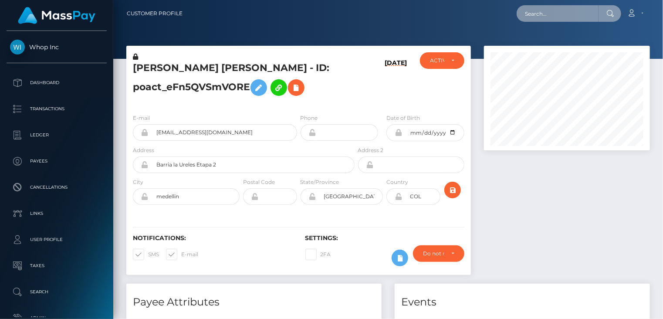
scroll to position [105, 166]
paste input "680fe4fac92d324533ab2748"
type input "680fe4fac92d324533ab2748"
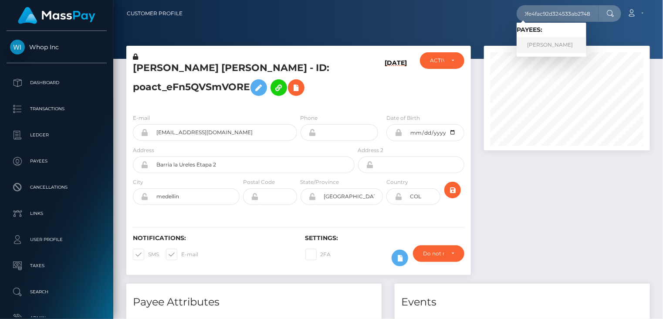
scroll to position [0, 0]
click at [552, 48] on link "[PERSON_NAME]" at bounding box center [552, 45] width 70 height 16
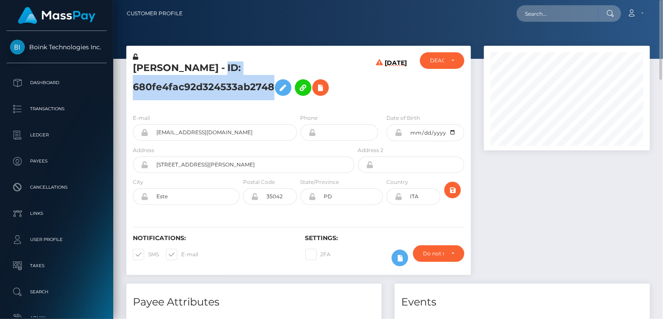
drag, startPoint x: 216, startPoint y: 70, endPoint x: 270, endPoint y: 89, distance: 57.3
click at [270, 89] on h5 "[PERSON_NAME] - ID: 680fe4fac92d324533ab2748" at bounding box center [241, 80] width 217 height 39
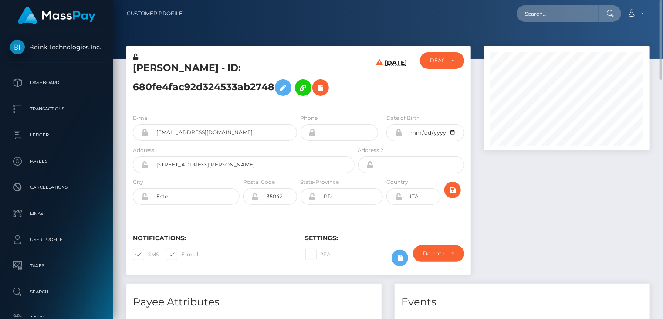
click at [195, 63] on h5 "FABIO PIOVAN - ID: 680fe4fac92d324533ab2748" at bounding box center [241, 80] width 217 height 39
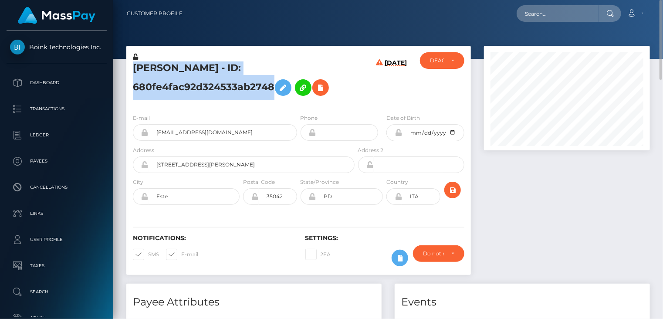
click at [195, 63] on h5 "FABIO PIOVAN - ID: 680fe4fac92d324533ab2748" at bounding box center [241, 80] width 217 height 39
copy h5 "FABIO PIOVAN - ID: 680fe4fac92d324533ab2748"
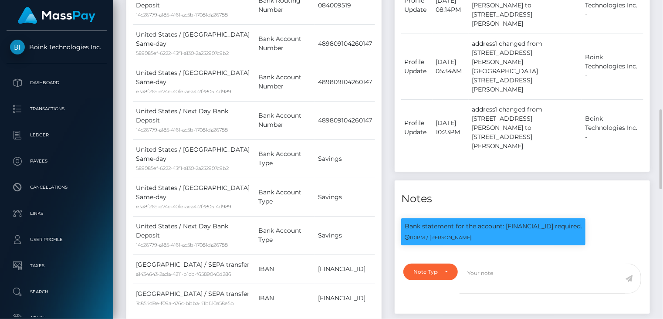
scroll to position [105, 166]
click at [548, 222] on p "Bank statement for the account: LT853250073062492866 required." at bounding box center [493, 226] width 177 height 9
copy p "LT853250073062492866"
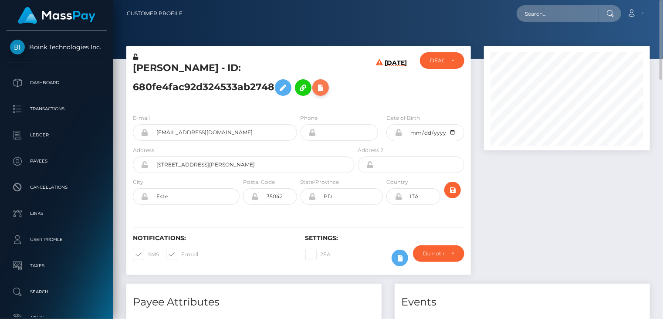
click at [324, 91] on icon at bounding box center [320, 87] width 10 height 11
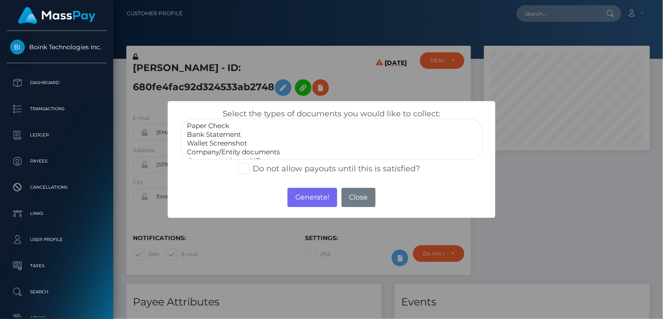
select select "Bank Statement"
click at [230, 133] on option "Bank Statement" at bounding box center [331, 134] width 291 height 9
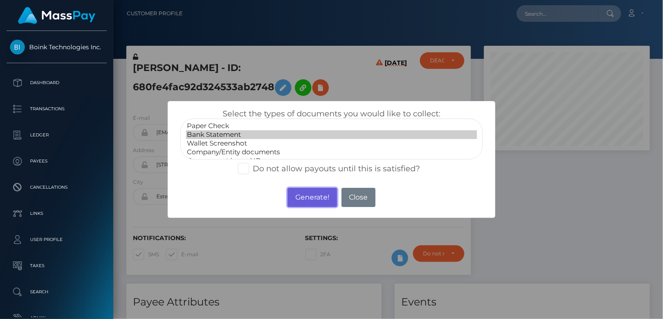
drag, startPoint x: 299, startPoint y: 194, endPoint x: 545, endPoint y: 23, distance: 299.2
click at [299, 194] on button "Generate!" at bounding box center [312, 197] width 49 height 19
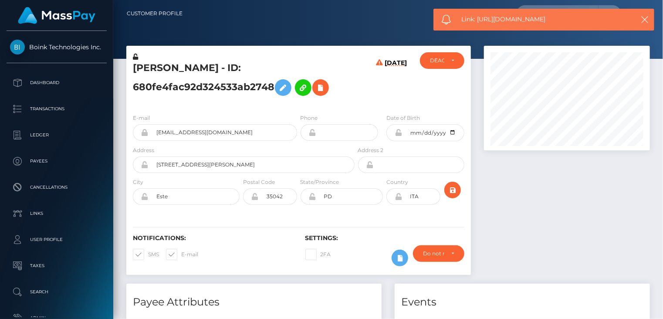
click at [522, 17] on span "Link: https://l.maspay.io/sjeTv" at bounding box center [544, 19] width 164 height 9
copy span "Link: https://l.maspay.io/sjeTv"
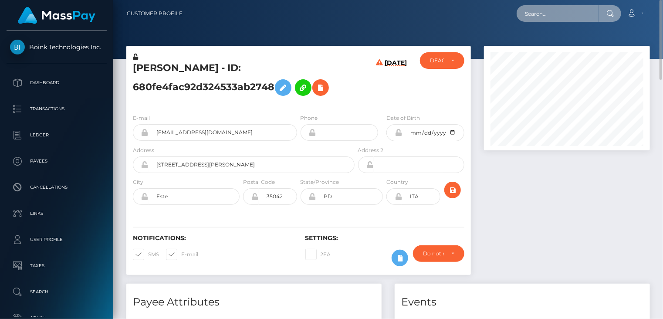
paste input "77074"
type input "77074"
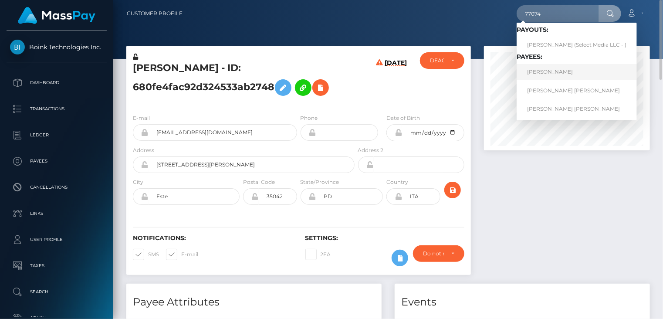
click at [549, 71] on link "Luca Kloth" at bounding box center [577, 72] width 120 height 16
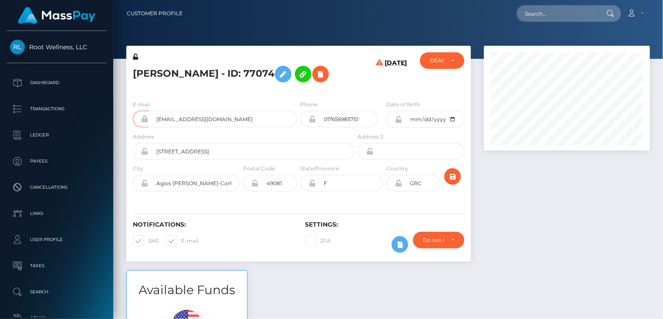
scroll to position [105, 166]
drag, startPoint x: 194, startPoint y: 75, endPoint x: 239, endPoint y: 79, distance: 45.0
click at [239, 79] on h5 "[PERSON_NAME] - ID: 77074" at bounding box center [241, 73] width 217 height 25
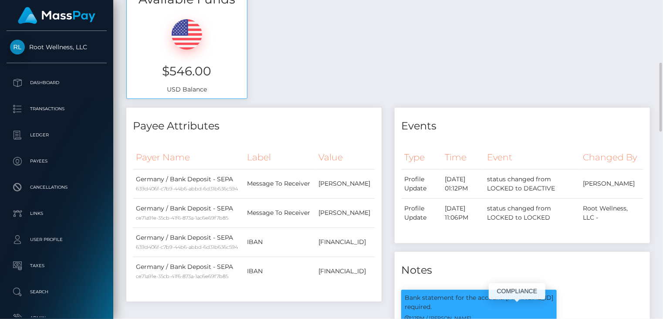
click at [545, 306] on p "Bank statement for the account: [FINANCIAL_ID] required." at bounding box center [479, 302] width 149 height 18
click at [545, 306] on p "Bank statement for the account: DE13200505501066824713 required." at bounding box center [479, 302] width 149 height 18
copy p "DE13200505501066824713"
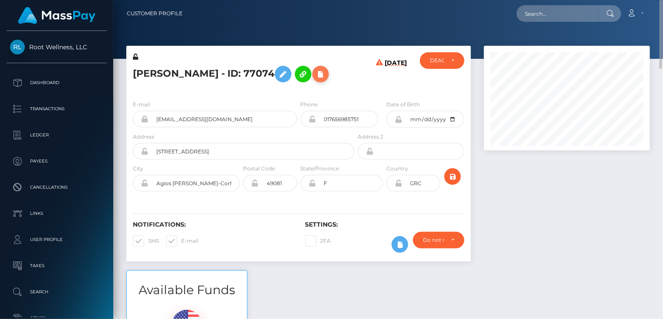
click at [312, 78] on button at bounding box center [320, 74] width 17 height 17
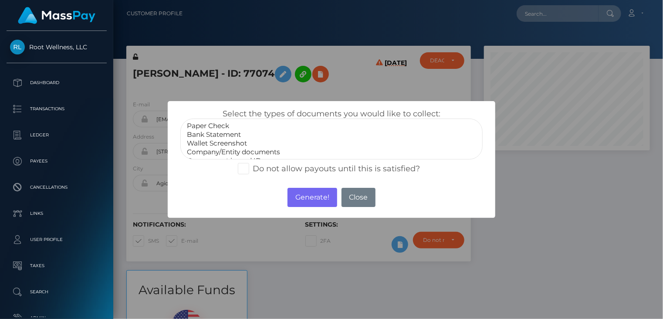
select select "Bank Statement"
click at [231, 135] on option "Bank Statement" at bounding box center [331, 134] width 291 height 9
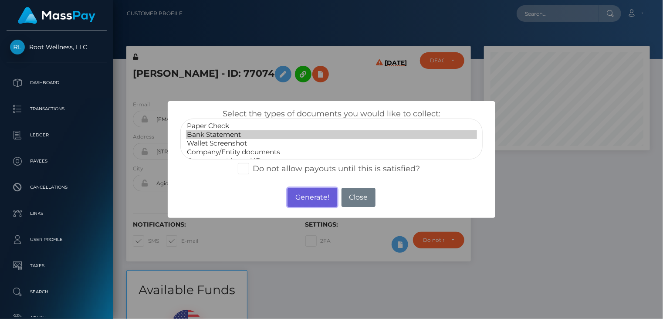
click at [317, 195] on button "Generate!" at bounding box center [312, 197] width 49 height 19
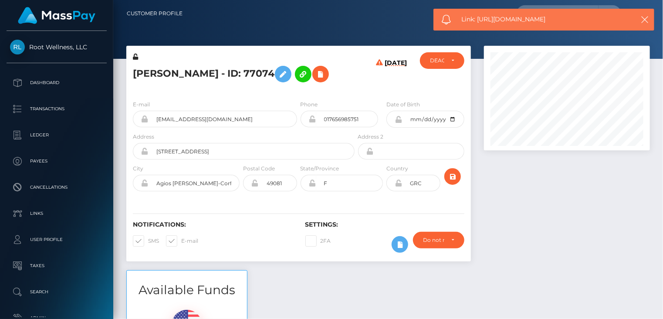
click at [514, 19] on span "Link: https://l.maspay.io/5jeUA" at bounding box center [544, 19] width 164 height 9
copy span "Link: https://l.maspay.io/5jeUA"
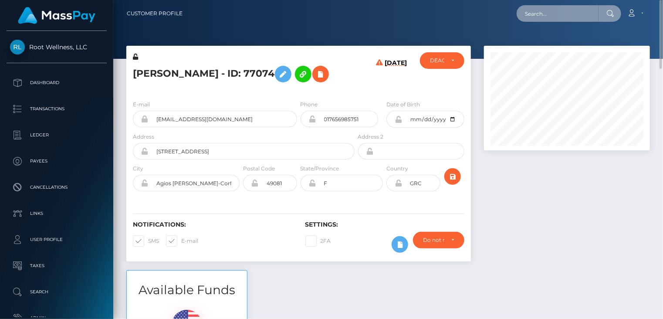
paste input "0bcf9686-9caa-4f7f-9af9-ba334b3ee266"
type input "0bcf9686-9caa-4f7f-9af9-ba334b3ee266"
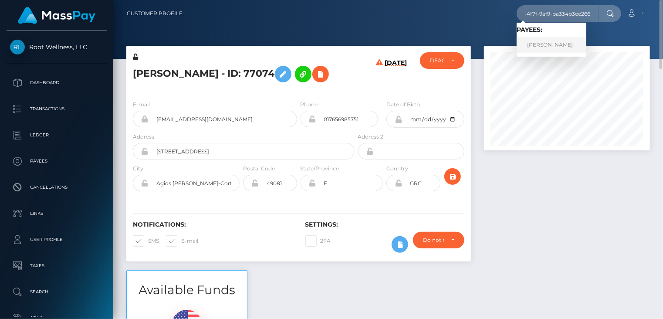
scroll to position [0, 0]
click at [538, 43] on link "Caio Henrique C Pires" at bounding box center [552, 45] width 70 height 16
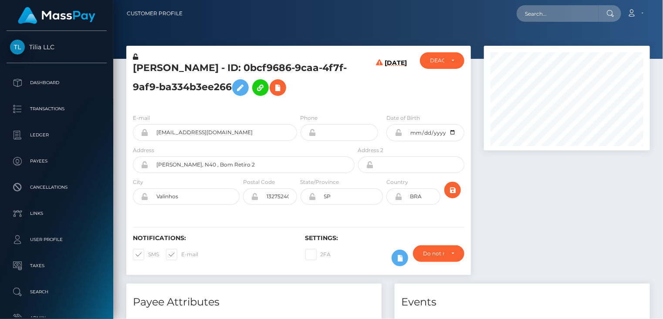
scroll to position [105, 166]
paste input "0bcf9686-9caa-4f7f-9af9-ba334b3ee266"
type input "0bcf9686-9caa-4f7f-9af9-ba334b3ee266"
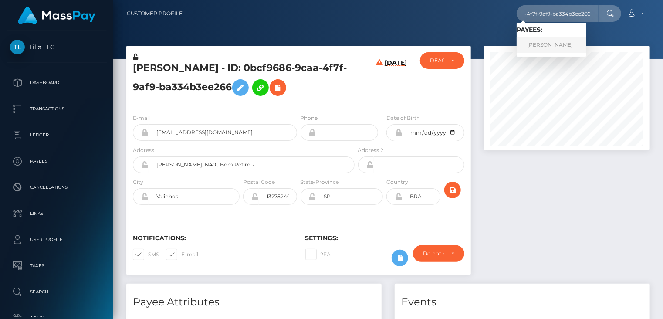
scroll to position [0, 0]
click at [545, 51] on link "[PERSON_NAME]" at bounding box center [552, 45] width 70 height 16
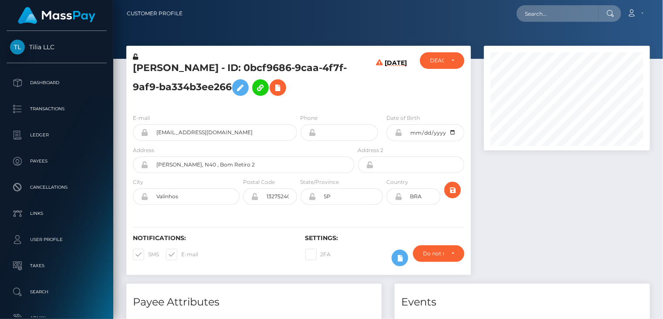
scroll to position [105, 166]
click at [283, 88] on icon at bounding box center [278, 87] width 10 height 11
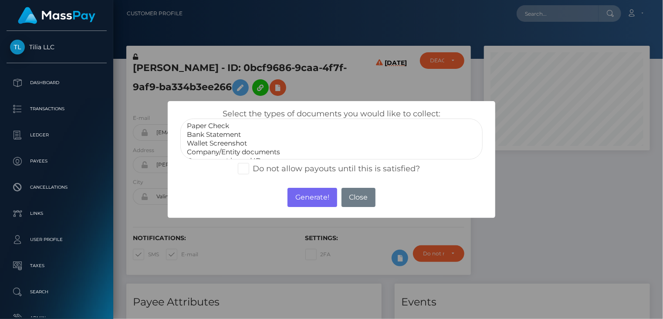
select select "Bank Statement"
click at [237, 136] on option "Bank Statement" at bounding box center [331, 134] width 291 height 9
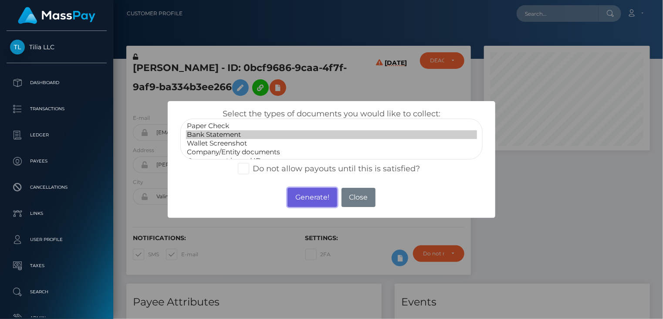
click at [315, 203] on button "Generate!" at bounding box center [312, 197] width 49 height 19
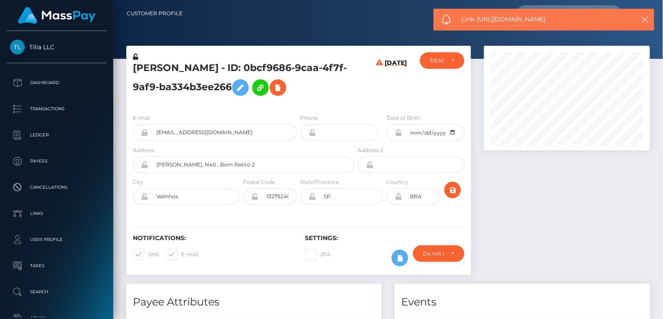
click at [512, 16] on span "Link: https://l.maspay.io/jjeIF" at bounding box center [544, 19] width 164 height 9
copy span "Link: https://l.maspay.io/jjeIF"
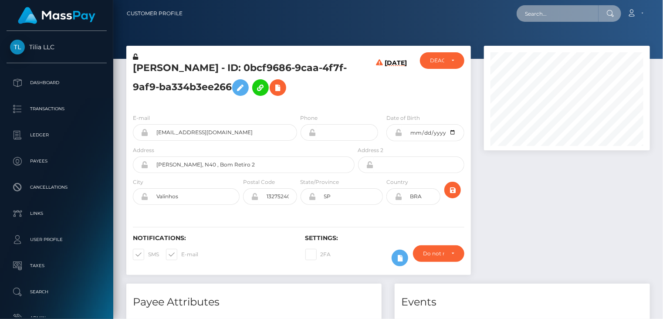
click at [544, 12] on input "text" at bounding box center [558, 13] width 82 height 17
paste input "c3ac6e5a-0808-453a-8e8e-791ac21d8552"
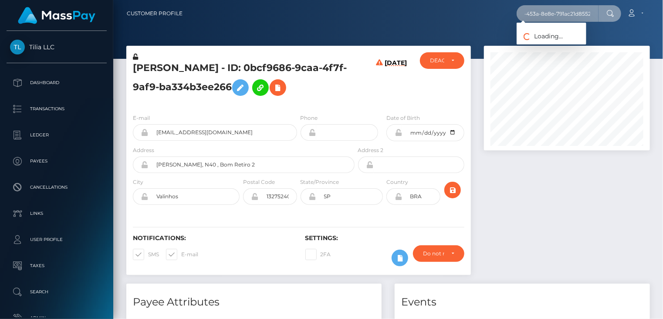
type input "c3ac6e5a-0808-453a-8e8e-791ac21d8552"
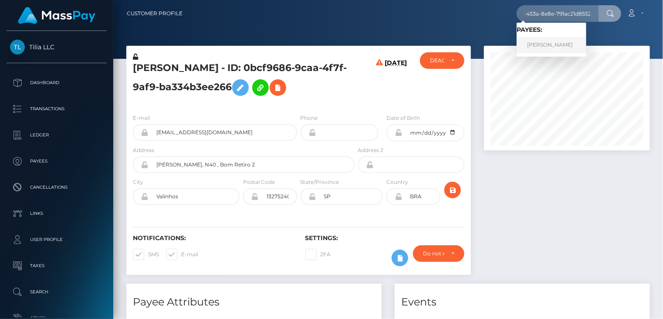
scroll to position [0, 0]
click at [552, 49] on link "Jonathan Mairangas" at bounding box center [552, 45] width 70 height 16
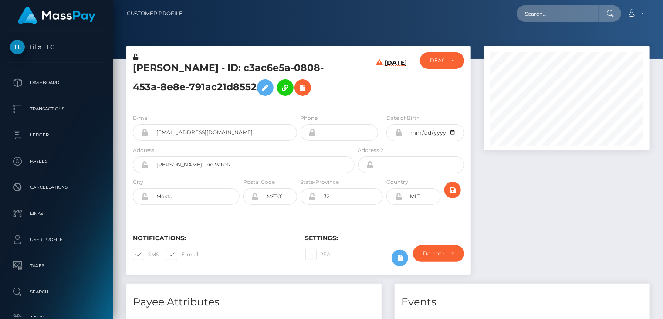
scroll to position [105, 166]
click at [307, 88] on icon at bounding box center [303, 87] width 10 height 11
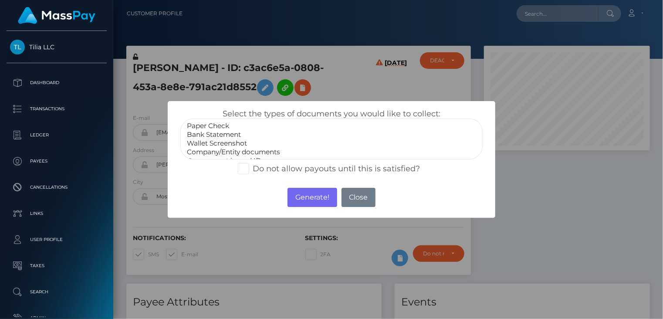
select select "Bank Statement"
click at [220, 133] on option "Bank Statement" at bounding box center [331, 134] width 291 height 9
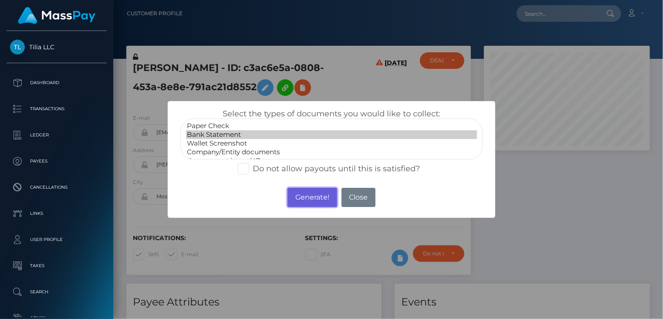
click at [308, 200] on button "Generate!" at bounding box center [312, 197] width 49 height 19
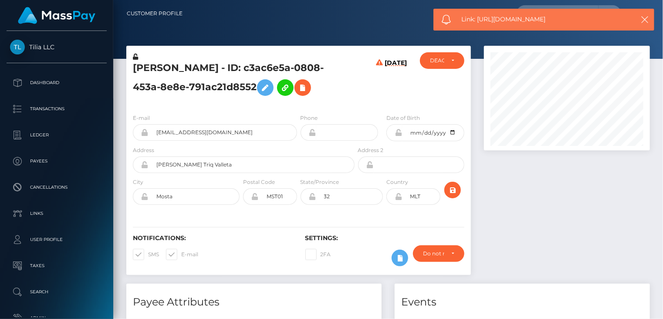
click at [493, 17] on span "Link: [URL][DOMAIN_NAME]" at bounding box center [544, 19] width 164 height 9
copy span "Link: https://l.maspay.io/VjeOk"
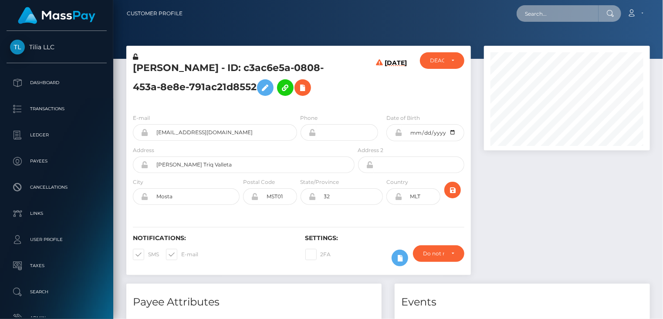
paste input "32834"
type input "32834"
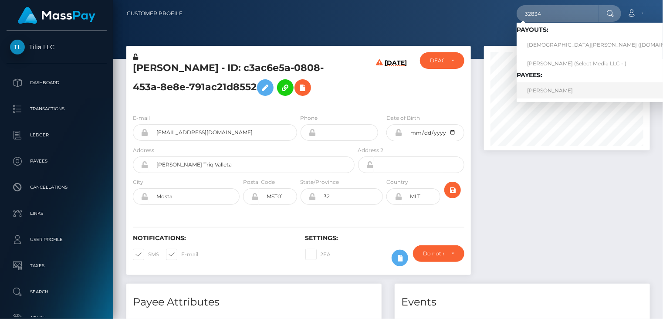
click at [542, 89] on link "Eligio Zupin" at bounding box center [610, 90] width 186 height 16
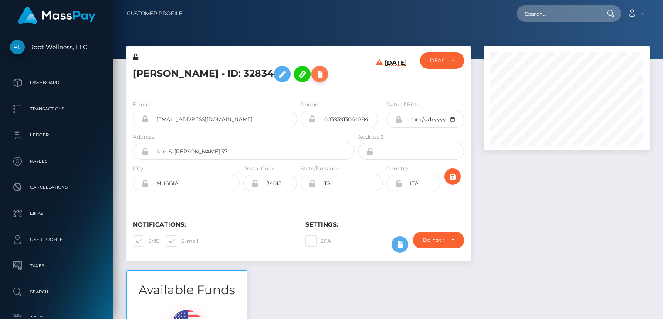
drag, startPoint x: 0, startPoint y: 0, endPoint x: 298, endPoint y: 77, distance: 307.4
click at [315, 77] on icon at bounding box center [320, 74] width 10 height 11
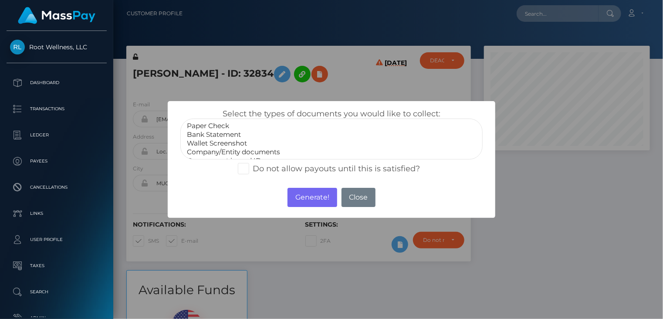
select select "Bank Statement"
click at [221, 134] on option "Bank Statement" at bounding box center [331, 134] width 291 height 9
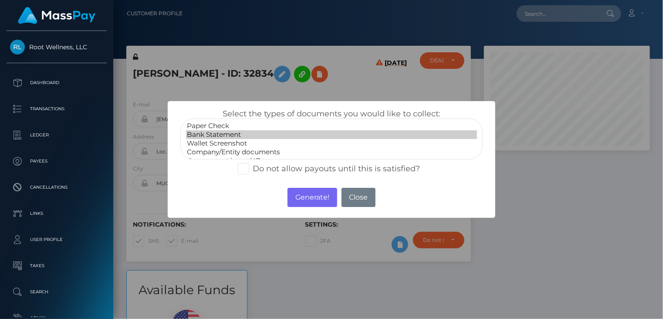
click at [554, 244] on div "× Select the types of documents you would like to collect: Paper Check Bank Sta…" at bounding box center [331, 159] width 663 height 319
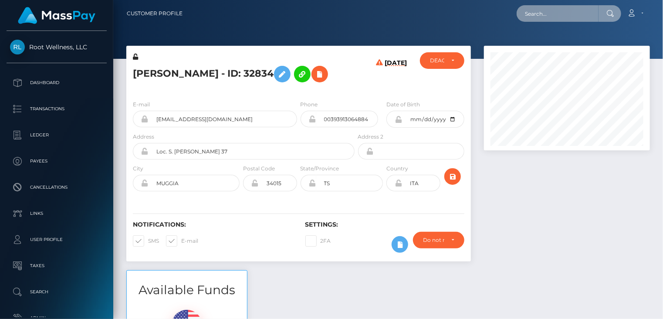
paste input "32834"
type input "32834"
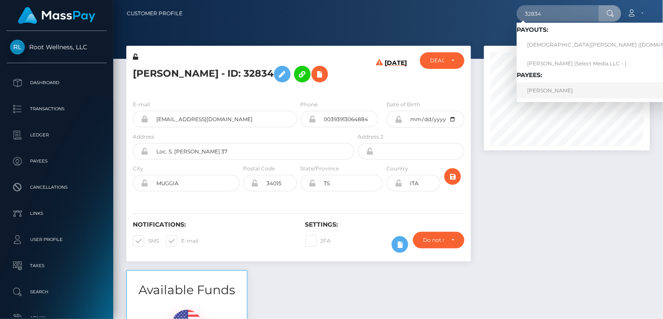
click at [546, 92] on link "Eligio Zupin" at bounding box center [610, 90] width 186 height 16
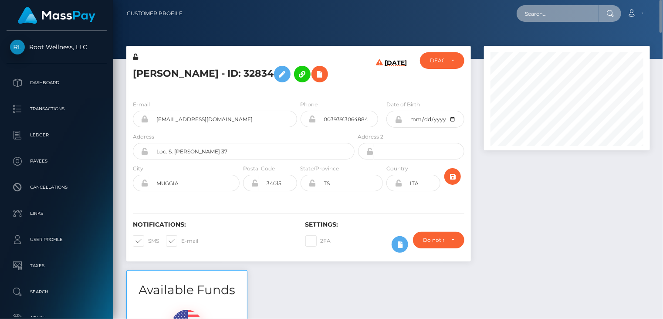
paste input "poact_dgeXlhxvLe98"
type input "poact_dgeXlhxvLe98"
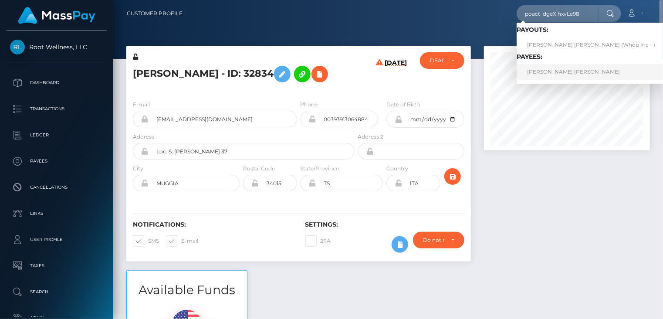
click at [560, 72] on link "ENZO CLÉMENT YVES BELTRAN" at bounding box center [591, 72] width 149 height 16
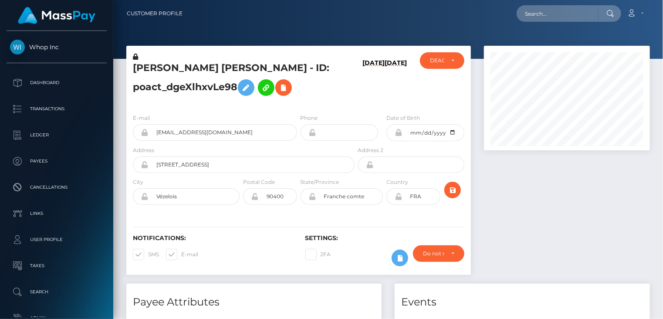
scroll to position [105, 166]
click at [172, 134] on input "enzobeltran13@gmail.com" at bounding box center [223, 132] width 149 height 17
click at [155, 68] on h5 "ENZO CLÉMENT YVES BELTRAN - ID: poact_dgeXlhxvLe98" at bounding box center [241, 80] width 217 height 39
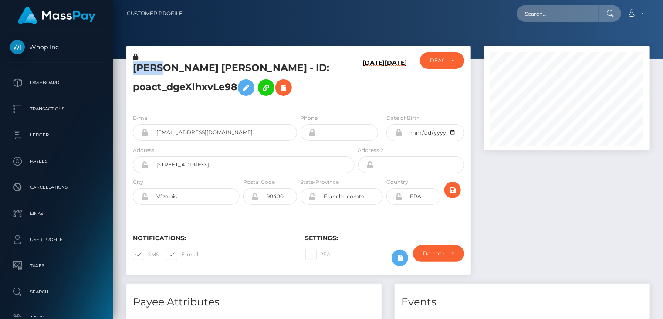
click at [155, 68] on h5 "ENZO CLÉMENT YVES BELTRAN - ID: poact_dgeXlhxvLe98" at bounding box center [241, 80] width 217 height 39
copy h5 "ENZO"
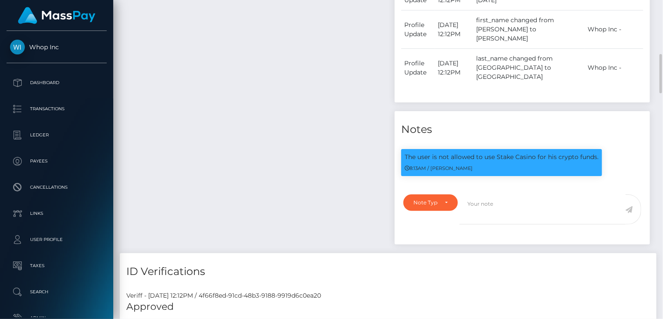
scroll to position [0, 0]
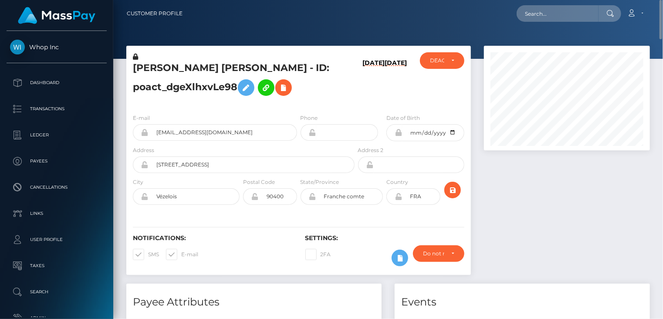
click at [194, 89] on h5 "ENZO CLÉMENT YVES BELTRAN - ID: poact_dgeXlhxvLe98" at bounding box center [241, 80] width 217 height 39
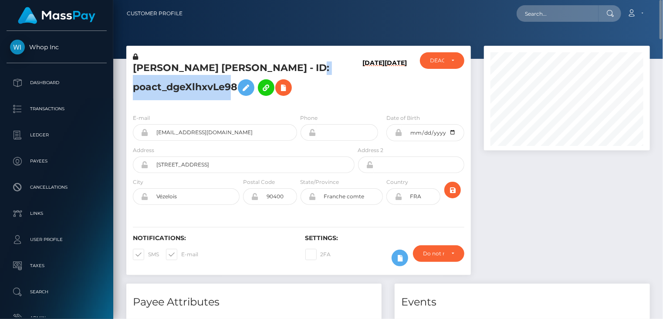
click at [194, 89] on h5 "ENZO CLÉMENT YVES BELTRAN - ID: poact_dgeXlhxvLe98" at bounding box center [241, 80] width 217 height 39
copy h5 "poact_dgeXlhxvLe98"
drag, startPoint x: 299, startPoint y: 68, endPoint x: 236, endPoint y: 88, distance: 66.7
click at [236, 88] on h5 "ENZO CLÉMENT YVES BELTRAN - ID: poact_dgeXlhxvLe98" at bounding box center [241, 80] width 217 height 39
copy h5 "ID: poact_dgeXlhxvLe98"
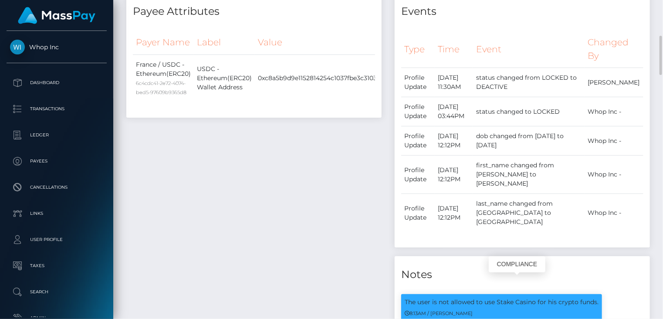
scroll to position [105, 166]
drag, startPoint x: 404, startPoint y: 282, endPoint x: 523, endPoint y: 283, distance: 118.9
click at [543, 294] on div "The user is not allowed to use Stake Casino for his crypto funds. 8:13AM / Dan …" at bounding box center [501, 307] width 201 height 27
drag, startPoint x: 322, startPoint y: 270, endPoint x: 406, endPoint y: 272, distance: 84.5
click at [322, 270] on div "Payee Attributes Payer Name Label Value France / USDC - Ethereum(ERC20) 6c4cdc4…" at bounding box center [254, 195] width 268 height 405
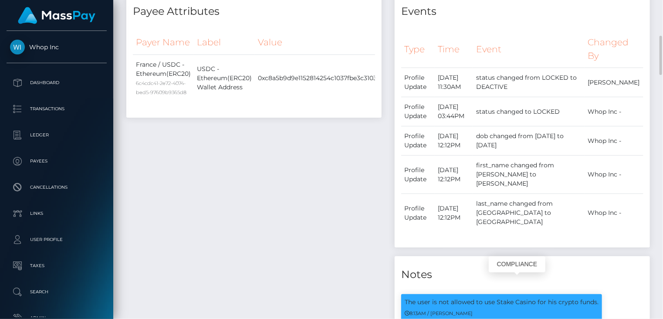
drag, startPoint x: 431, startPoint y: 283, endPoint x: 449, endPoint y: 267, distance: 24.4
click at [572, 288] on div "The user is not allowed to use Stake Casino for his crypto funds. 8:13AM / Dan …" at bounding box center [522, 311] width 255 height 47
drag, startPoint x: 440, startPoint y: 284, endPoint x: 596, endPoint y: 283, distance: 156.0
click at [598, 294] on div "The user is not allowed to use Stake Casino for his crypto funds. 8:13AM / Dan …" at bounding box center [501, 307] width 201 height 27
copy p "not allowed to use Stake Casino for his crypto funds."
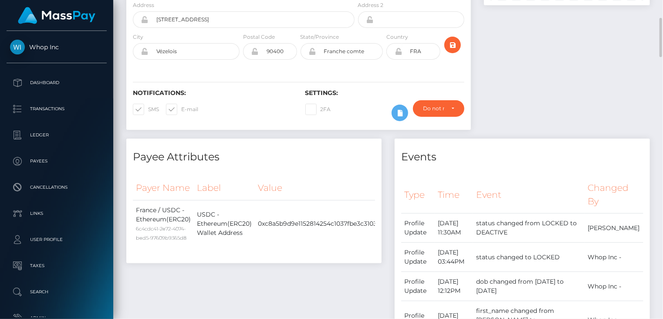
scroll to position [0, 0]
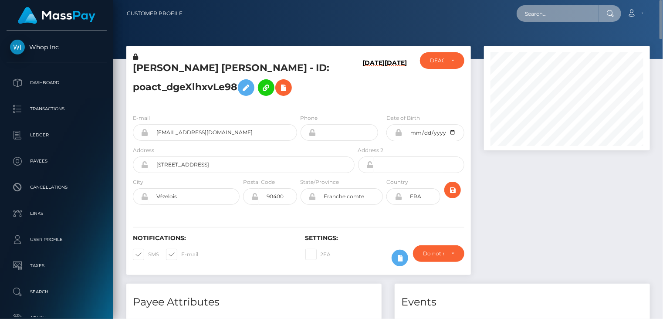
paste input "poact_WIb1VIohtFLi"
type input "poact_WIb1VIohtFLi"
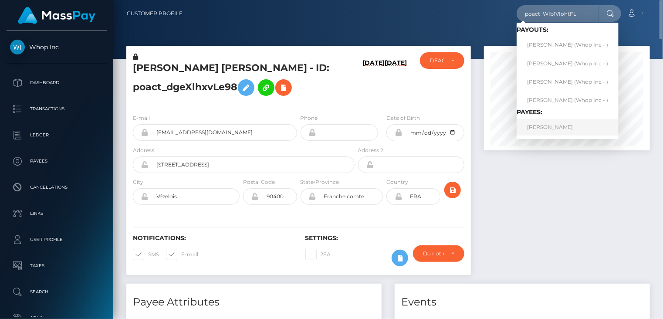
click at [554, 122] on link "CHRISTOPHER MICHAEL VALLES MASCAREND" at bounding box center [568, 127] width 102 height 16
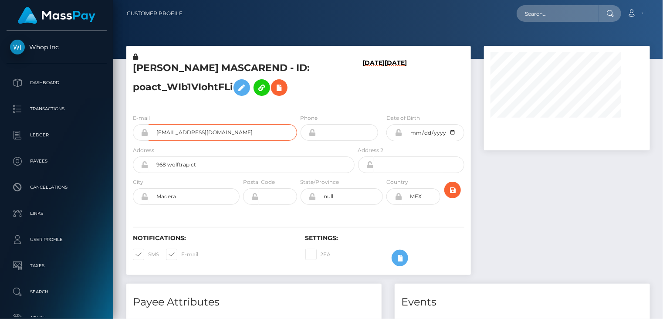
click at [189, 141] on input "[EMAIL_ADDRESS][DOMAIN_NAME]" at bounding box center [223, 132] width 149 height 17
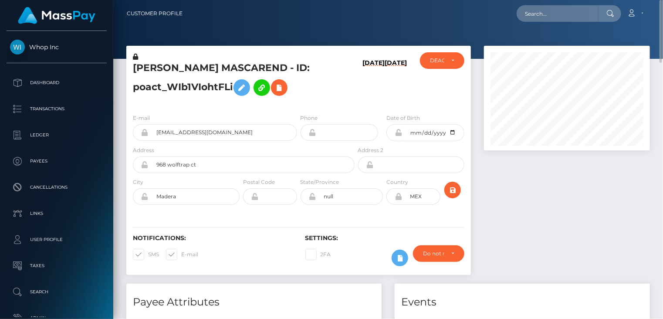
drag, startPoint x: 209, startPoint y: 88, endPoint x: 323, endPoint y: 89, distance: 114.1
click at [323, 89] on h5 "CHRISTOPHER MICHAEL VALLES MASCAREND - ID: poact_WIb1VIohtFLi" at bounding box center [241, 80] width 217 height 39
click at [225, 66] on h5 "CHRISTOPHER MICHAEL VALLES MASCAREND - ID: poact_WIb1VIohtFLi" at bounding box center [241, 80] width 217 height 39
copy h5 "MICHAEL"
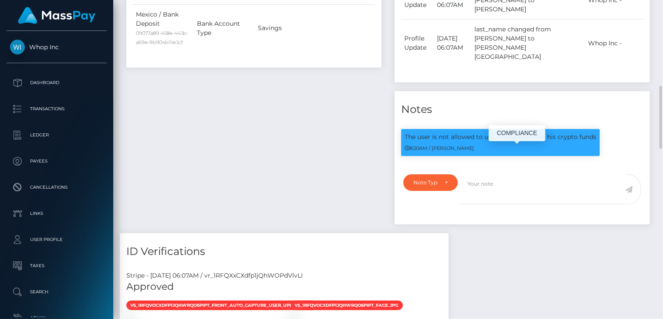
scroll to position [105, 166]
drag, startPoint x: 441, startPoint y: 141, endPoint x: 596, endPoint y: 142, distance: 155.1
click at [596, 142] on div "The user is not allowed to use ChangeHero for his crypto funds 8:20AM / Dan Cir…" at bounding box center [500, 142] width 199 height 27
copy p "ot allowed to use ChangeHero for his crypto funds"
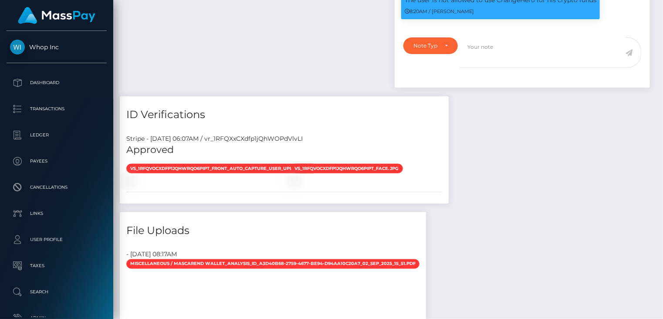
scroll to position [0, 0]
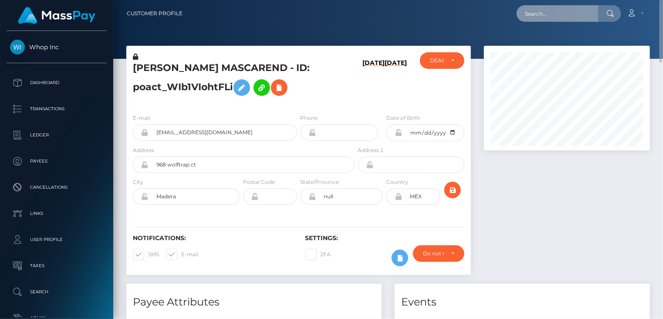
click at [561, 17] on input "text" at bounding box center [558, 13] width 82 height 17
paste input "poact_n8mBifllmuAy"
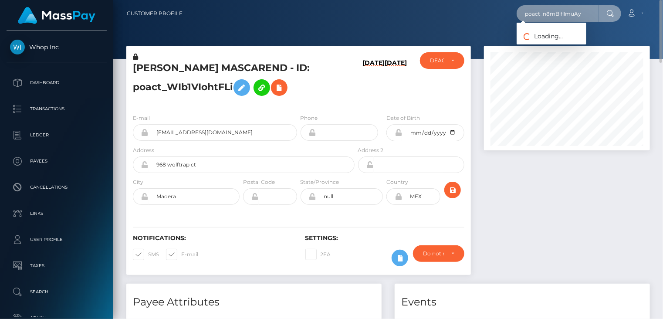
type input "poact_n8mBifllmuAy"
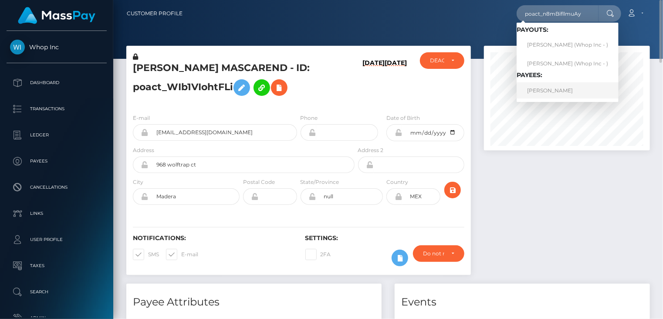
click at [558, 89] on link "ISAIAH VALLE" at bounding box center [568, 90] width 102 height 16
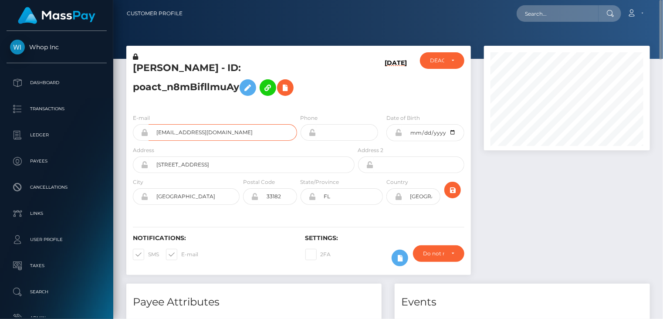
click at [186, 135] on input "professionalpicksllc@gmail.com" at bounding box center [223, 132] width 149 height 17
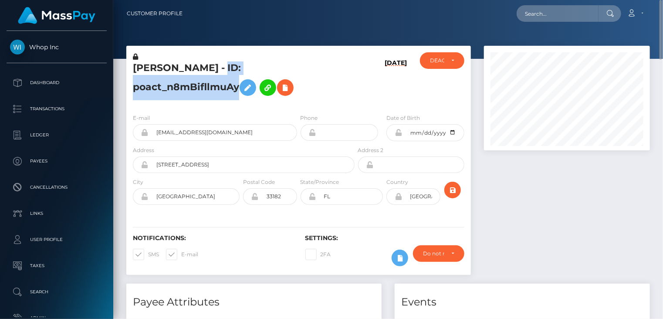
drag, startPoint x: 213, startPoint y: 67, endPoint x: 339, endPoint y: 72, distance: 126.0
click at [339, 72] on h5 "ISAIAH VALLE - ID: poact_n8mBifllmuAy" at bounding box center [241, 80] width 217 height 39
copy h5 "ID: poact_n8mBifllmuAy"
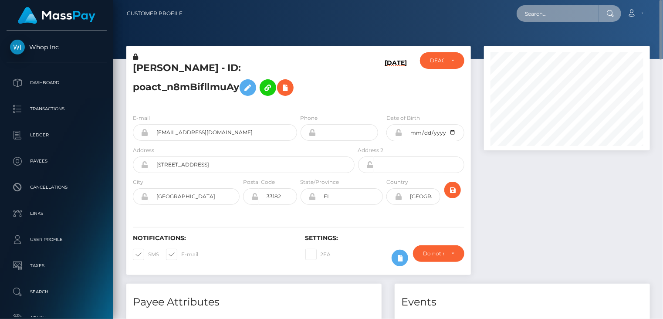
paste input "MSP1731c63fcbe4be6"
type input "MSP1731c63fcbe4be6"
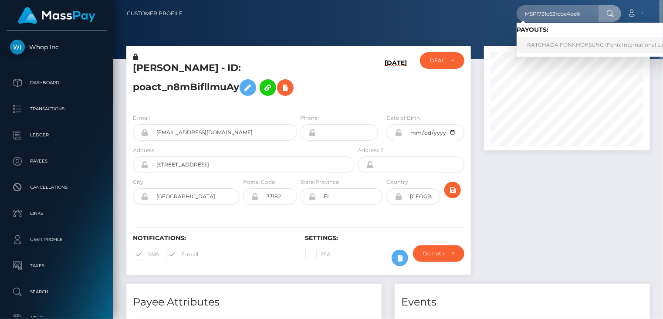
click at [545, 48] on link "RATCHADA FONKHOKSUNG (Fenix International Limited - )" at bounding box center [606, 45] width 178 height 16
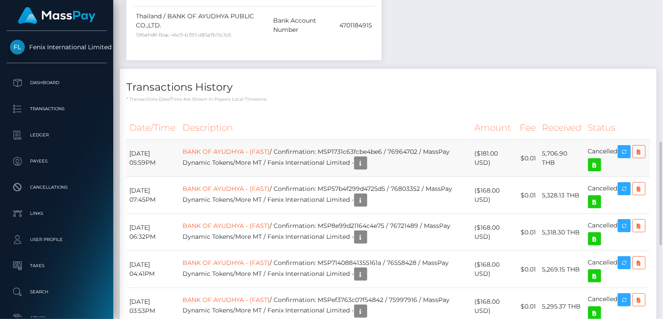
scroll to position [105, 166]
click at [358, 118] on th "Description" at bounding box center [325, 128] width 291 height 24
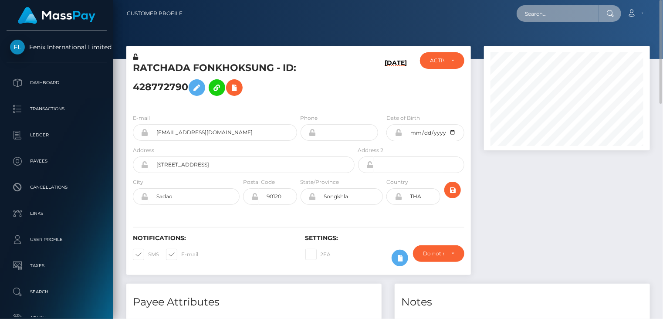
click at [563, 16] on input "text" at bounding box center [558, 13] width 82 height 17
paste input "MSP1731c63fcbe4be6"
type input "MSP1731c63fcbe4be6"
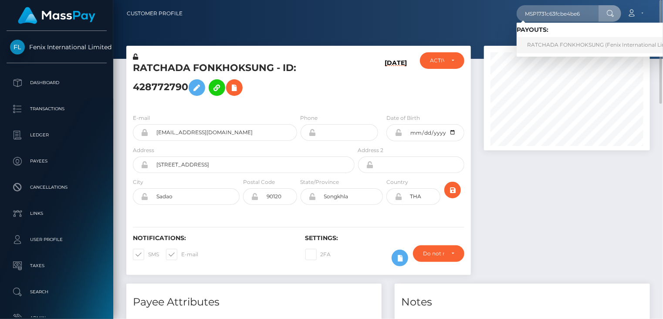
click at [541, 51] on link "RATCHADA FONKHOKSUNG (Fenix International Limited - )" at bounding box center [606, 45] width 178 height 16
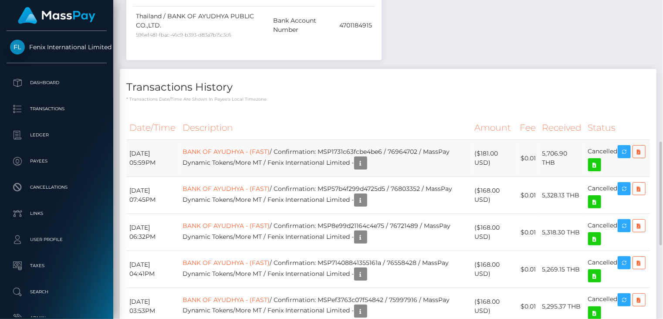
scroll to position [105, 166]
drag, startPoint x: 332, startPoint y: 150, endPoint x: 430, endPoint y: 148, distance: 98.1
click at [430, 148] on td "BANK OF AYUDHYA - (FAST) / Confirmation: MSP1731c63fcbe4be6 / 76964702 / MassPa…" at bounding box center [325, 158] width 291 height 37
copy td "MSP1731c63fcbe4be6 / 76964702"
drag, startPoint x: 371, startPoint y: 119, endPoint x: 365, endPoint y: 124, distance: 8.0
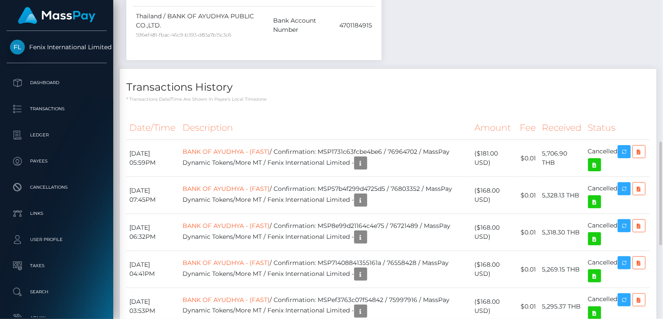
click at [370, 117] on th "Description" at bounding box center [325, 128] width 291 height 24
drag, startPoint x: 333, startPoint y: 149, endPoint x: 429, endPoint y: 151, distance: 95.9
click at [429, 151] on td "BANK OF AYUDHYA - (FAST) / Confirmation: MSP1731c63fcbe4be6 / 76964702 / MassPa…" at bounding box center [325, 158] width 291 height 37
copy td "MSP1731c63fcbe4be6 / 76964702"
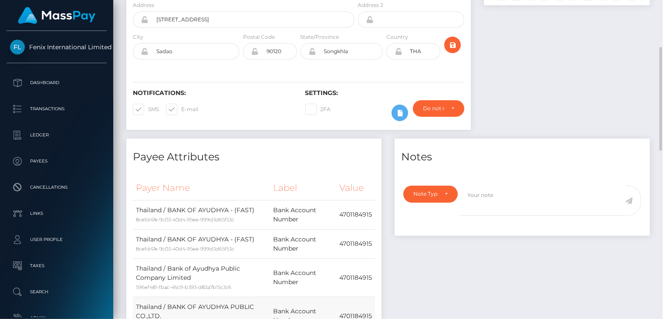
scroll to position [0, 0]
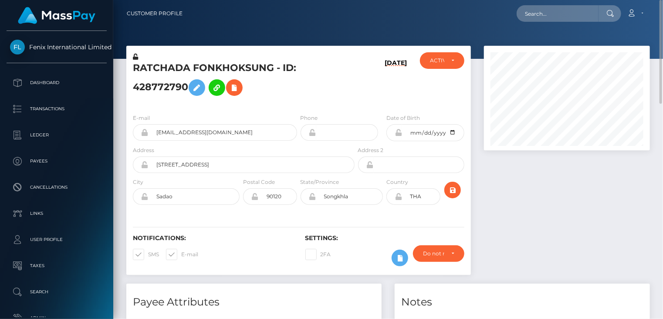
click at [179, 68] on h5 "RATCHADA FONKHOKSUNG - ID: 428772790" at bounding box center [241, 80] width 217 height 39
copy h5 "RATCHADA FONKHOKSUNG - ID: 428772790"
click at [644, 229] on div at bounding box center [566, 165] width 179 height 238
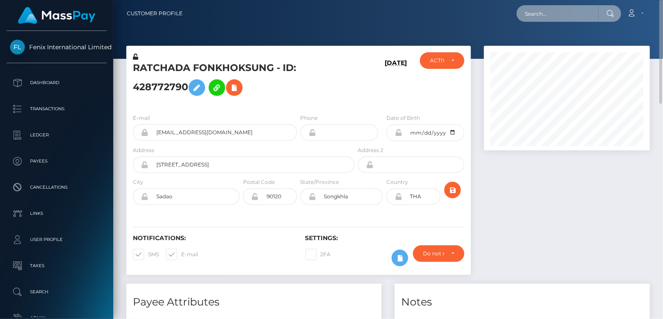
paste input "MSP28ef33cecccb582"
type input "MSP28ef33cecccb582"
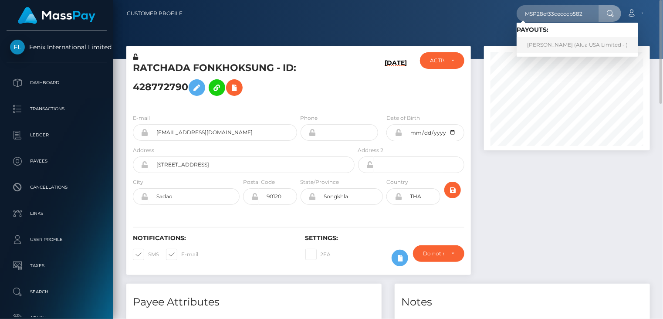
click at [543, 46] on link "Garry Viado (Alua USA Limited - )" at bounding box center [578, 45] width 122 height 16
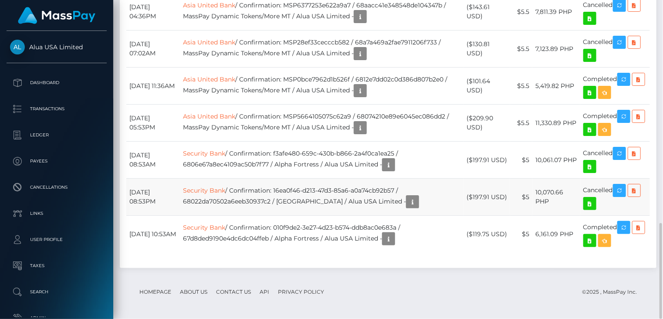
scroll to position [596, 0]
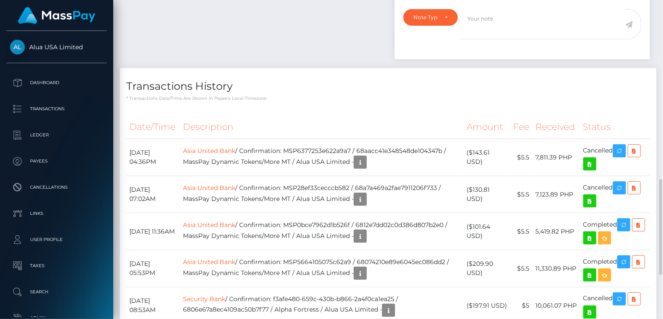
click at [391, 108] on div "Date/Time Description Amount Fee Received Status Asia United Bank Security Bank" at bounding box center [388, 260] width 537 height 305
drag, startPoint x: 298, startPoint y: 184, endPoint x: 449, endPoint y: 183, distance: 151.2
click at [449, 183] on td "Asia United Bank / Confirmation: MSP28ef33cecccb582 / 68a7a469a2fae7911206f733 …" at bounding box center [322, 194] width 284 height 37
copy td "MSP28ef33cecccb582 / 68a7a469a2fae7911206f733"
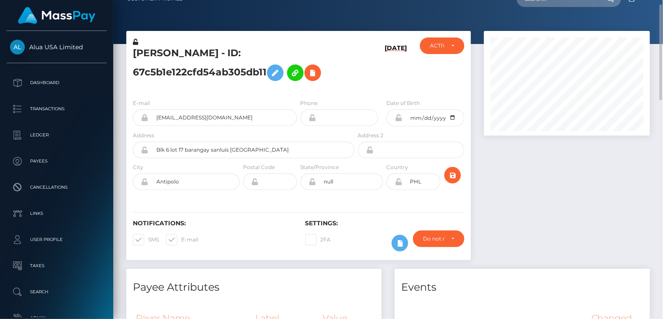
scroll to position [0, 0]
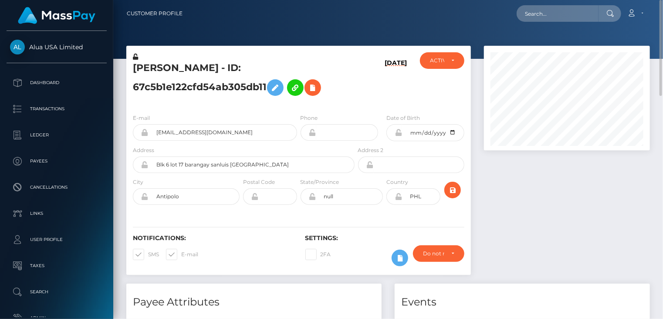
click at [183, 60] on div "Garry Viado - ID: 67c5b1e122cfd54ab305db11" at bounding box center [241, 79] width 230 height 54
click at [181, 67] on h5 "Garry Viado - ID: 67c5b1e122cfd54ab305db11" at bounding box center [241, 80] width 217 height 39
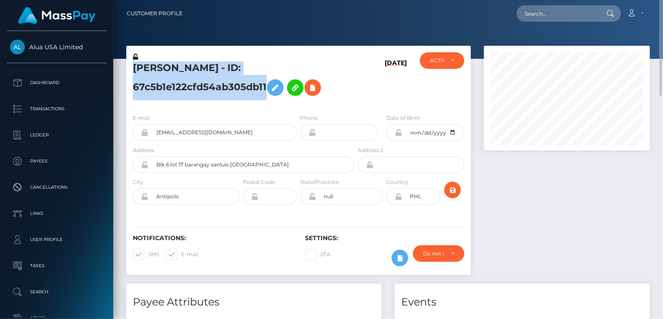
click at [181, 67] on h5 "Garry Viado - ID: 67c5b1e122cfd54ab305db11" at bounding box center [241, 80] width 217 height 39
copy h5 "Garry Viado - ID: 67c5b1e122cfd54ab305db11"
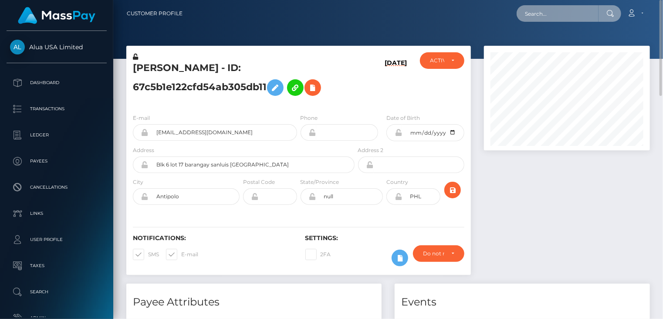
paste input "MSP112157cf8117a88"
type input "MSP112157cf8117a88"
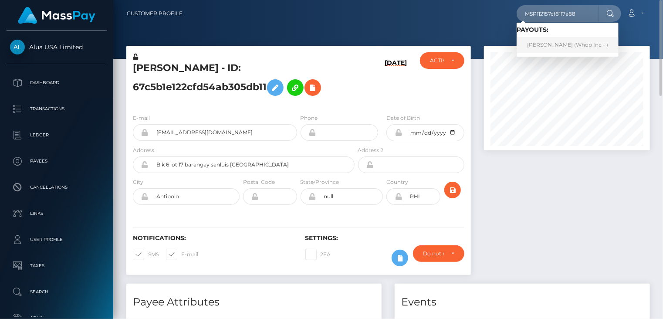
click at [542, 44] on link "EMRE GÜNDOĞDU (Whop Inc - )" at bounding box center [568, 45] width 102 height 16
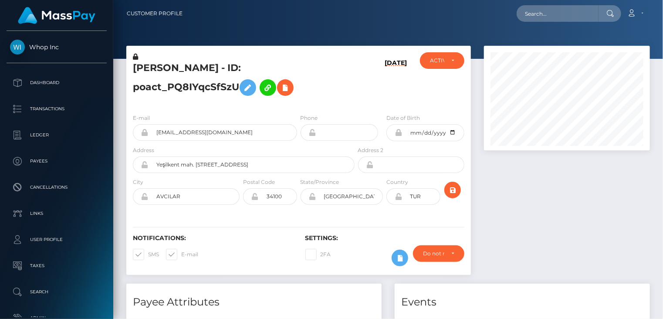
scroll to position [105, 166]
click at [542, 206] on div at bounding box center [566, 165] width 179 height 238
click at [216, 133] on input "[EMAIL_ADDRESS][DOMAIN_NAME]" at bounding box center [223, 132] width 149 height 17
click at [216, 133] on input "emremert19942014+35e02408c6@gmail.com" at bounding box center [223, 132] width 149 height 17
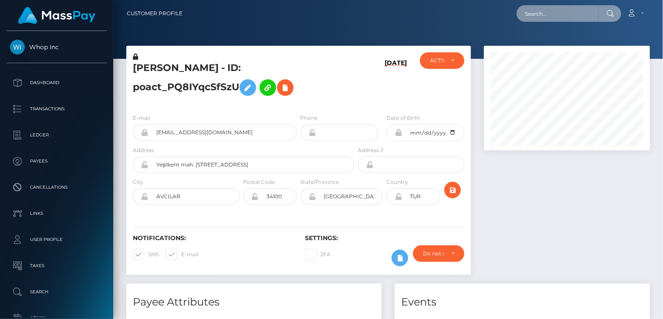
paste input "MSPd53de4feff7ed93"
type input "MSPd53de4feff7ed93"
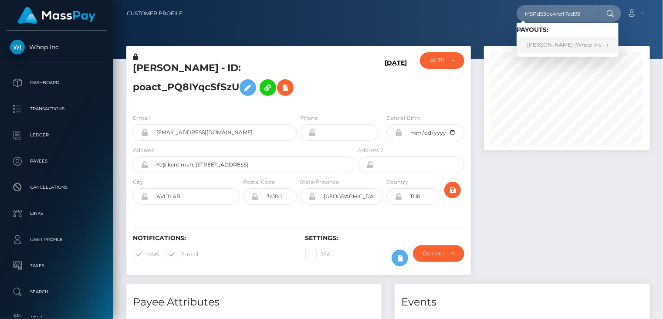
click at [553, 48] on link "EMRE GÜNDOĞDU (Whop Inc - )" at bounding box center [568, 45] width 102 height 16
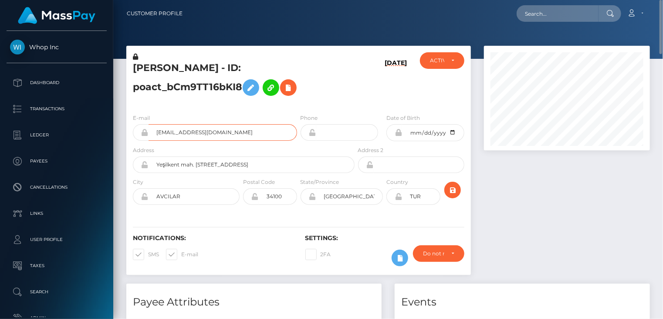
click at [204, 137] on input "[EMAIL_ADDRESS][DOMAIN_NAME]" at bounding box center [223, 132] width 149 height 17
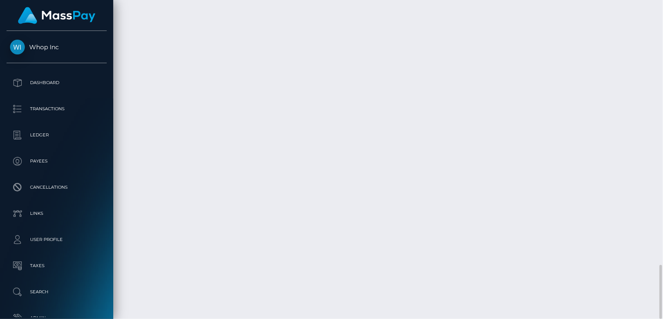
scroll to position [105, 166]
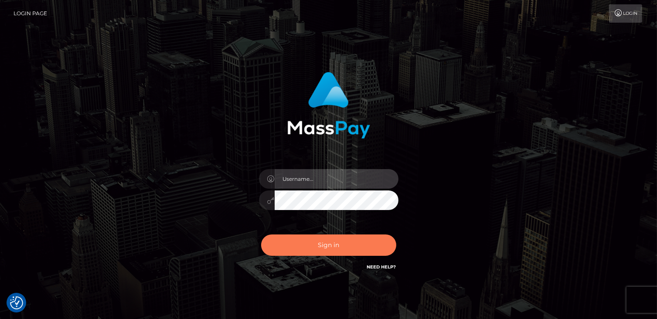
type input "catalinad"
click at [319, 251] on button "Sign in" at bounding box center [328, 244] width 135 height 21
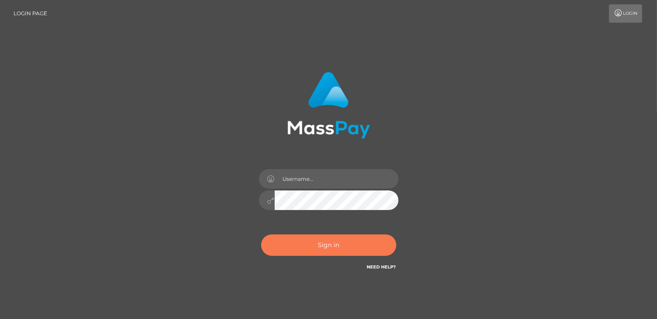
drag, startPoint x: 0, startPoint y: 0, endPoint x: 318, endPoint y: 242, distance: 399.9
click at [317, 248] on button "Sign in" at bounding box center [328, 244] width 135 height 21
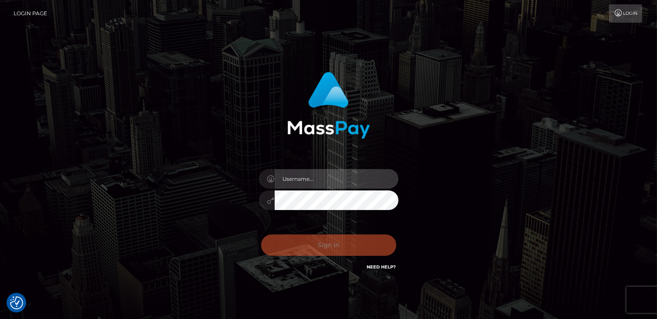
type input "catalinad"
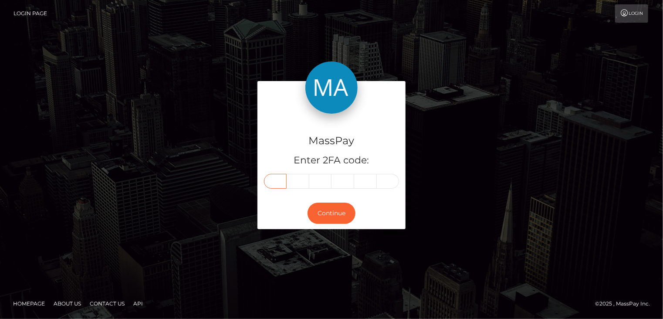
click at [275, 181] on input "text" at bounding box center [275, 181] width 23 height 15
type input "3"
type input "0"
type input "8"
type input "6"
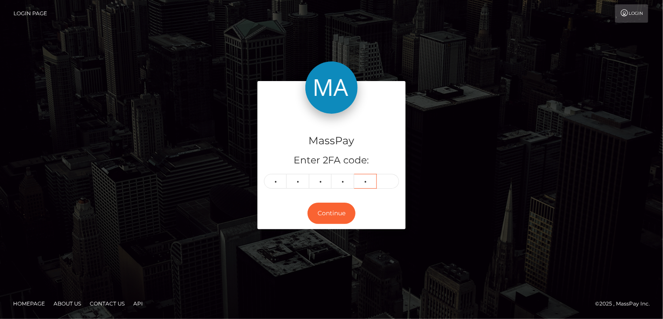
type input "7"
type input "1"
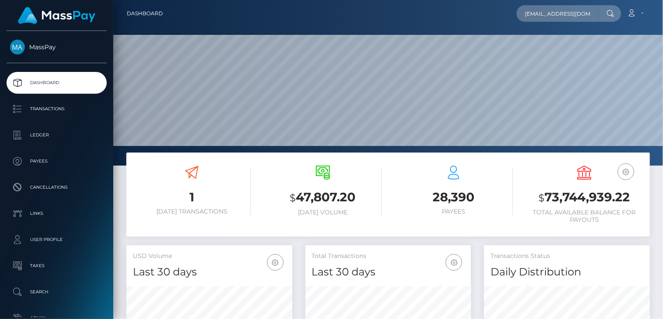
scroll to position [154, 166]
type input "christos.sandalis@byborgenterprises.com"
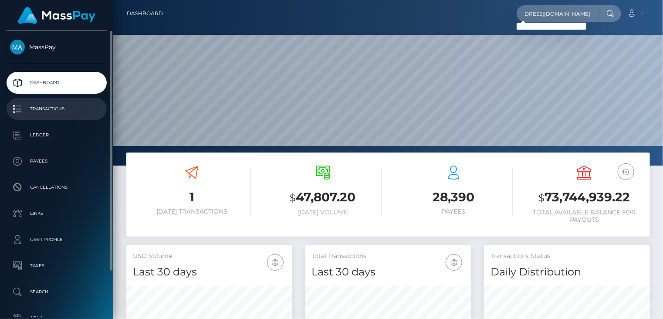
scroll to position [0, 0]
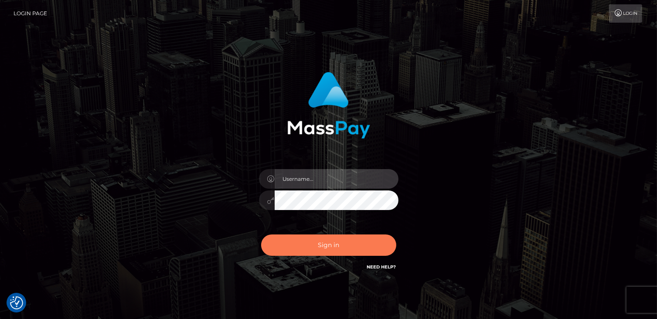
type input "catalinad"
click at [327, 246] on button "Sign in" at bounding box center [328, 244] width 135 height 21
type input "catalinad"
click at [318, 247] on button "Sign in" at bounding box center [328, 244] width 135 height 21
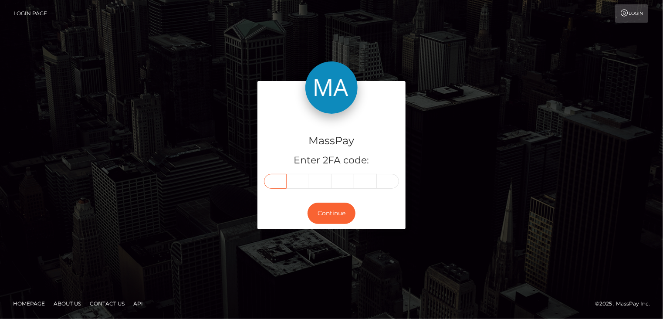
click at [279, 185] on input "text" at bounding box center [275, 181] width 23 height 15
type input "3"
type input "2"
type input "1"
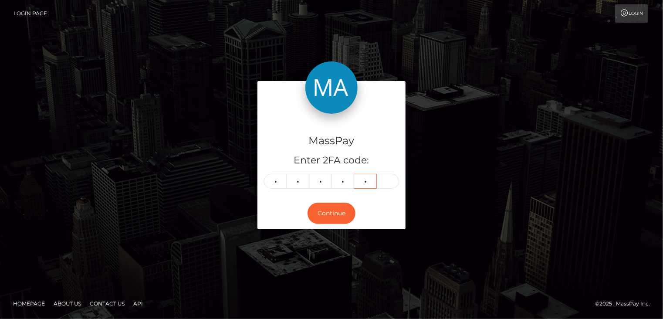
type input "4"
type input "3"
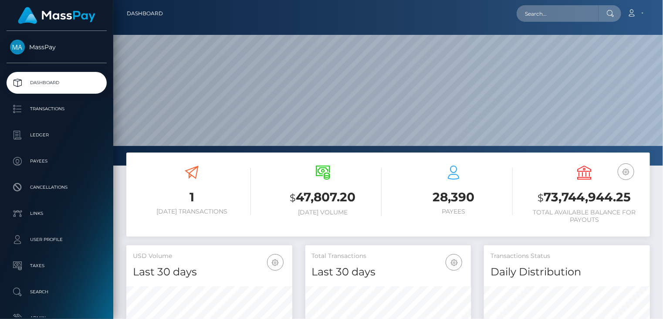
scroll to position [154, 166]
paste input "aylin031105@gmail.com"
type input "aylin031105@gmail.com"
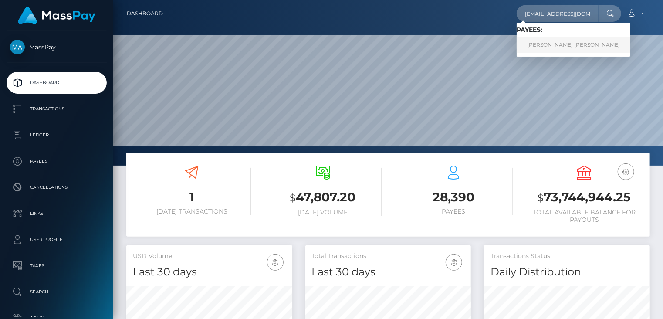
click at [565, 47] on link "GABRIEL ANDRES CARDENALES PEREZ" at bounding box center [574, 45] width 114 height 16
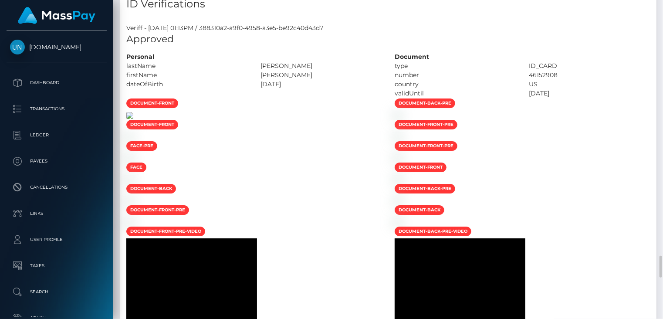
scroll to position [1598, 0]
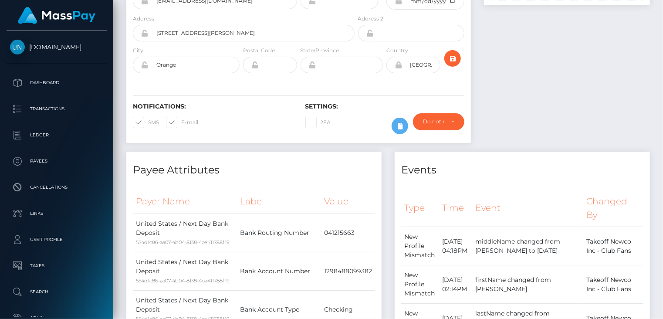
scroll to position [0, 0]
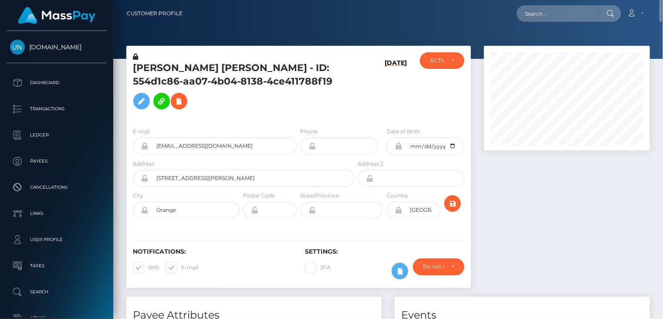
click at [221, 71] on h5 "GABRIEL ANDRES CARDENALES PEREZ - ID: 554d1c86-aa07-4b04-8138-4ce411788f19" at bounding box center [241, 87] width 217 height 52
copy h5 "GABRIEL ANDRES CARDENALES PEREZ - ID: 554d1c86-aa07-4b04-8138-4ce411788f19"
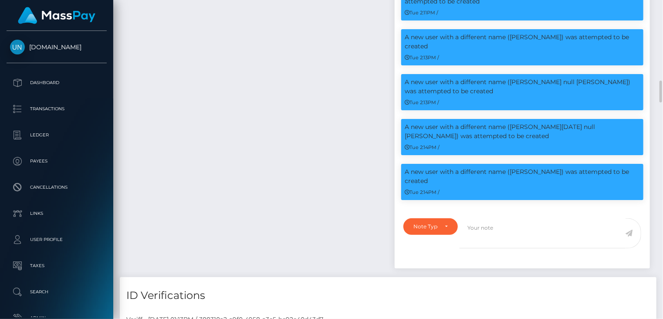
scroll to position [105, 166]
drag, startPoint x: 404, startPoint y: 173, endPoint x: 507, endPoint y: 169, distance: 102.4
click at [507, 169] on p "A new user with a different name (AYLIN null ROMERO) was attempted to be created" at bounding box center [522, 176] width 235 height 18
copy p "A new user with a different name"
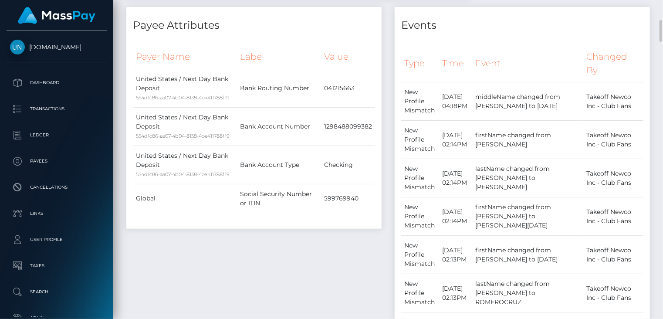
scroll to position [0, 0]
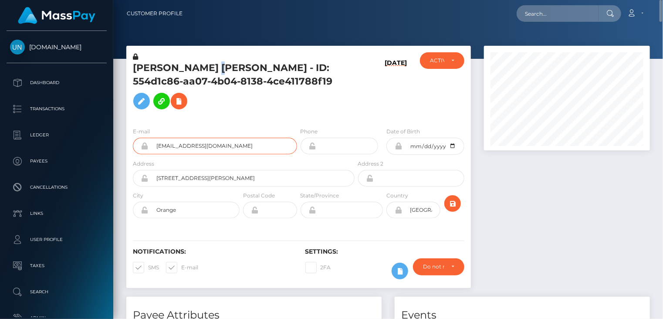
click at [179, 149] on input "aylin031105@gmail.com" at bounding box center [223, 146] width 149 height 17
click at [246, 68] on h5 "GABRIEL ANDRES CARDENALES PEREZ - ID: 554d1c86-aa07-4b04-8138-4ce411788f19" at bounding box center [241, 87] width 217 height 52
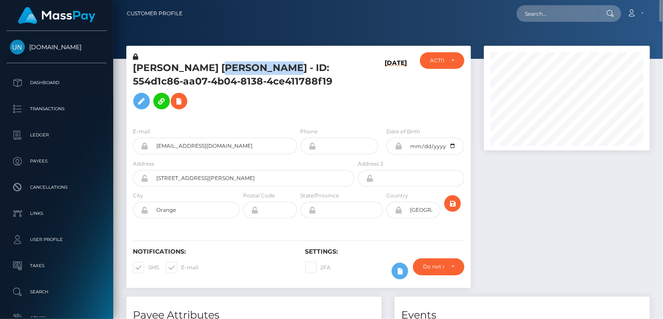
click at [246, 68] on h5 "GABRIEL ANDRES CARDENALES PEREZ - ID: 554d1c86-aa07-4b04-8138-4ce411788f19" at bounding box center [241, 87] width 217 height 52
copy h5 "GABRIEL ANDRES CARDENALES PEREZ - ID: 554d1c86-aa07-4b04-8138-4ce411788f19"
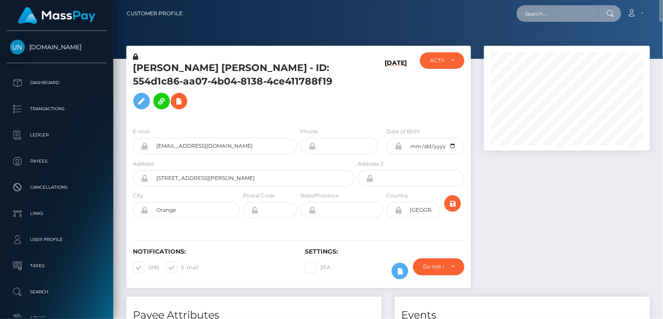
paste input "poact_Fr7C0pmbsPRs"
type input "poact_Fr7C0pmbsPRs"
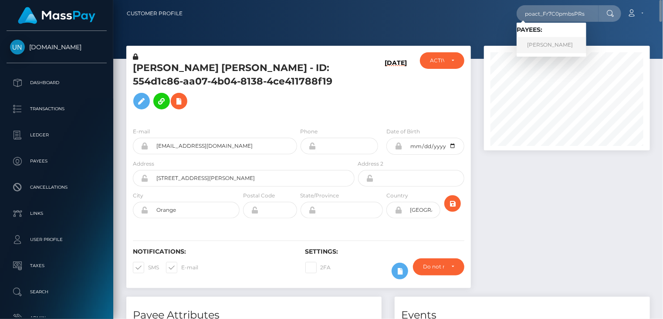
click at [538, 50] on link "Ahmed Riaz" at bounding box center [552, 45] width 70 height 16
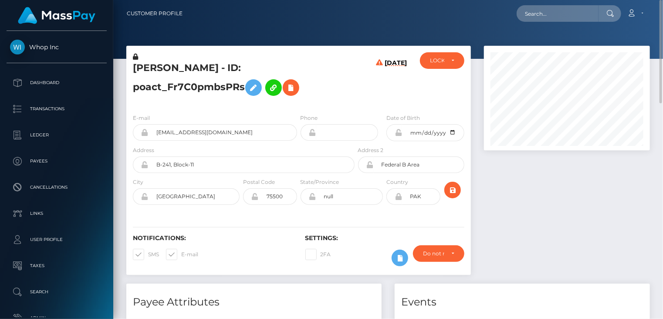
click at [193, 70] on h5 "[PERSON_NAME] - ID: poact_Fr7C0pmbsPRs" at bounding box center [241, 80] width 217 height 39
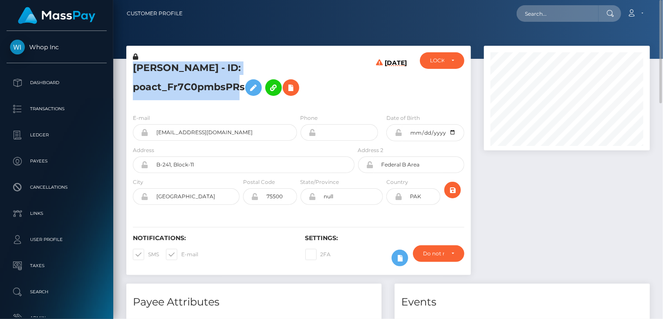
click at [193, 70] on h5 "[PERSON_NAME] - ID: poact_Fr7C0pmbsPRs" at bounding box center [241, 80] width 217 height 39
copy h5 "[PERSON_NAME] - ID: poact_Fr7C0pmbsPRs"
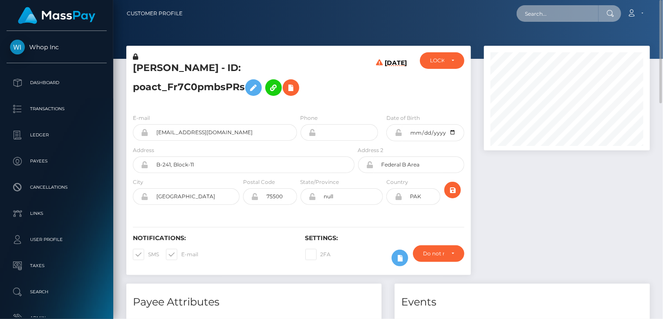
paste input "759252"
type input "759252"
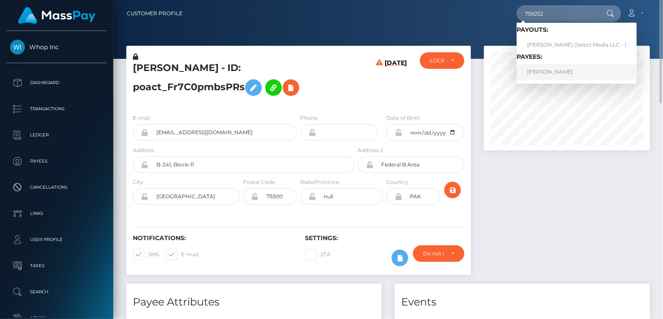
click at [544, 73] on link "Armando Morales" at bounding box center [577, 72] width 120 height 16
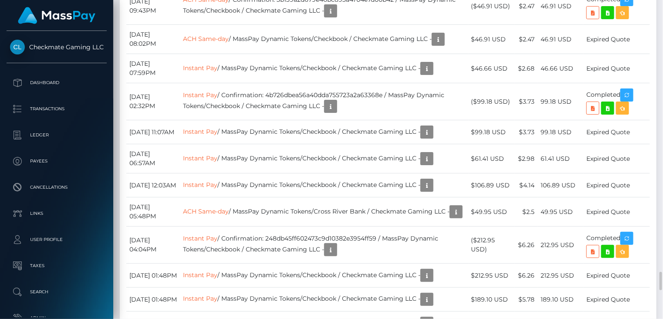
scroll to position [2325, 0]
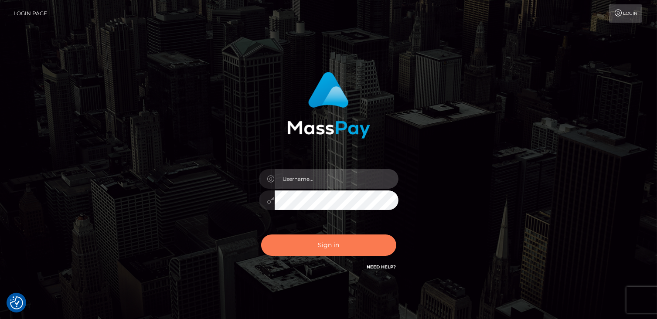
type input "catalinad"
click at [322, 248] on button "Sign in" at bounding box center [328, 244] width 135 height 21
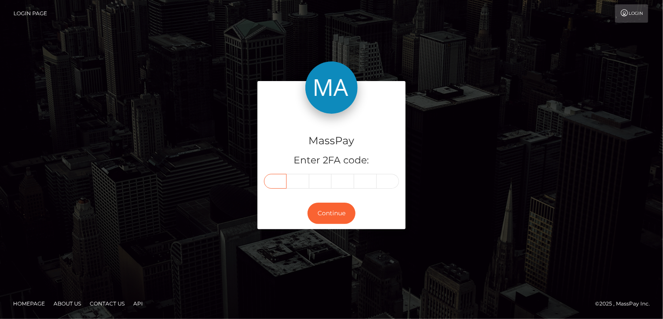
click at [277, 183] on input "text" at bounding box center [275, 181] width 23 height 15
type input "5"
type input "0"
type input "3"
type input "7"
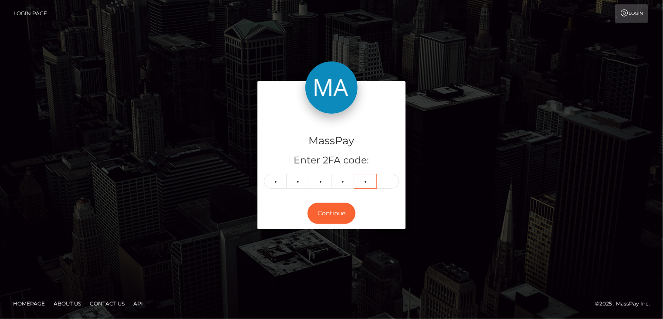
type input "1"
type input "5"
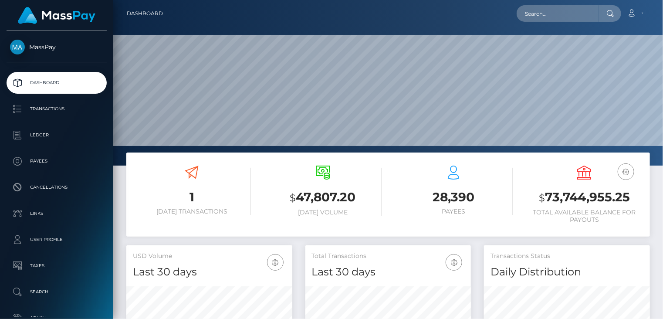
scroll to position [154, 166]
paste input "poact_TUR2uAmsC38Z"
type input "poact_TUR2uAmsC38Z"
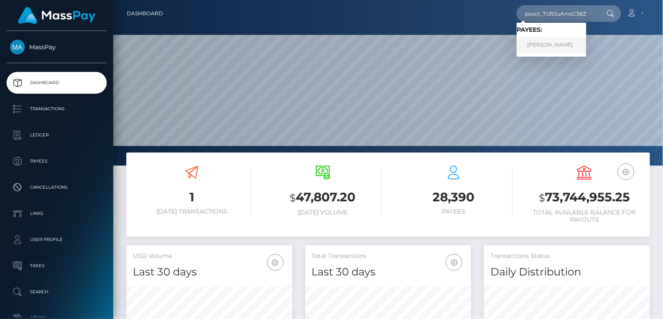
click at [556, 47] on link "Harris Rahmati" at bounding box center [552, 45] width 70 height 16
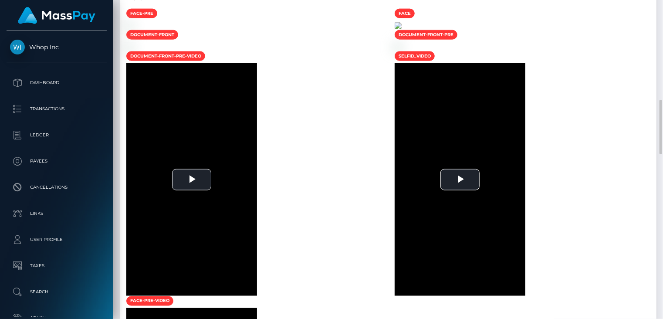
scroll to position [727, 0]
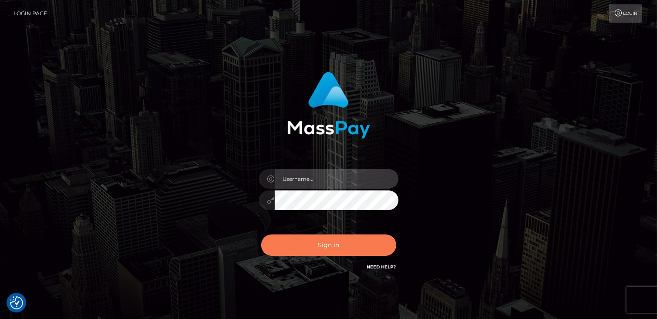
type input "catalinad"
click at [293, 244] on button "Sign in" at bounding box center [328, 244] width 135 height 21
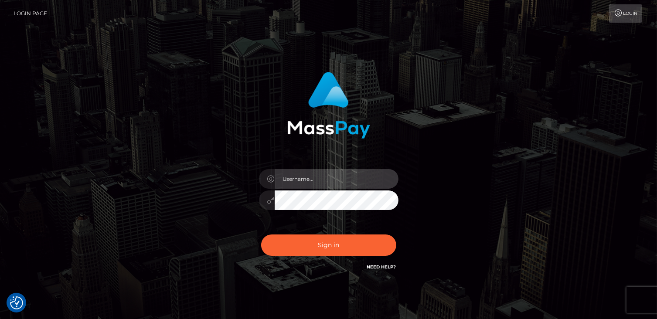
type input "catalinad"
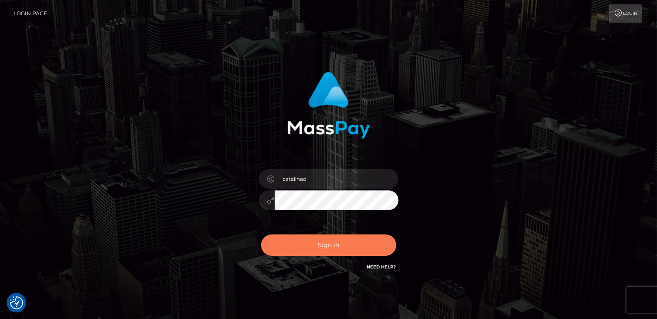
click at [293, 244] on button "Sign in" at bounding box center [328, 244] width 135 height 21
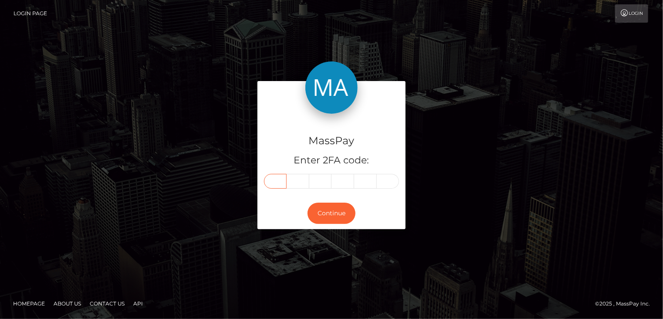
click at [284, 184] on input "text" at bounding box center [275, 181] width 23 height 15
type input "4"
type input "6"
type input "2"
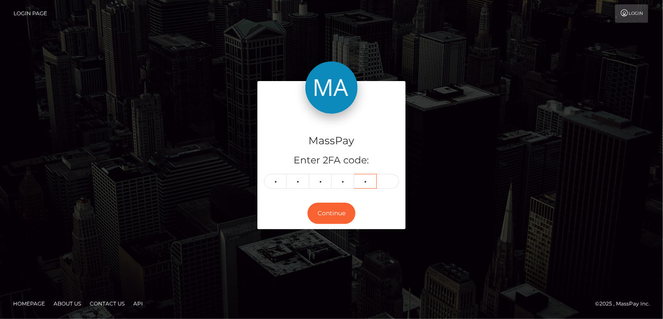
type input "6"
type input "3"
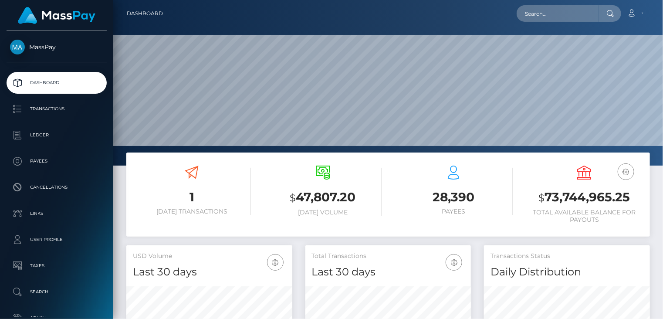
scroll to position [154, 166]
paste input "goviralexperts@gmail.com"
type input "goviralexperts@gmail.com"
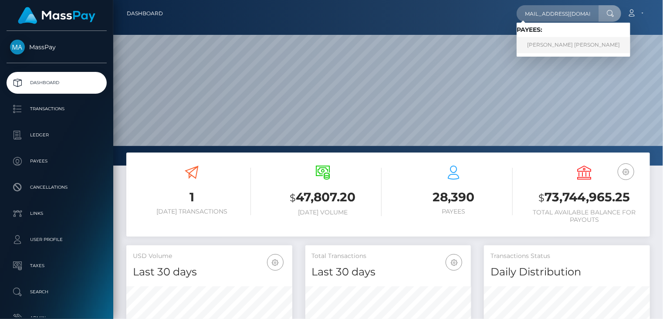
scroll to position [0, 0]
click at [552, 44] on link "AMANDA SKYE HAMILTON" at bounding box center [574, 45] width 114 height 16
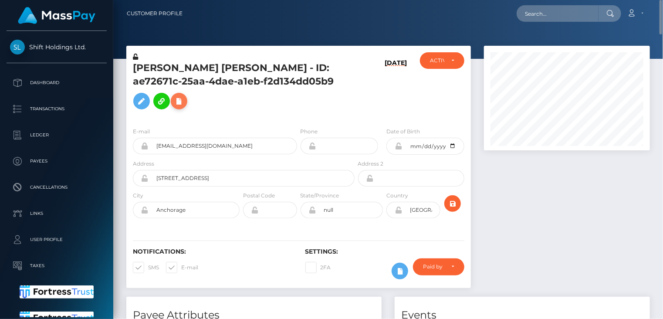
click at [187, 93] on button at bounding box center [179, 101] width 17 height 17
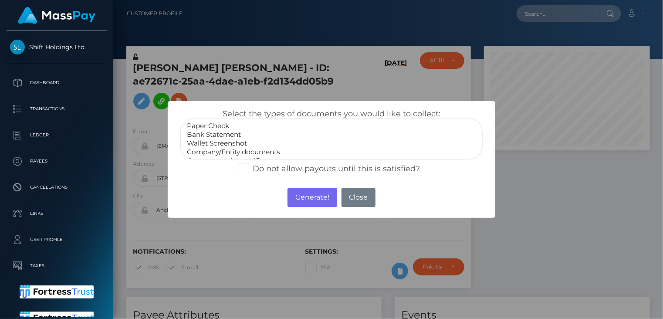
scroll to position [17, 0]
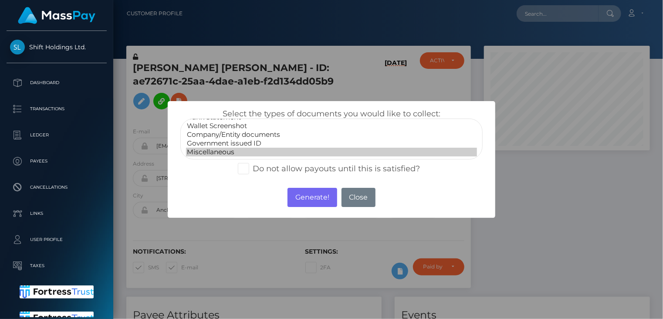
click at [227, 148] on option "Miscellaneous" at bounding box center [331, 152] width 291 height 9
select select "Government issued ID"
click at [244, 143] on option "Government issued ID" at bounding box center [331, 143] width 291 height 9
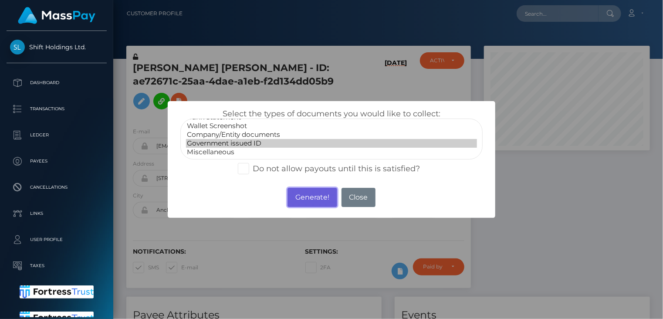
click at [301, 194] on button "Generate!" at bounding box center [312, 197] width 49 height 19
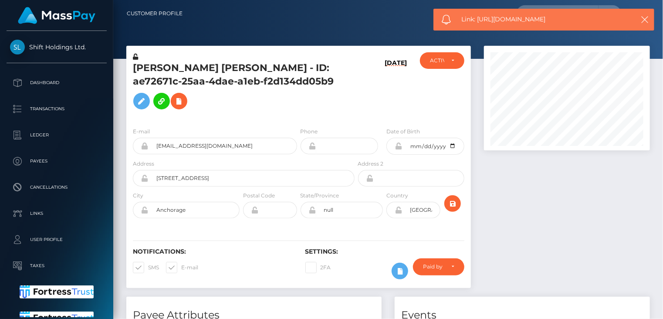
click at [508, 17] on span "Link: https://l.maspay.io/3jryC" at bounding box center [544, 19] width 164 height 9
copy span "Link: https://l.maspay.io/3jryC"
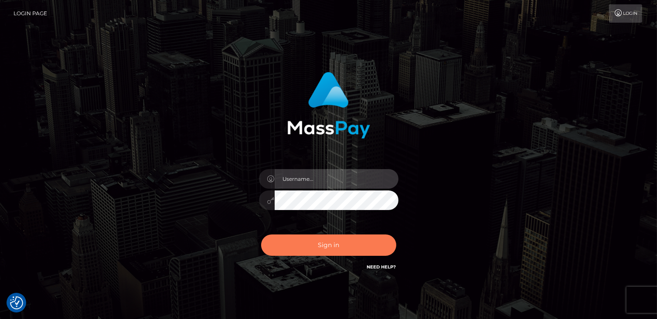
type input "catalinad"
click at [328, 248] on button "Sign in" at bounding box center [328, 244] width 135 height 21
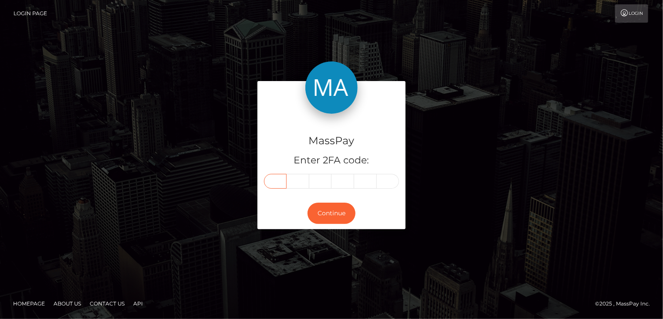
click at [274, 181] on input "text" at bounding box center [275, 181] width 23 height 15
type input "1"
type input "2"
type input "8"
type input "5"
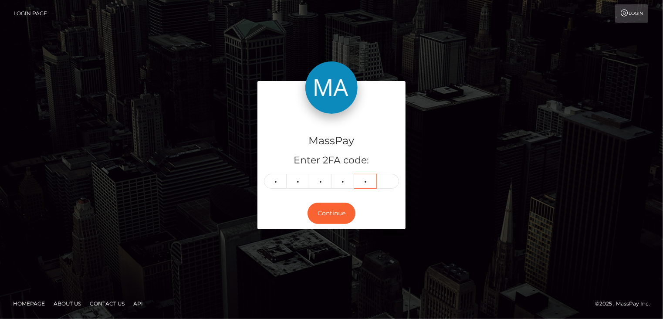
type input "2"
type input "0"
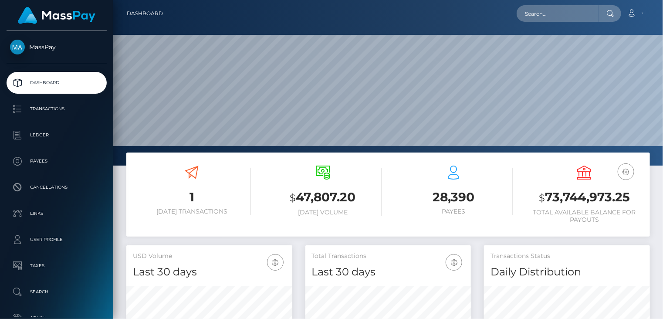
scroll to position [154, 166]
paste input "[EMAIL_ADDRESS][DOMAIN_NAME]"
type input "[EMAIL_ADDRESS][DOMAIN_NAME]"
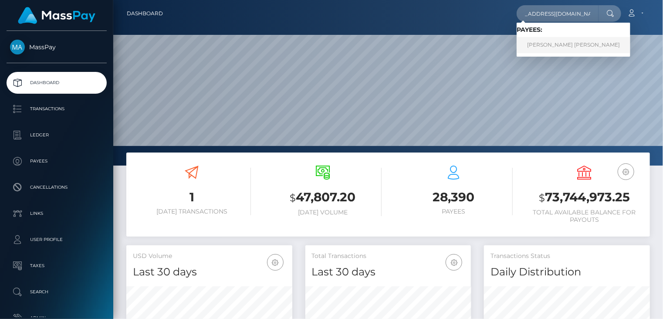
scroll to position [0, 0]
click at [565, 51] on link "ASAD ULLAH ALI Ali" at bounding box center [574, 45] width 114 height 16
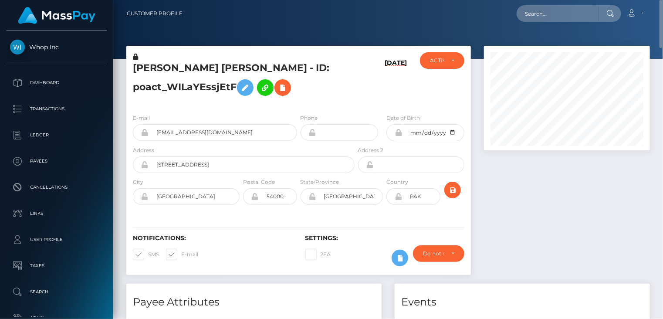
scroll to position [105, 166]
click at [196, 69] on h5 "[PERSON_NAME] [PERSON_NAME] - ID: poact_WILaYEssjEtF" at bounding box center [241, 80] width 217 height 39
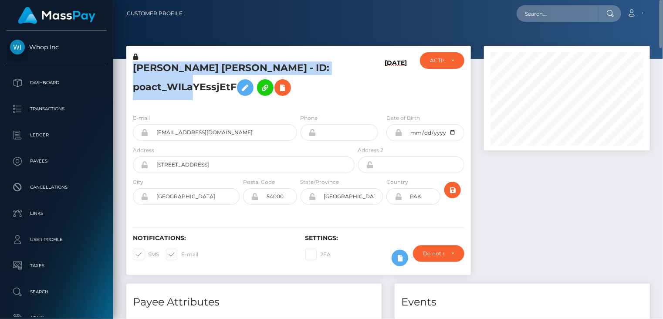
click at [196, 69] on h5 "ASAD ULLAH ALI Ali - ID: poact_WILaYEssjEtF" at bounding box center [241, 80] width 217 height 39
copy h5 "ASAD ULLAH ALI Ali - ID: poact_WILaYEssjEtF"
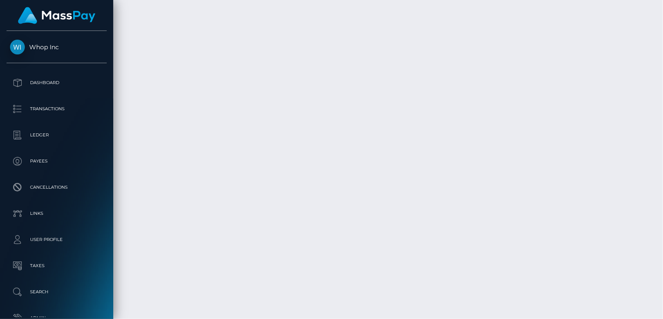
scroll to position [1744, 0]
copy td "MSPc6cb57aaae4c5e7"
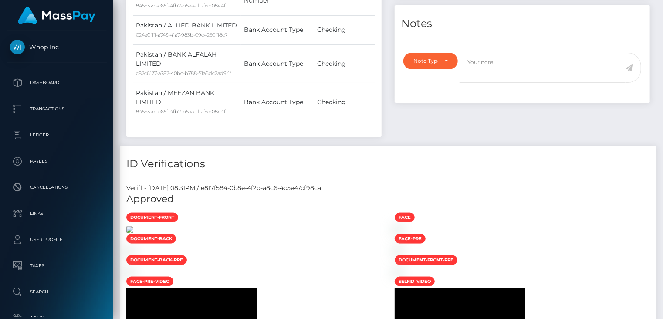
scroll to position [0, 0]
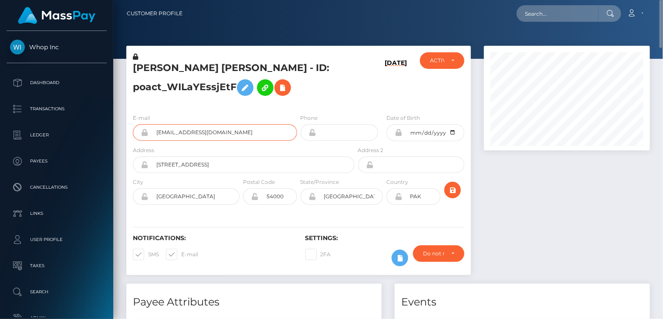
click at [193, 127] on input "asadimtiazkaifi1234@gmail.com" at bounding box center [223, 132] width 149 height 17
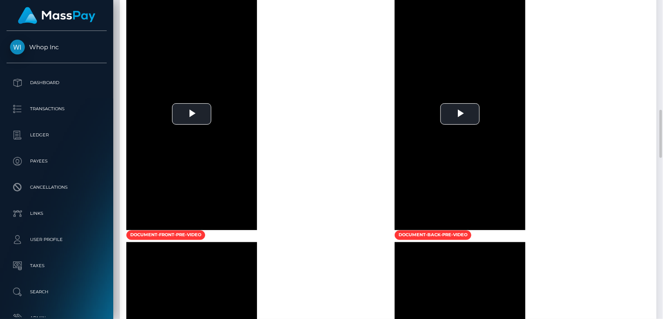
scroll to position [1162, 0]
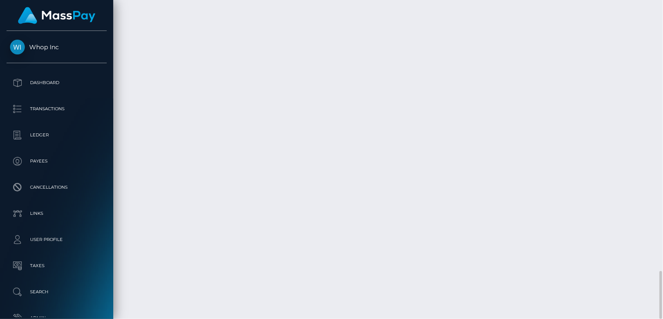
scroll to position [105, 166]
copy td "MSP2433c4534d2561a"
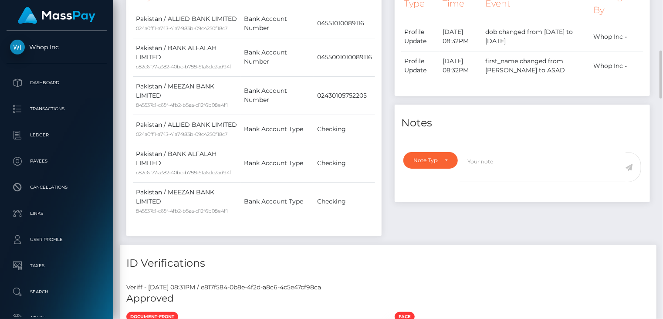
scroll to position [45, 0]
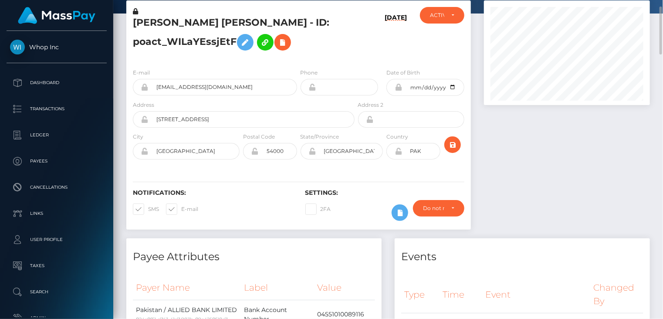
click at [200, 21] on h5 "ASAD ULLAH ALI Ali - ID: poact_WILaYEssjEtF" at bounding box center [241, 35] width 217 height 39
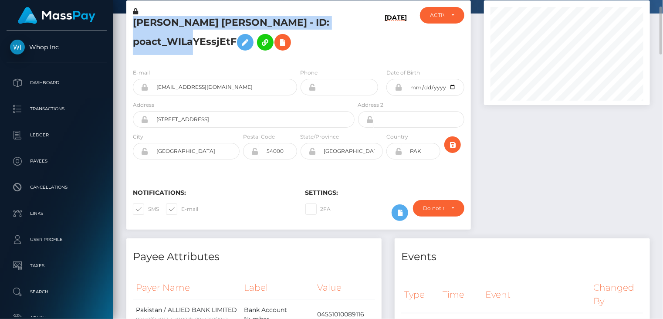
click at [200, 21] on h5 "ASAD ULLAH ALI Ali - ID: poact_WILaYEssjEtF" at bounding box center [241, 35] width 217 height 39
copy h5 "ASAD ULLAH ALI Ali - ID: poact_WILaYEssjEtF"
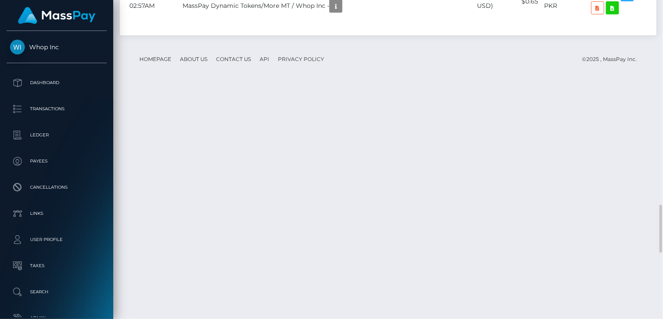
scroll to position [1063, 0]
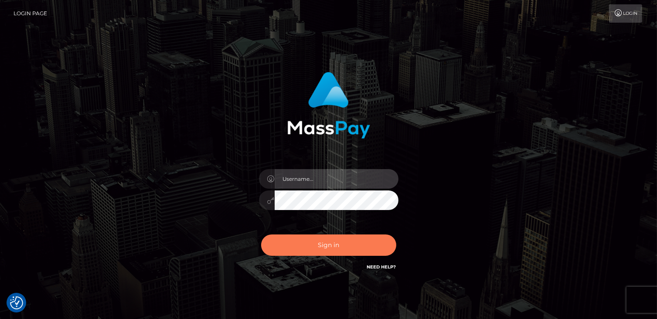
type input "catalinad"
click at [312, 248] on button "Sign in" at bounding box center [328, 244] width 135 height 21
type input "catalinad"
click at [327, 252] on button "Sign in" at bounding box center [328, 244] width 135 height 21
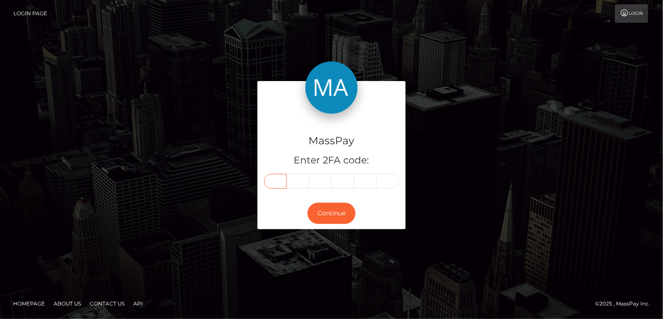
click at [276, 183] on input "text" at bounding box center [275, 181] width 23 height 15
type input "3"
type input "6"
type input "9"
type input "5"
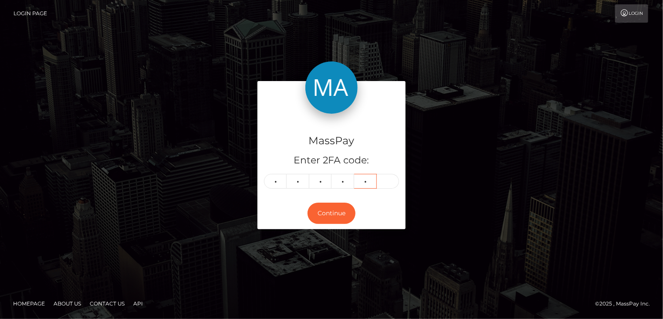
type input "0"
type input "2"
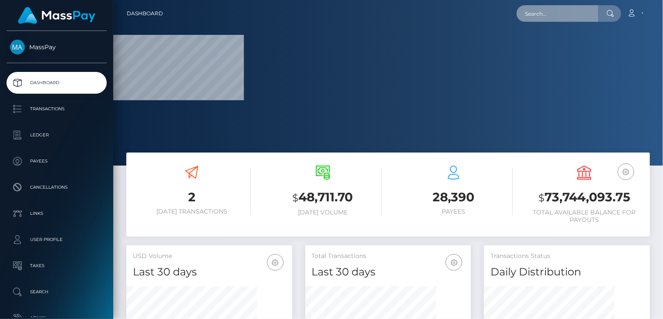
click at [538, 18] on input "text" at bounding box center [558, 13] width 82 height 17
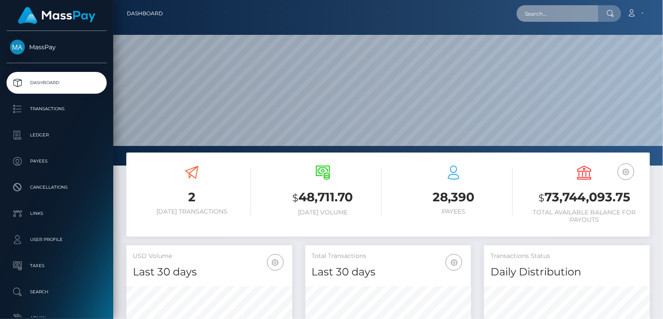
scroll to position [154, 166]
paste input "poact_S0vlhiGt9LVf"
type input "poact_S0vlhiGt9LVf"
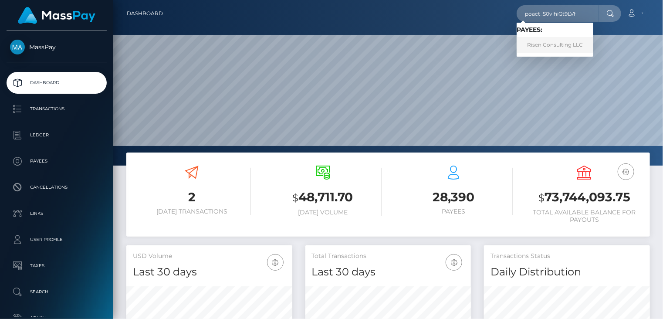
click at [555, 42] on link "Risen Consulting LLC" at bounding box center [555, 45] width 77 height 16
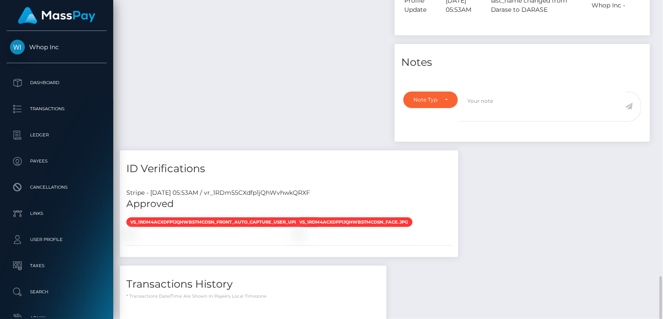
scroll to position [515, 0]
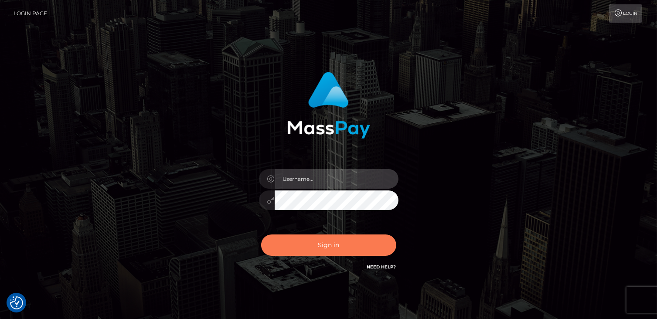
type input "catalinad"
click at [320, 247] on button "Sign in" at bounding box center [328, 244] width 135 height 21
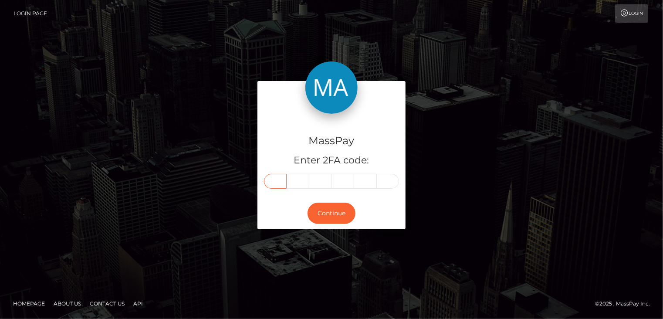
click at [281, 183] on input "text" at bounding box center [275, 181] width 23 height 15
click at [279, 183] on input "text" at bounding box center [275, 181] width 23 height 15
type input "2"
type input "5"
type input "3"
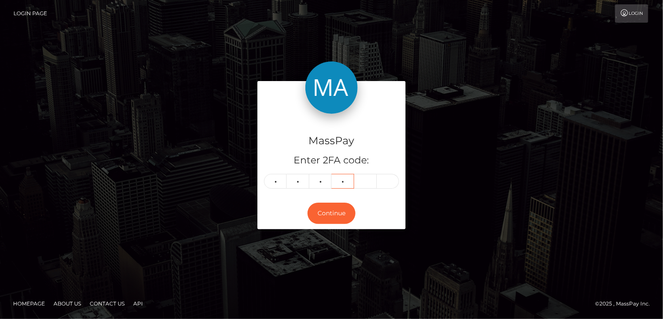
type input "4"
type input "1"
type input "3"
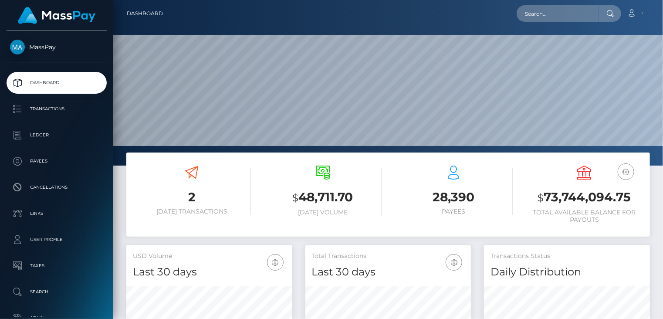
scroll to position [154, 166]
paste input "poact_S0vlhiGt9LVf"
type input "poact_S0vlhiGt9LVf"
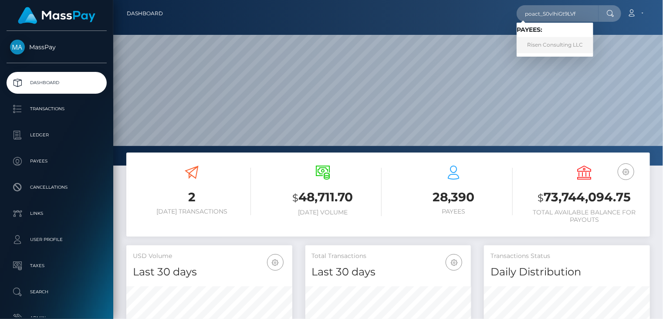
click at [531, 46] on link "Risen Consulting LLC" at bounding box center [555, 45] width 77 height 16
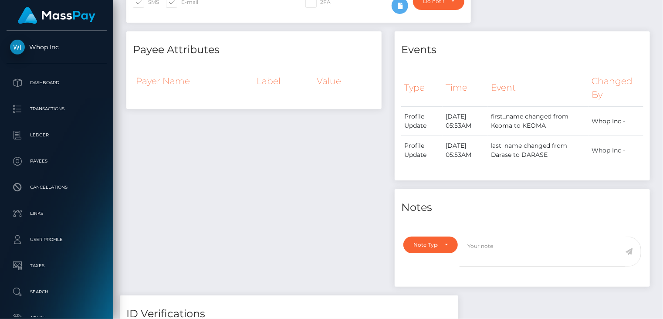
scroll to position [515, 0]
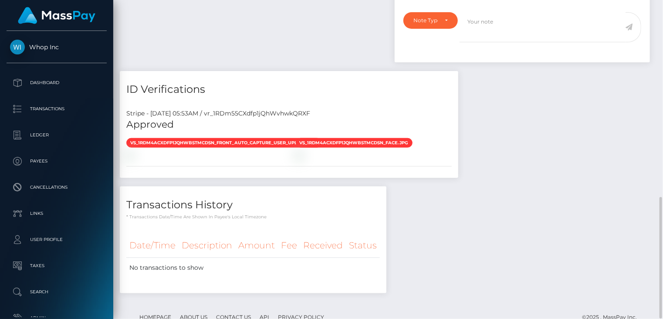
click at [512, 178] on div "Payee Attributes Payer Name Label Value Notes" at bounding box center [388, 54] width 537 height 494
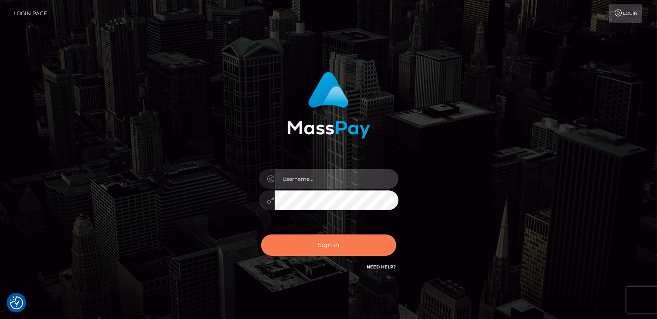
type input "catalinad"
click at [291, 241] on button "Sign in" at bounding box center [328, 244] width 135 height 21
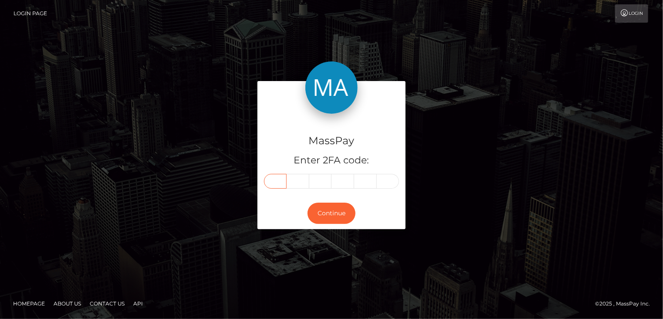
click at [276, 181] on input "text" at bounding box center [275, 181] width 23 height 15
type input "3"
type input "5"
type input "9"
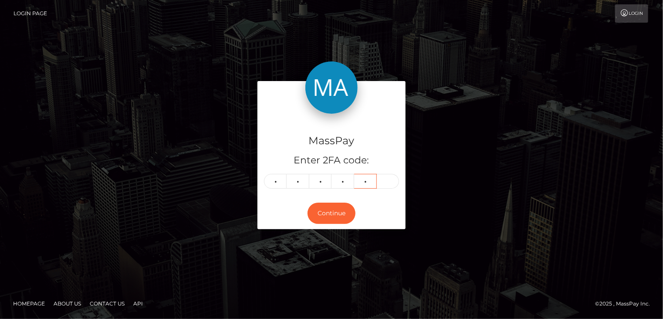
type input "5"
type input "2"
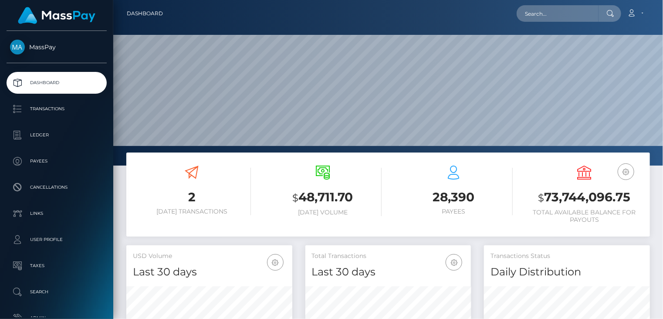
scroll to position [154, 166]
paste input "[EMAIL_ADDRESS][DOMAIN_NAME]"
type input "[EMAIL_ADDRESS][DOMAIN_NAME]"
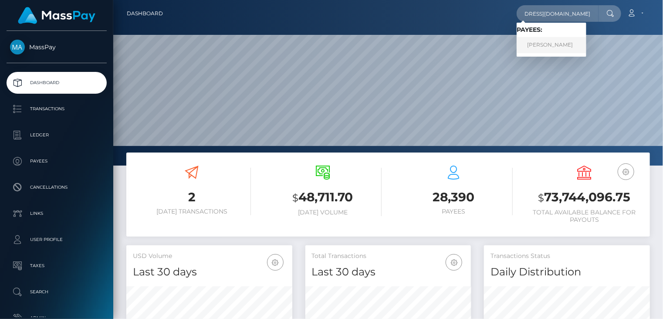
scroll to position [0, 0]
click at [542, 49] on link "ALBERT MAIGNAN" at bounding box center [552, 45] width 70 height 16
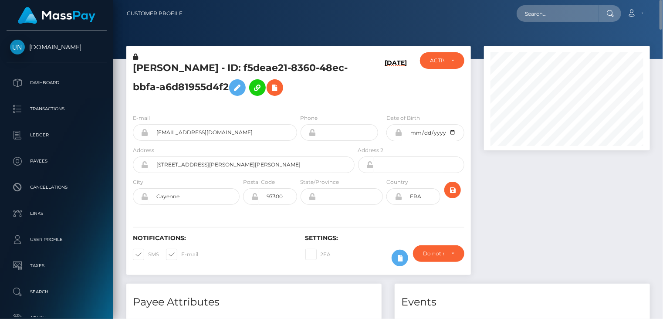
click at [222, 78] on h5 "[PERSON_NAME] - ID: f5deae21-8360-48ec-bbfa-a6d81955d4f2" at bounding box center [241, 80] width 217 height 39
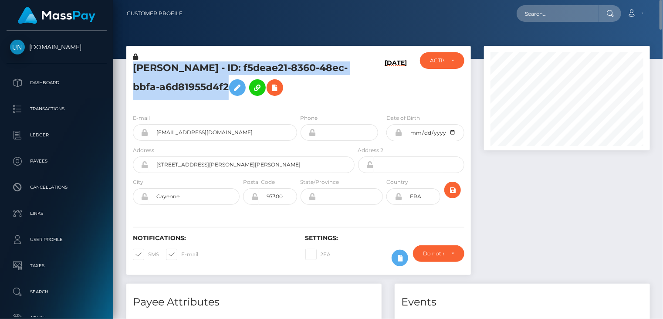
click at [222, 78] on h5 "[PERSON_NAME] - ID: f5deae21-8360-48ec-bbfa-a6d81955d4f2" at bounding box center [241, 80] width 217 height 39
copy h5 "[PERSON_NAME] - ID: f5deae21-8360-48ec-bbfa-a6d81955d4f2"
